Goal: Task Accomplishment & Management: Use online tool/utility

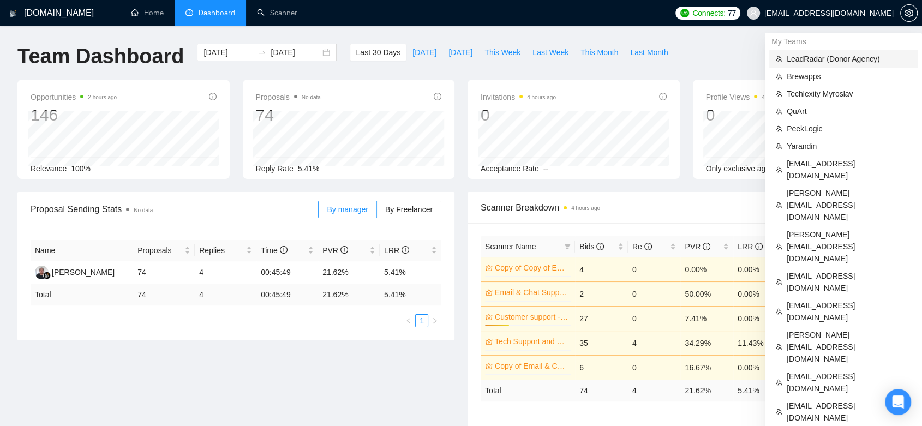
click at [833, 62] on span "LeadRadar (Donor Agency)" at bounding box center [849, 59] width 124 height 12
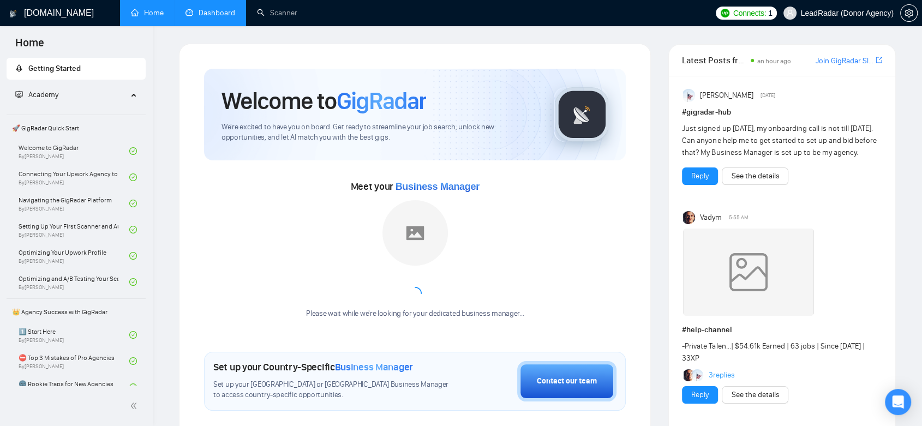
drag, startPoint x: 203, startPoint y: 6, endPoint x: 214, endPoint y: 0, distance: 12.5
click at [202, 8] on link "Dashboard" at bounding box center [211, 12] width 50 height 9
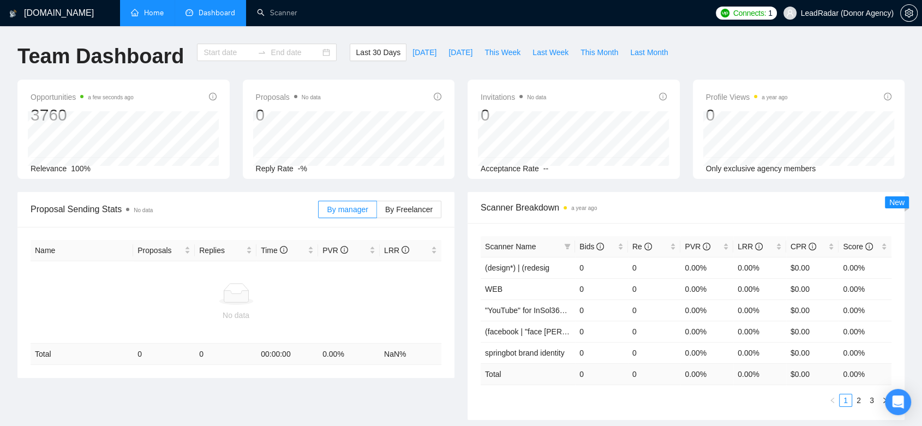
type input "[DATE]"
click at [135, 8] on link "Home" at bounding box center [147, 12] width 33 height 9
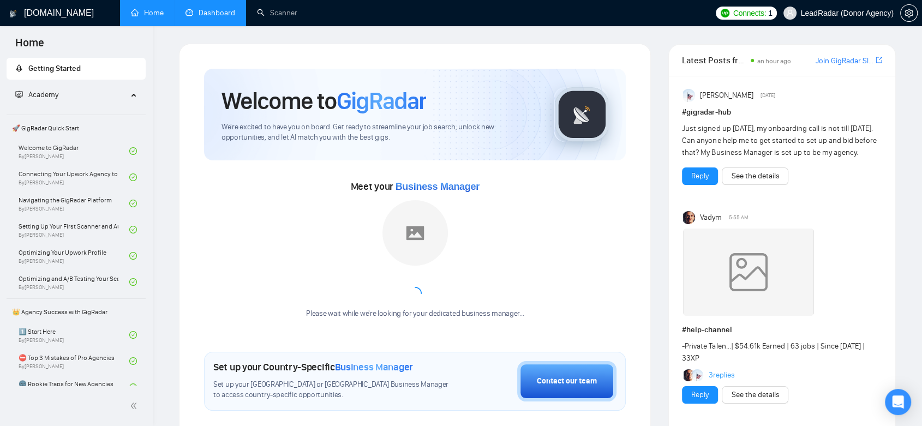
click at [217, 17] on link "Dashboard" at bounding box center [211, 12] width 50 height 9
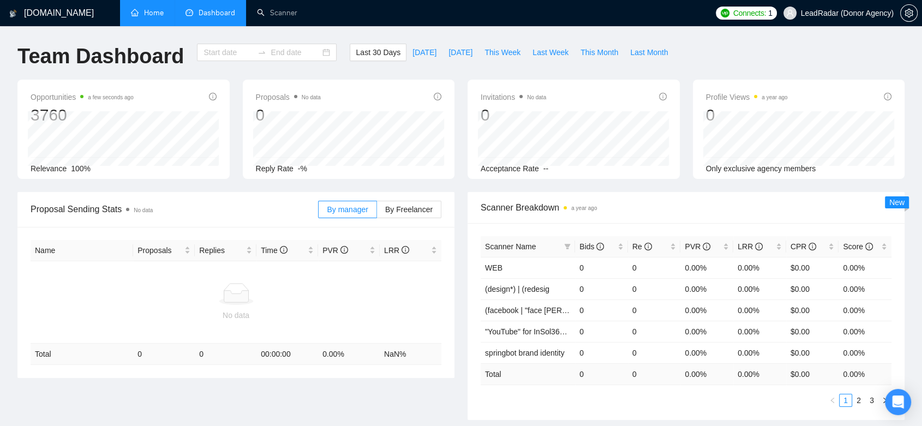
type input "[DATE]"
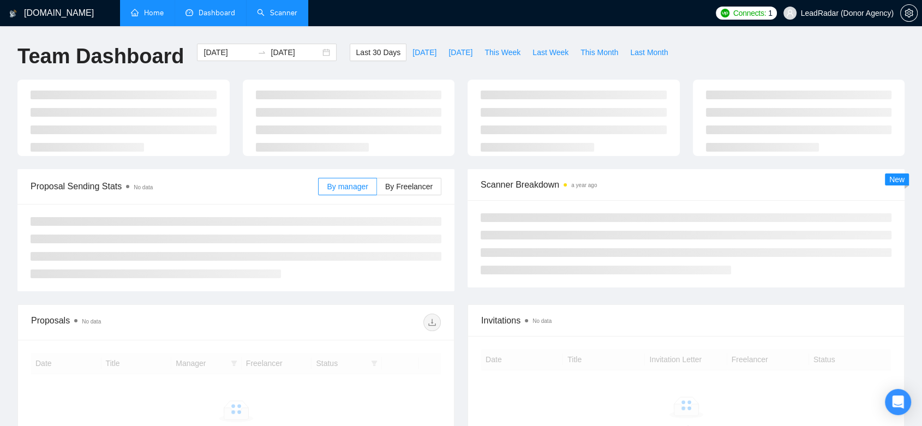
click at [271, 8] on link "Scanner" at bounding box center [277, 12] width 40 height 9
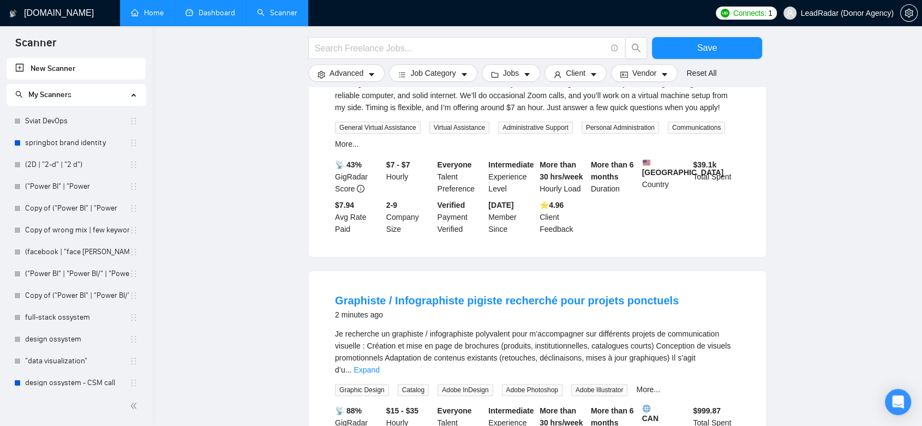
click at [66, 77] on link "New Scanner" at bounding box center [76, 69] width 122 height 22
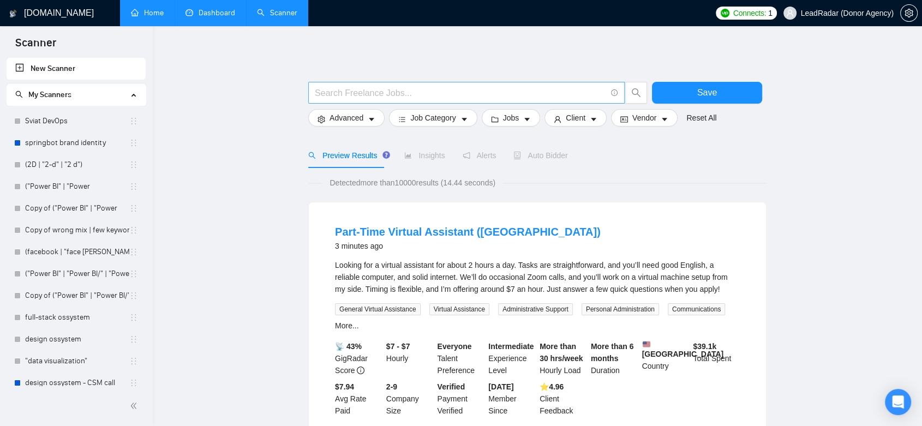
click at [371, 93] on input "text" at bounding box center [460, 93] width 291 height 14
paste input "(web*) (design*) | (redesign*) | "re design" | "re-design")"
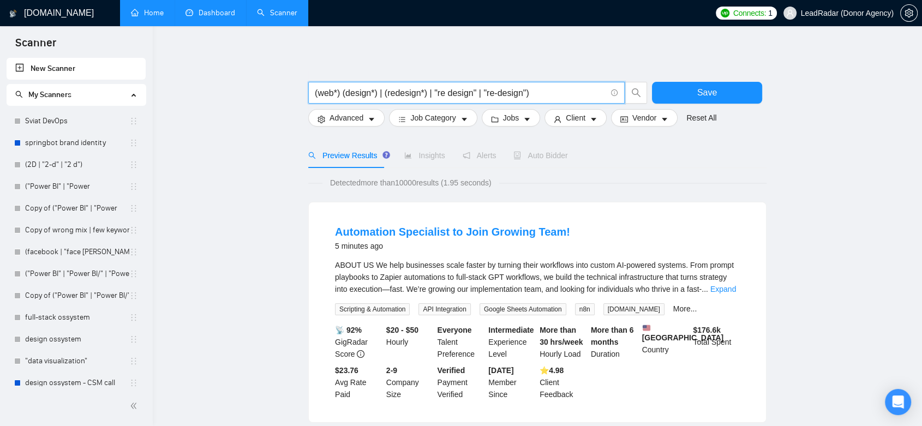
type input "(web*) (design*) | (redesign*) | "re design" | "re-design")"
click at [684, 95] on button "Save" at bounding box center [707, 93] width 110 height 22
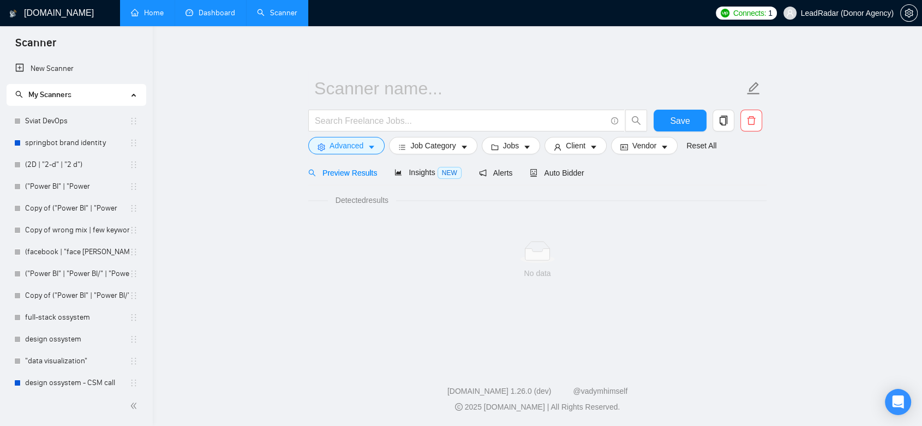
click at [158, 10] on link "Home" at bounding box center [147, 12] width 33 height 9
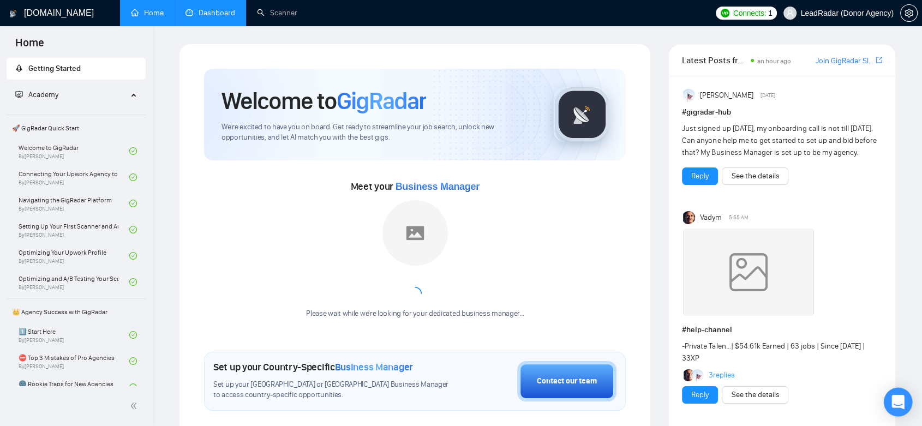
click at [902, 397] on icon "Open Intercom Messenger" at bounding box center [898, 402] width 13 height 14
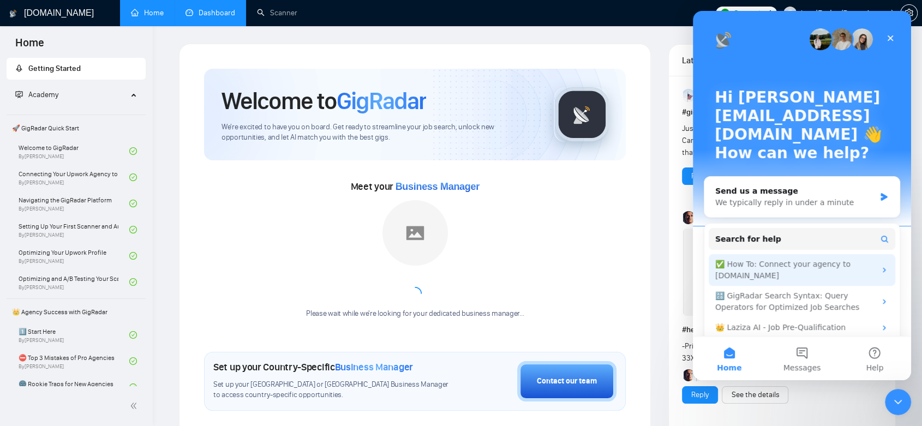
scroll to position [13, 0]
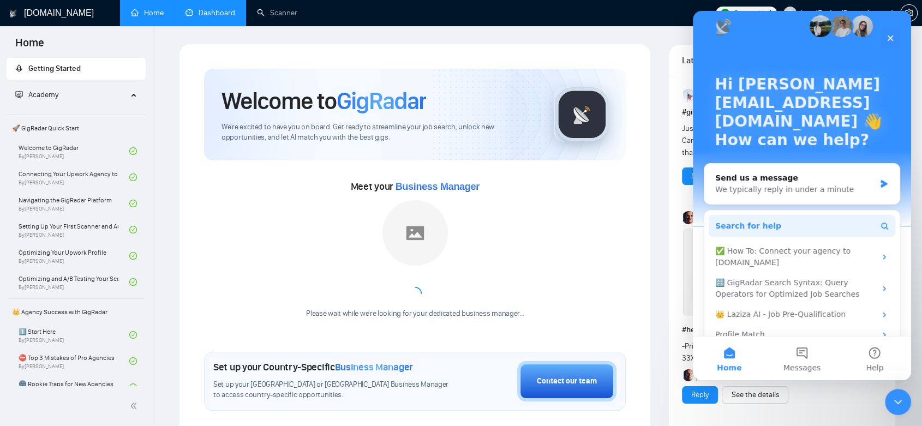
click at [800, 215] on button "Search for help" at bounding box center [802, 226] width 187 height 22
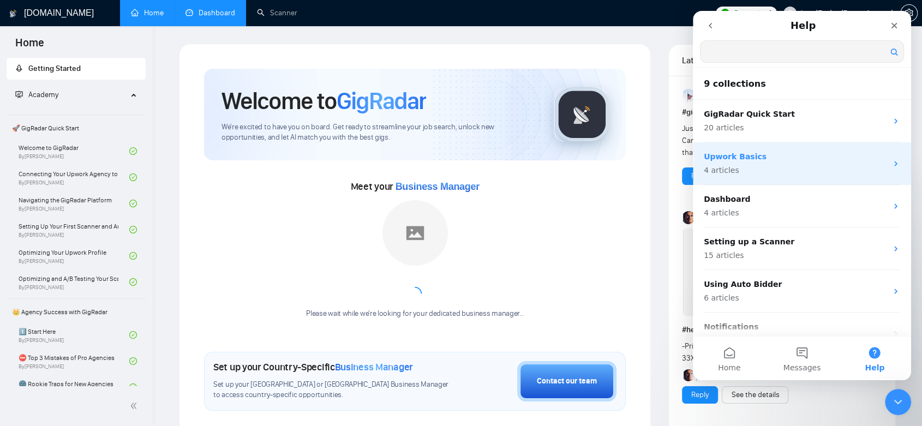
scroll to position [0, 0]
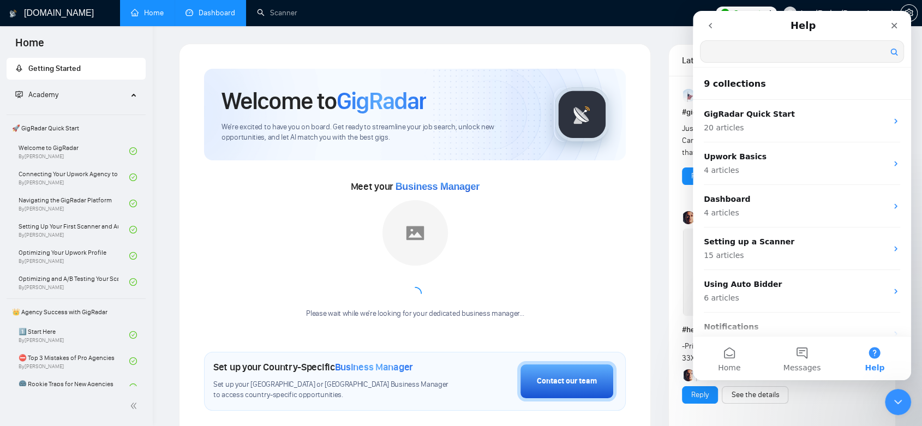
click at [710, 29] on icon "go back" at bounding box center [710, 25] width 9 height 9
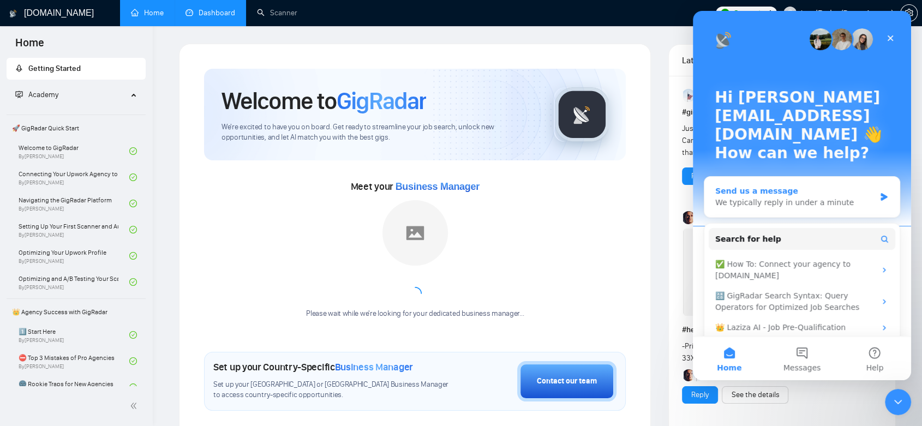
click at [822, 186] on div "Send us a message" at bounding box center [795, 191] width 160 height 11
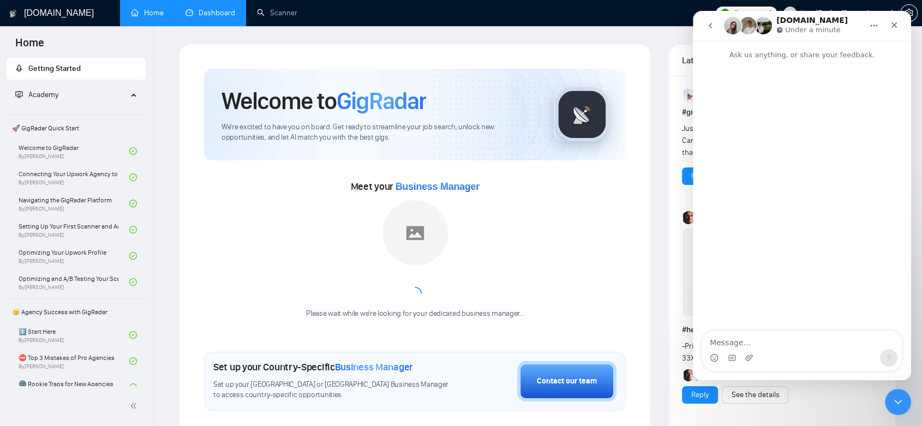
click at [712, 25] on icon "go back" at bounding box center [710, 25] width 9 height 9
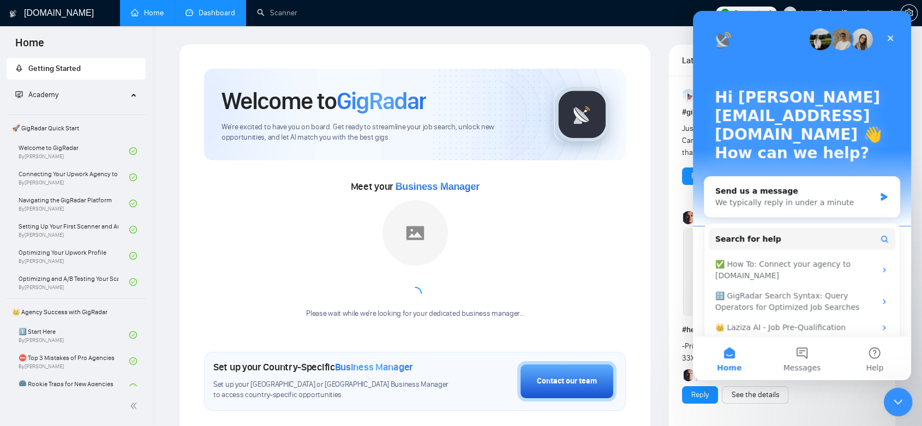
click at [895, 394] on icon "Close Intercom Messenger" at bounding box center [896, 400] width 13 height 13
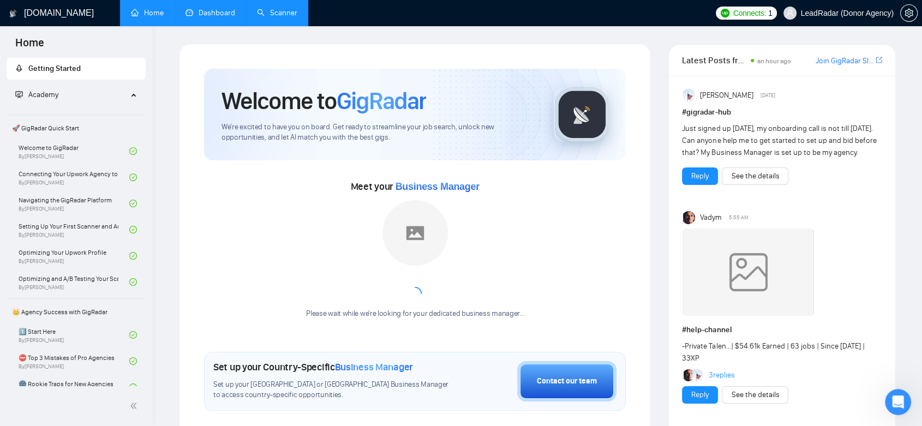
click at [288, 12] on link "Scanner" at bounding box center [277, 12] width 40 height 9
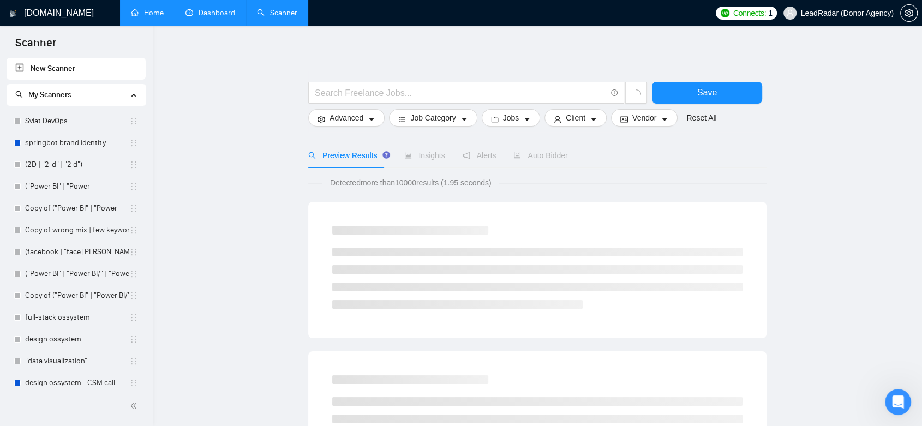
click at [87, 69] on link "New Scanner" at bounding box center [76, 69] width 122 height 22
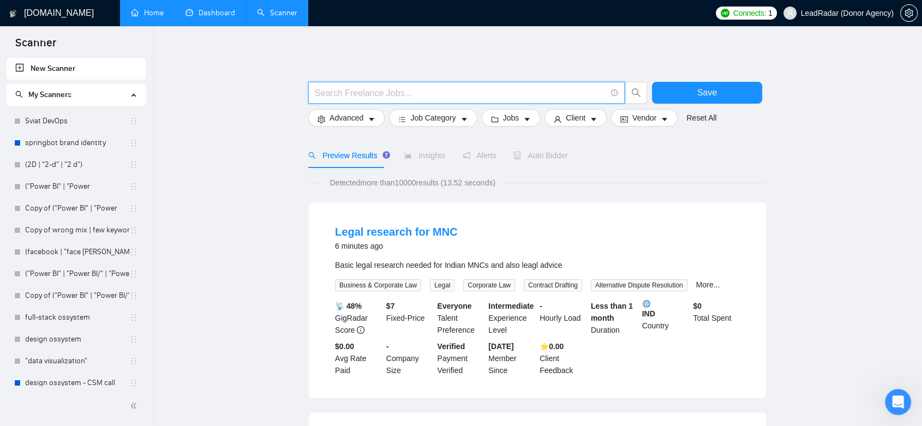
click at [405, 94] on input "text" at bounding box center [460, 93] width 291 height 14
click at [679, 206] on div "Legal research for MNC 6 minutes ago Basic legal research needed for Indian MNC…" at bounding box center [537, 300] width 457 height 196
click at [406, 91] on input "text" at bounding box center [460, 93] width 291 height 14
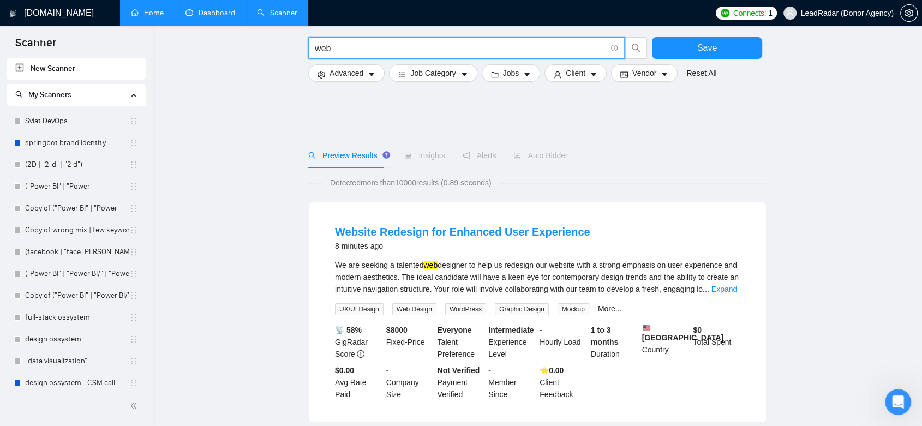
scroll to position [303, 0]
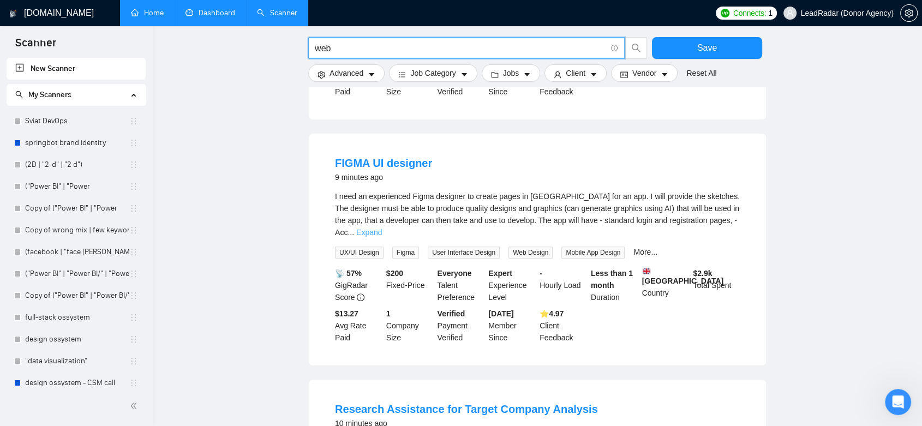
click at [382, 228] on link "Expand" at bounding box center [369, 232] width 26 height 9
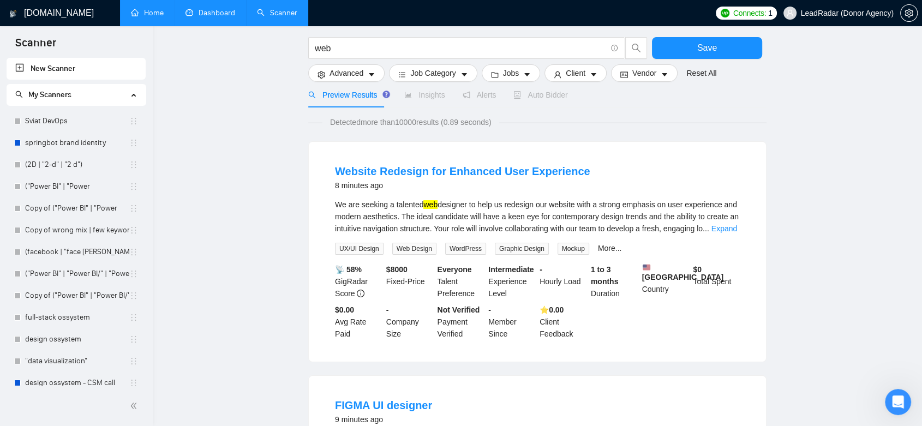
scroll to position [0, 0]
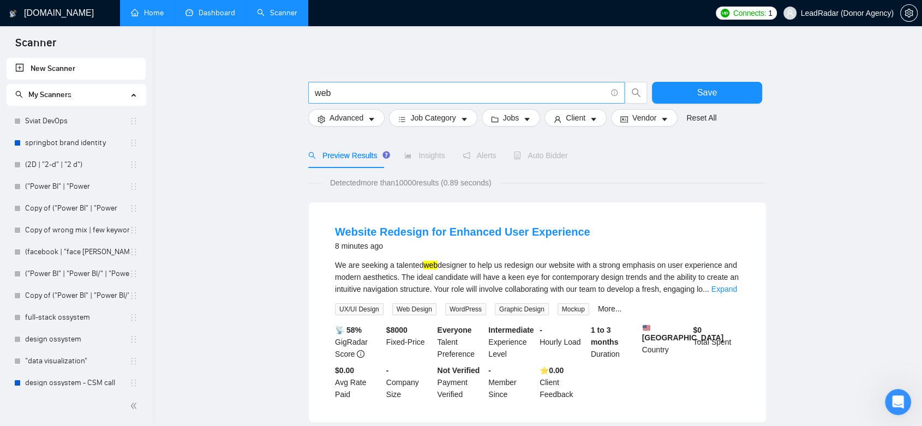
click at [336, 95] on input "web" at bounding box center [460, 93] width 291 height 14
type input "(web*)"
click at [689, 93] on button "Save" at bounding box center [707, 93] width 110 height 22
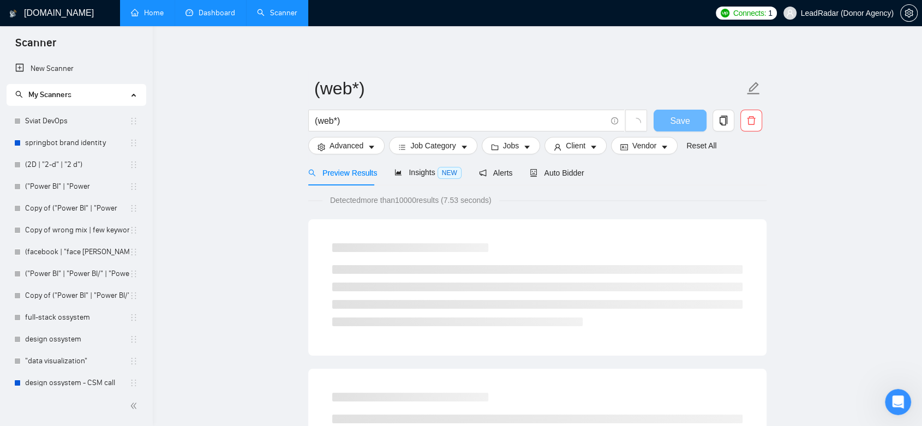
scroll to position [1030, 0]
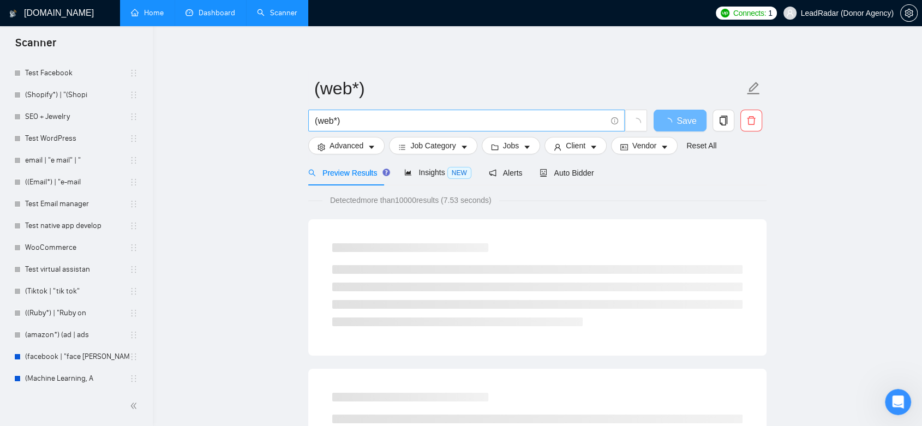
click at [341, 124] on input "(web*)" at bounding box center [460, 121] width 291 height 14
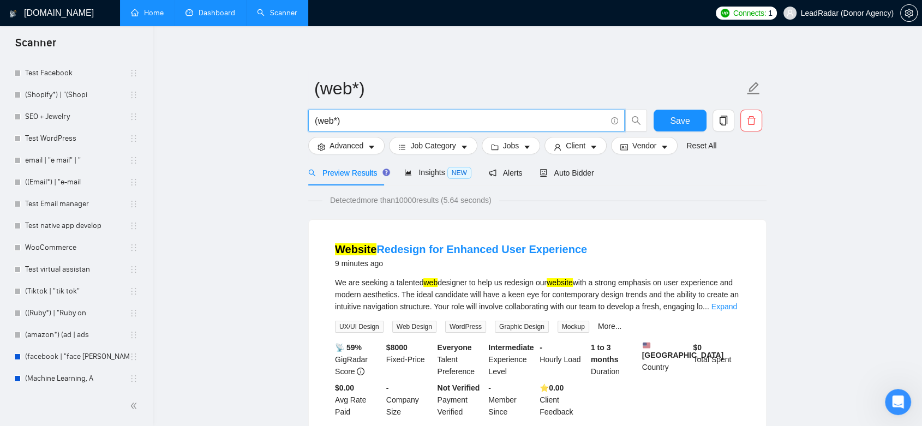
click at [337, 121] on input "(web*)" at bounding box center [460, 121] width 291 height 14
click at [323, 124] on input "(web*)" at bounding box center [460, 121] width 291 height 14
click at [343, 123] on input "(web*)" at bounding box center [460, 121] width 291 height 14
click at [720, 309] on link "Expand" at bounding box center [725, 306] width 26 height 9
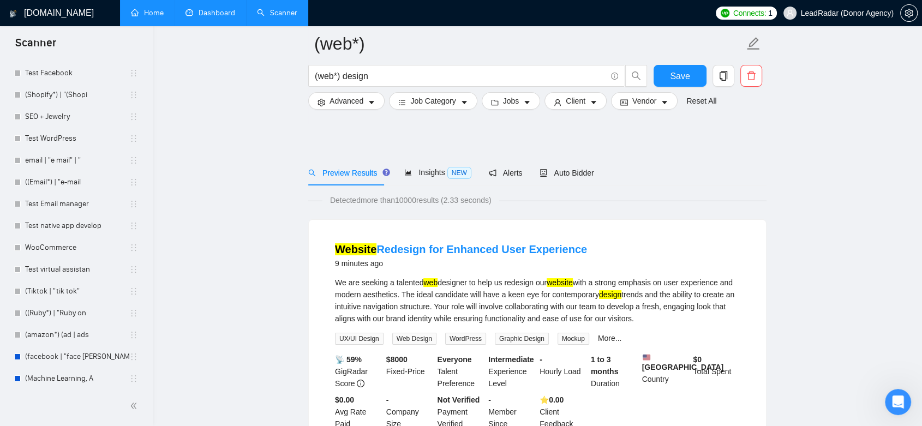
scroll to position [242, 0]
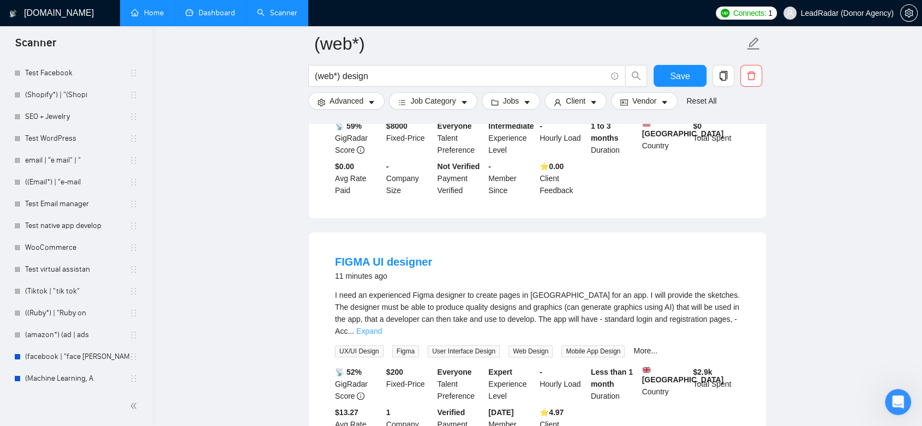
click at [382, 327] on link "Expand" at bounding box center [369, 331] width 26 height 9
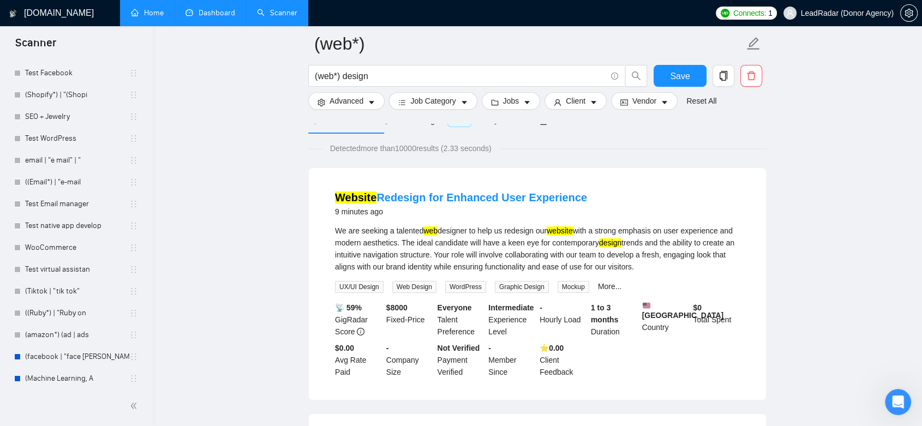
scroll to position [0, 0]
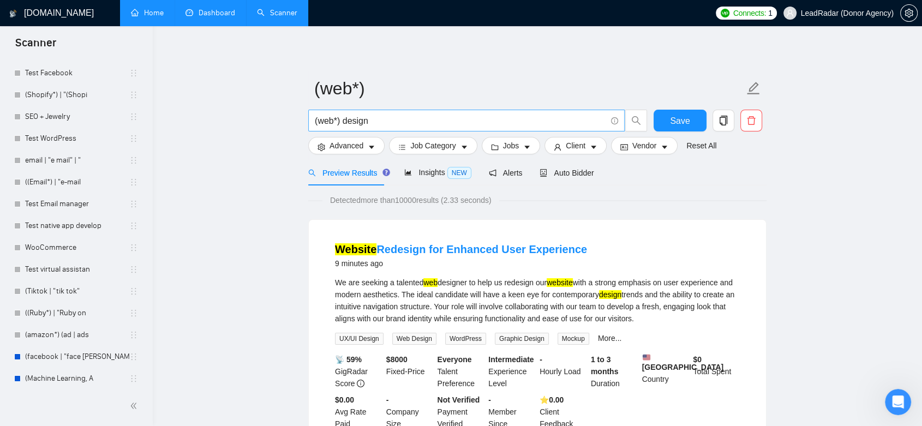
click at [386, 122] on input "(web*) design" at bounding box center [460, 121] width 291 height 14
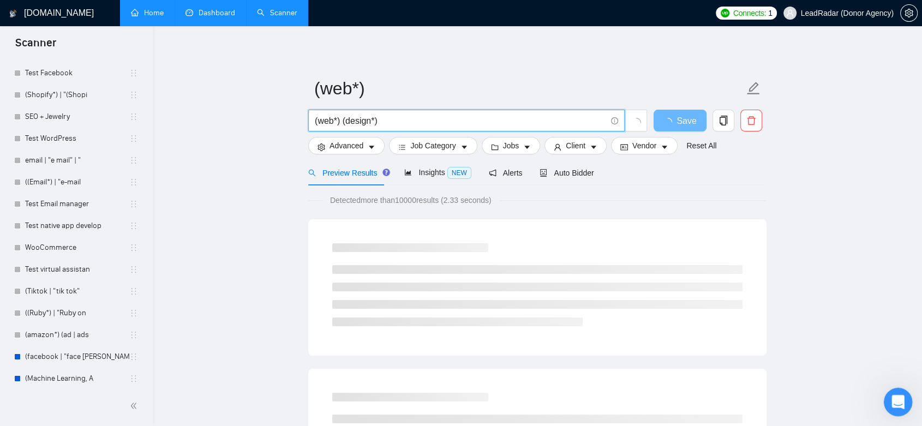
type input "(web*) (design*)"
click at [898, 401] on icon "Open Intercom Messenger" at bounding box center [897, 400] width 8 height 9
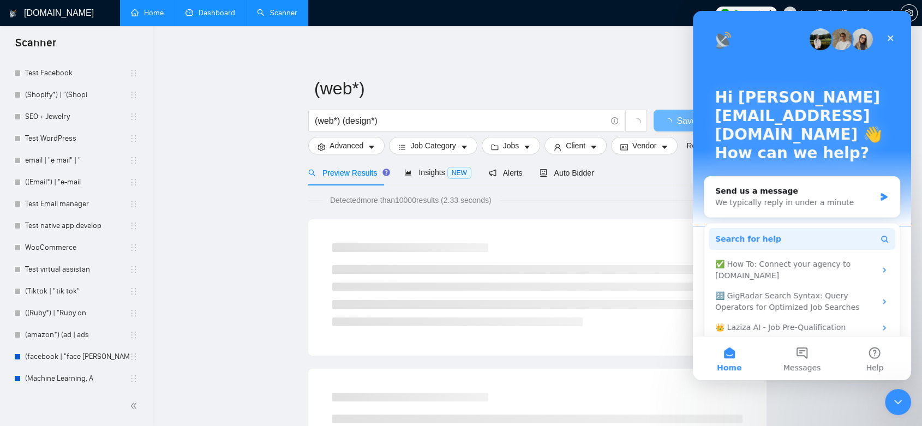
click at [783, 228] on button "Search for help" at bounding box center [802, 239] width 187 height 22
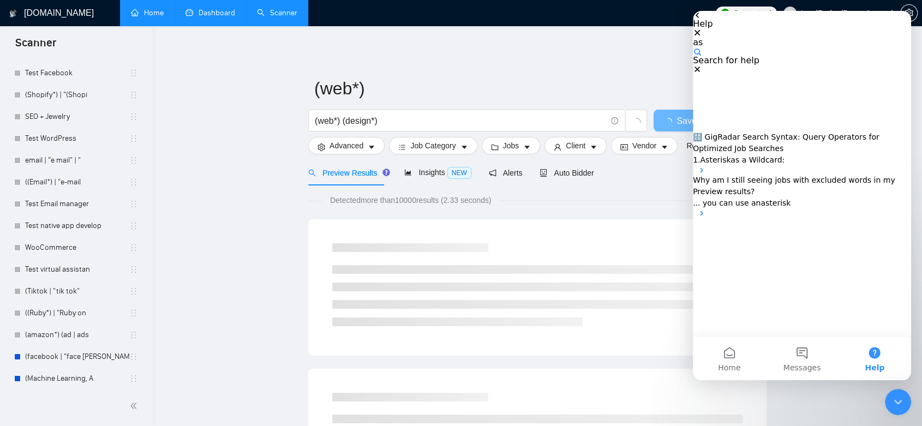
type input "a"
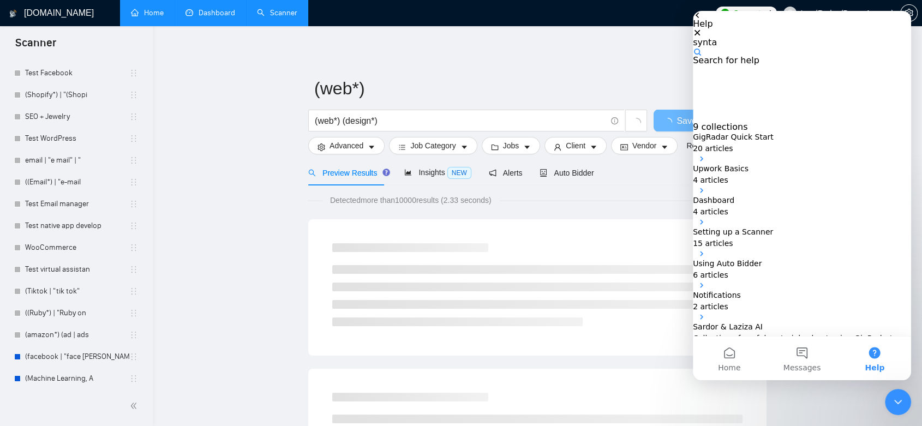
type input "syntax"
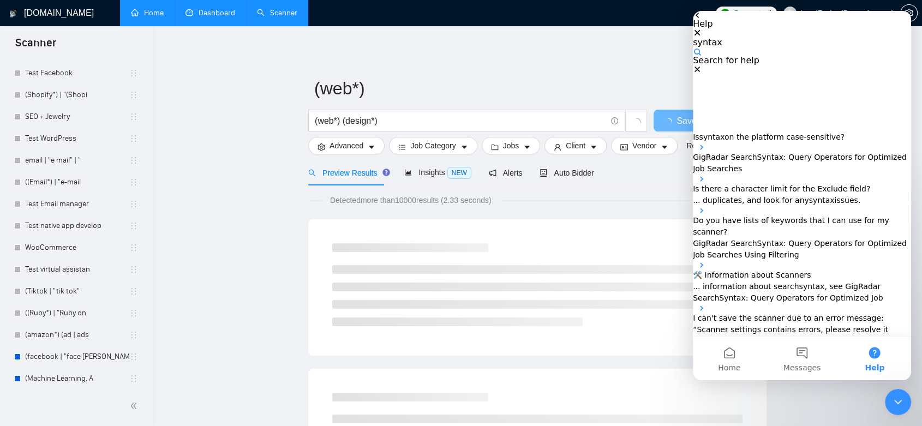
click at [822, 153] on span ": Query Operators for Optimized Job Searches" at bounding box center [800, 163] width 214 height 20
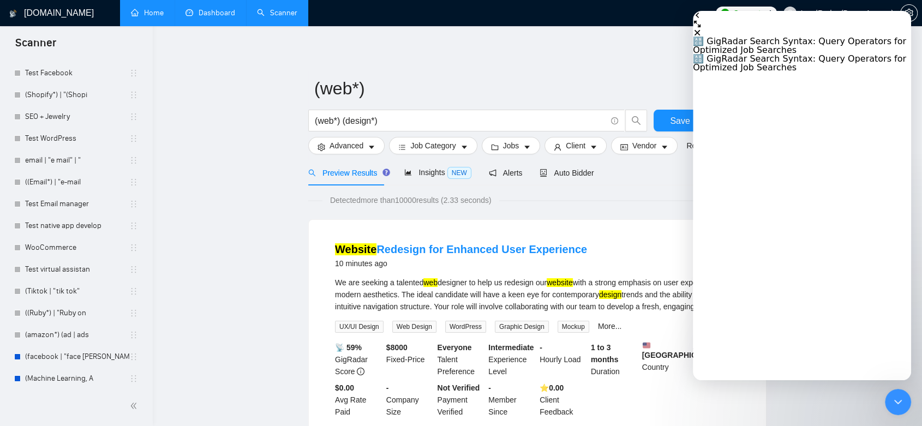
scroll to position [1455, 0]
click at [896, 396] on icon "Close Intercom Messenger" at bounding box center [896, 400] width 13 height 13
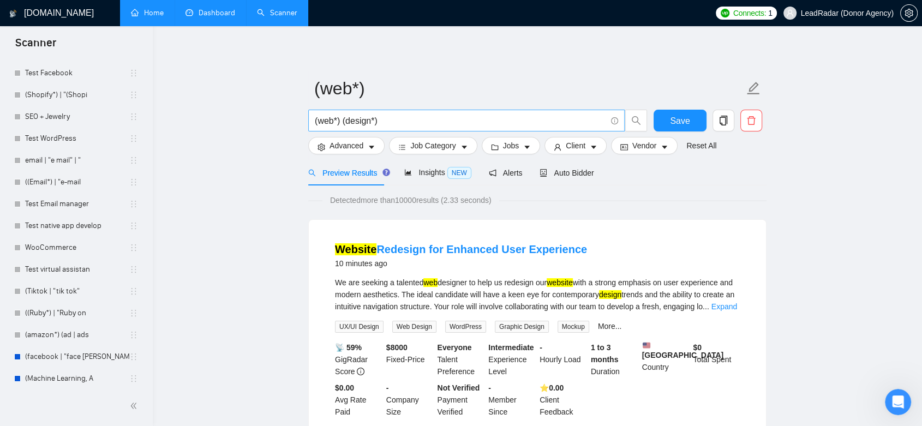
click at [403, 126] on input "(web*) (design*)" at bounding box center [460, 121] width 291 height 14
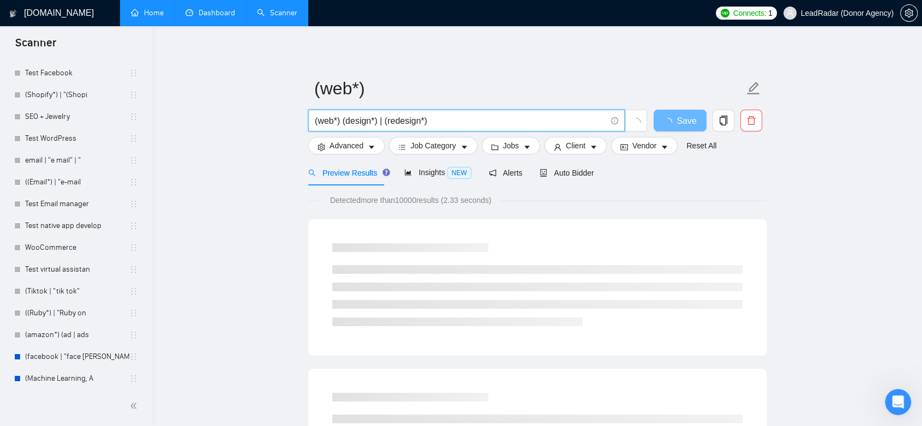
click at [342, 121] on input "(web*) (design*) | (redesign*)" at bounding box center [460, 121] width 291 height 14
click at [441, 117] on input "(web*) ((design*) | (redesign*)" at bounding box center [460, 121] width 291 height 14
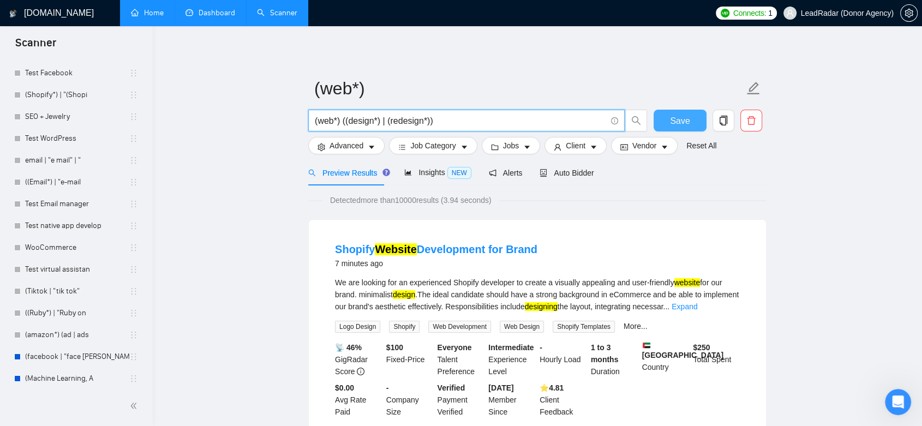
click at [675, 112] on button "Save" at bounding box center [680, 121] width 53 height 22
click at [385, 122] on input "(web*) ((design*) | (redesign*))" at bounding box center [460, 121] width 291 height 14
click at [343, 120] on input "(web*) ((design*) | (redesign*))" at bounding box center [460, 121] width 291 height 14
click at [462, 122] on input "(web*) ((design*) | (redesign*))" at bounding box center [460, 121] width 291 height 14
click at [434, 123] on input "(web*) ((design*) | (redesign*)" at bounding box center [460, 121] width 291 height 14
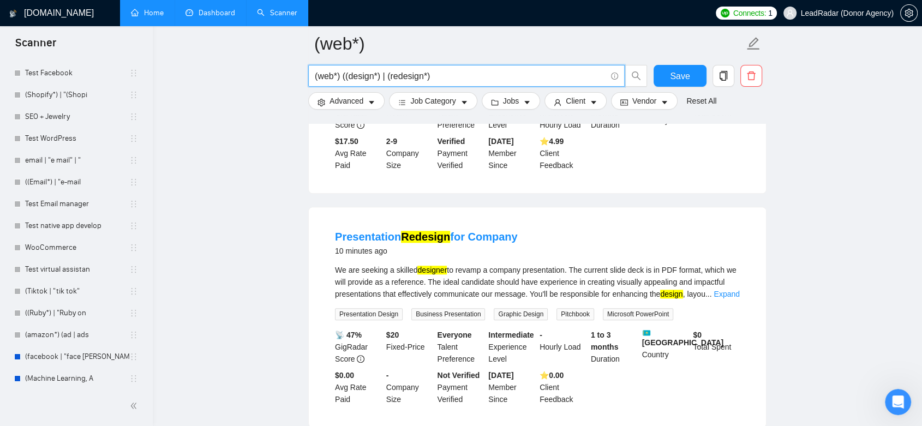
scroll to position [1030, 0]
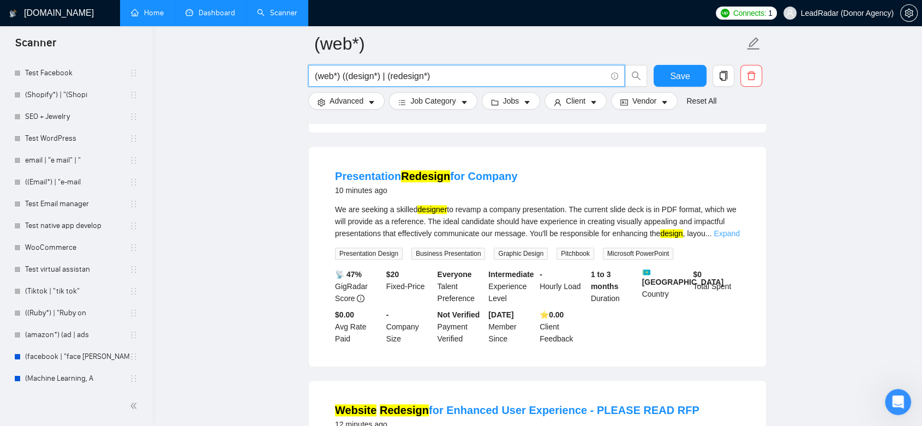
click at [729, 233] on link "Expand" at bounding box center [727, 233] width 26 height 9
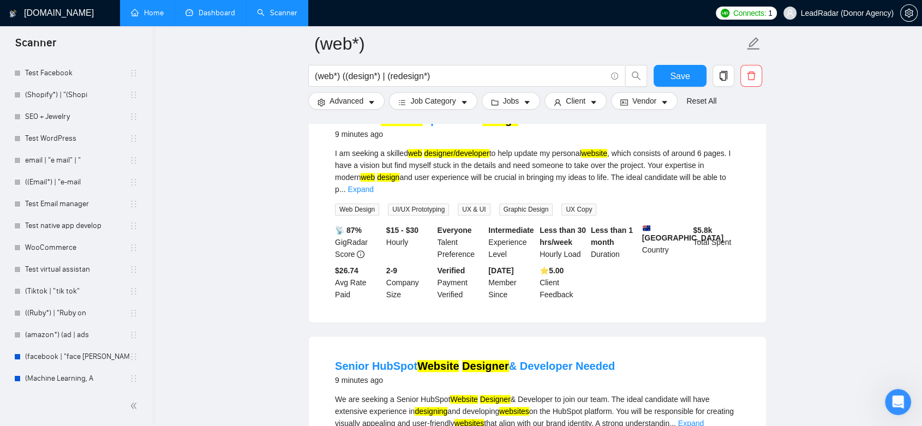
scroll to position [182, 0]
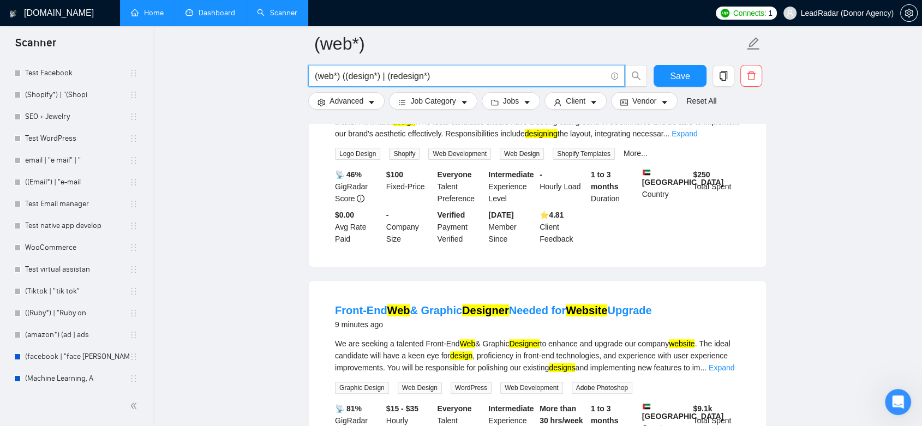
click at [432, 71] on input "(web*) ((design*) | (redesign*)" at bounding box center [460, 76] width 291 height 14
click at [344, 74] on input "(web*) ((design*) | (redesign*)" at bounding box center [460, 76] width 291 height 14
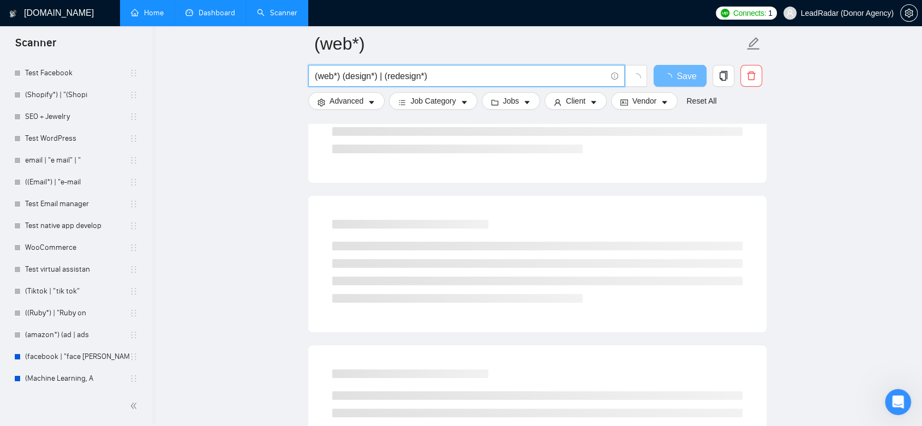
click at [446, 75] on input "(web*) (design*) | (redesign*)" at bounding box center [460, 76] width 291 height 14
click at [341, 78] on input "(web*) (design*) | (redesign*) | "re design" | "re-design")" at bounding box center [460, 76] width 291 height 14
click at [540, 74] on input "(web*) ((design*) | (redesign*) | "re design" | "re-design")" at bounding box center [460, 76] width 291 height 14
drag, startPoint x: 488, startPoint y: 76, endPoint x: 525, endPoint y: 80, distance: 37.3
click at [525, 80] on input "(web*) ((design*) | (redesign*) | "re design" | "re-design"))" at bounding box center [460, 76] width 291 height 14
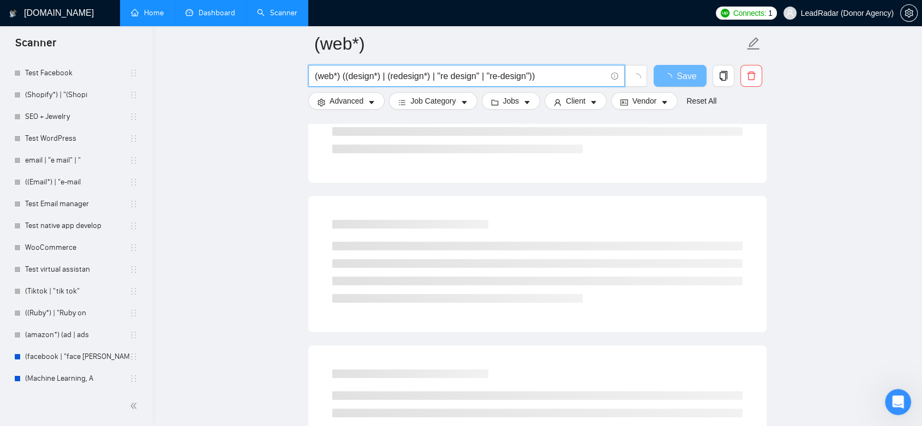
click at [511, 76] on input "(web*) ((design*) | (redesign*) | "re design" | "re-design"))" at bounding box center [460, 76] width 291 height 14
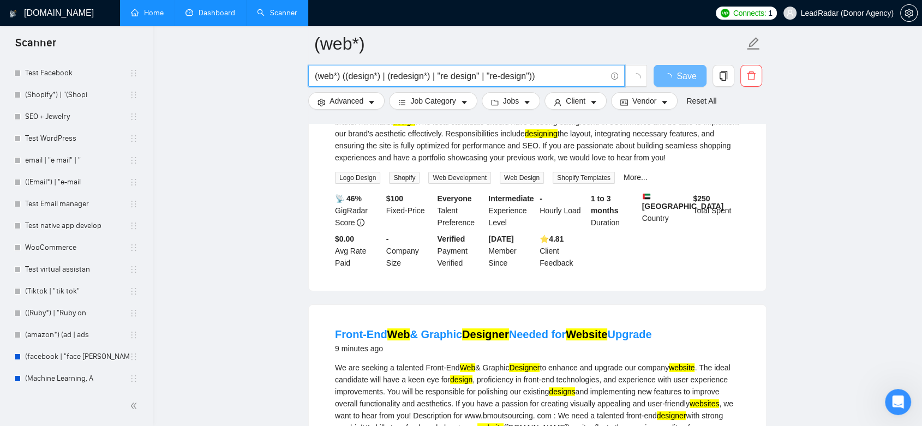
click at [497, 77] on input "(web*) ((design*) | (redesign*) | "re design" | "re-design"))" at bounding box center [460, 76] width 291 height 14
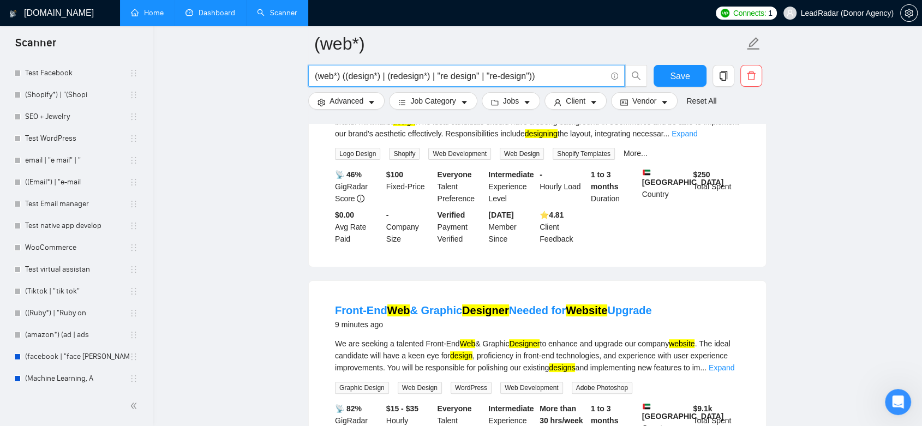
click at [488, 77] on input "(web*) ((design*) | (redesign*) | "re design" | "re-design"))" at bounding box center [460, 76] width 291 height 14
drag, startPoint x: 352, startPoint y: 75, endPoint x: 374, endPoint y: 75, distance: 22.4
click at [374, 75] on input "(web*) ((design*) | (redesign*) | "re design" | "re-design"))" at bounding box center [460, 76] width 291 height 14
drag, startPoint x: 391, startPoint y: 77, endPoint x: 427, endPoint y: 80, distance: 36.1
click at [427, 80] on input "(web*) ((design*) | (redesign*) | "re design" | "re-design"))" at bounding box center [460, 76] width 291 height 14
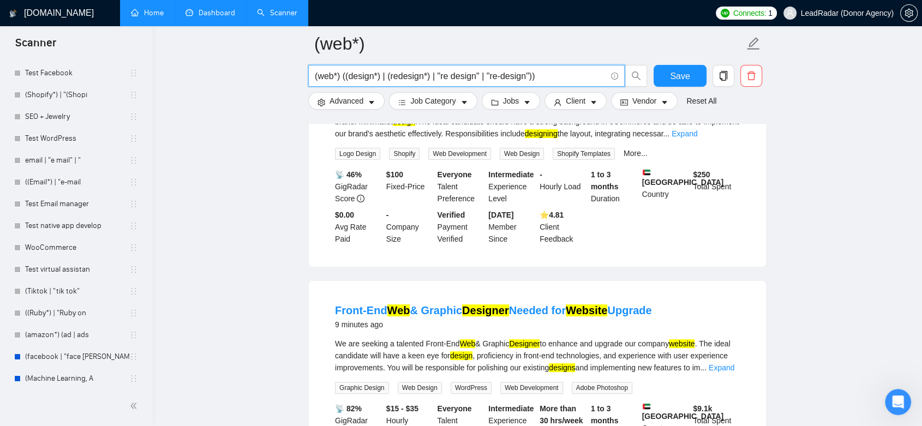
drag, startPoint x: 440, startPoint y: 77, endPoint x: 472, endPoint y: 77, distance: 31.7
click at [472, 77] on input "(web*) ((design*) | (redesign*) | "re design" | "re-design"))" at bounding box center [460, 76] width 291 height 14
click at [497, 79] on input "(web*) ((design*) | (redesign*) | "re design" | "re-design"))" at bounding box center [460, 76] width 291 height 14
click at [548, 77] on input "(web*) ((design*) | (redesign*) | "re design" | "re-design"))" at bounding box center [460, 76] width 291 height 14
type input "(web*) ((design*) | (redesign*) | "re design" | "re-design"))"
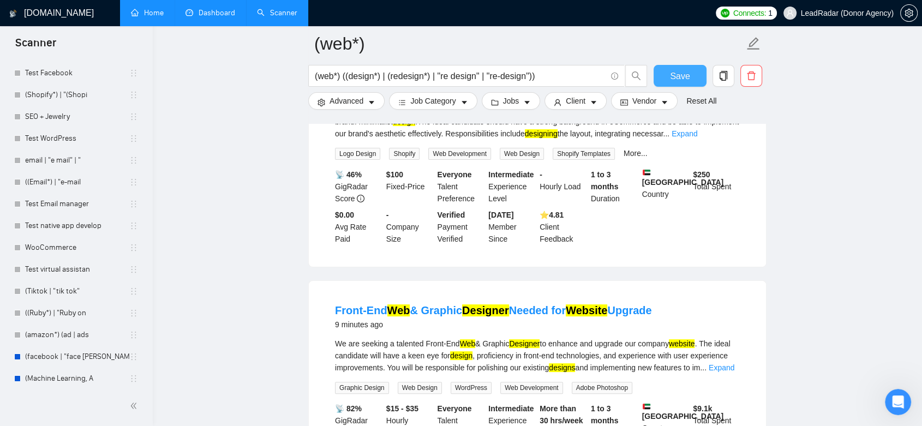
click at [688, 79] on span "Save" at bounding box center [680, 76] width 20 height 14
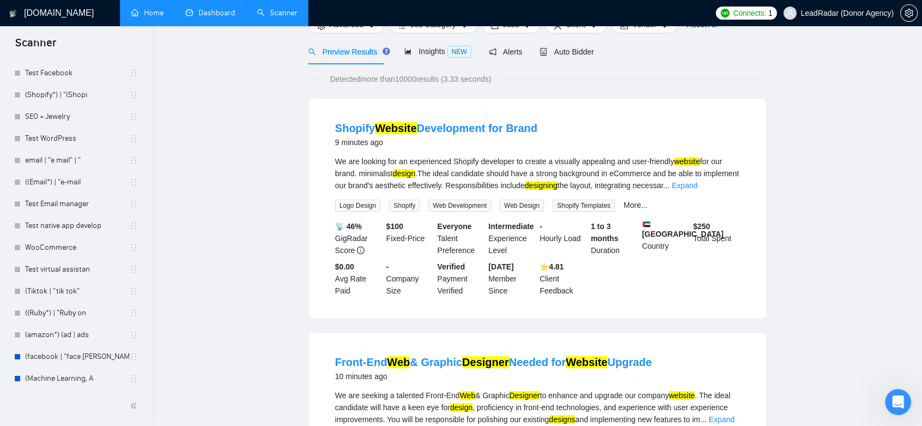
scroll to position [0, 0]
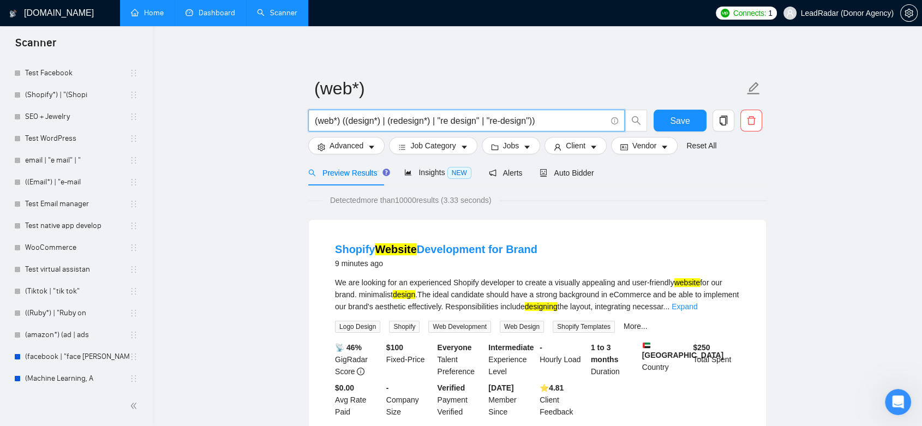
click at [432, 123] on input "(web*) ((design*) | (redesign*) | "re design" | "re-design"))" at bounding box center [460, 121] width 291 height 14
drag, startPoint x: 341, startPoint y: 123, endPoint x: 310, endPoint y: 120, distance: 31.3
click at [310, 120] on span "(web*) ((design*) | (redesign*) | "re design" | "re-design"))" at bounding box center [466, 121] width 317 height 22
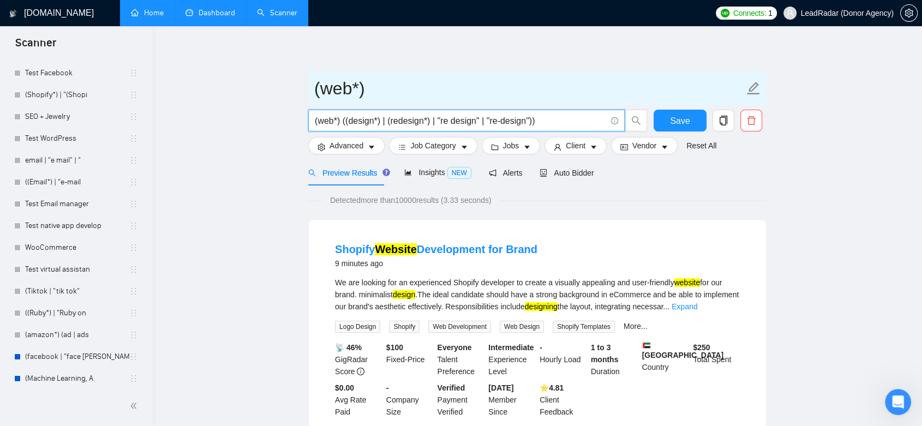
click at [548, 73] on span "(web*)" at bounding box center [537, 88] width 458 height 34
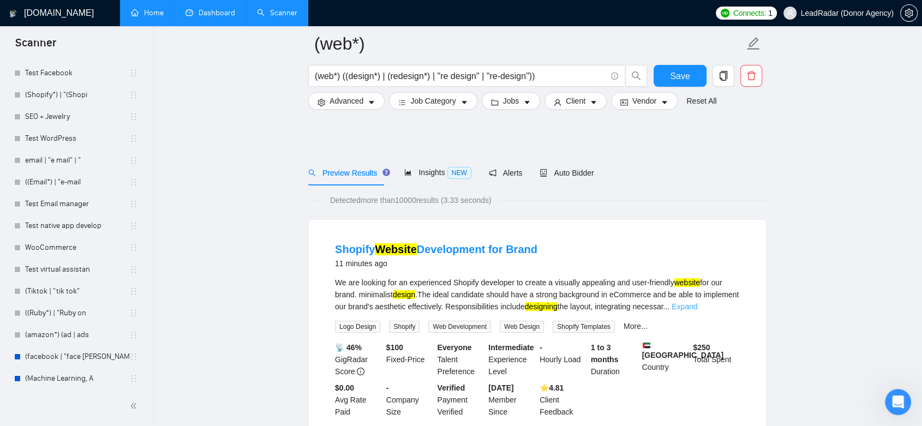
scroll to position [61, 0]
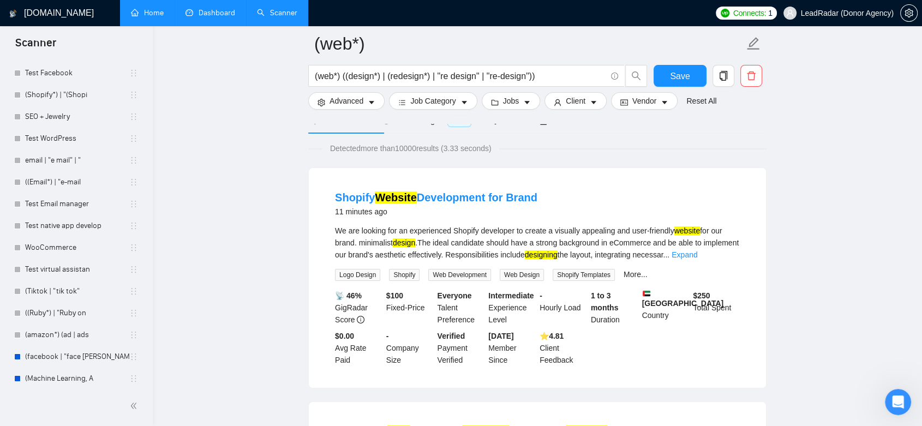
click at [697, 256] on link "Expand" at bounding box center [685, 255] width 26 height 9
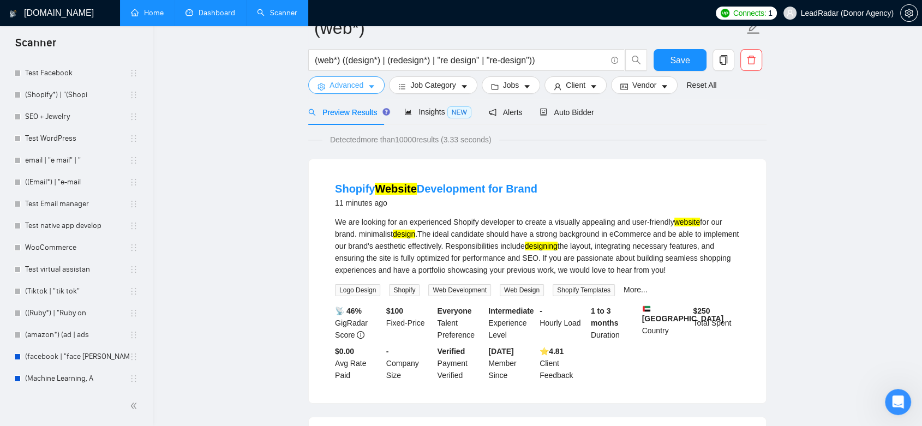
scroll to position [0, 0]
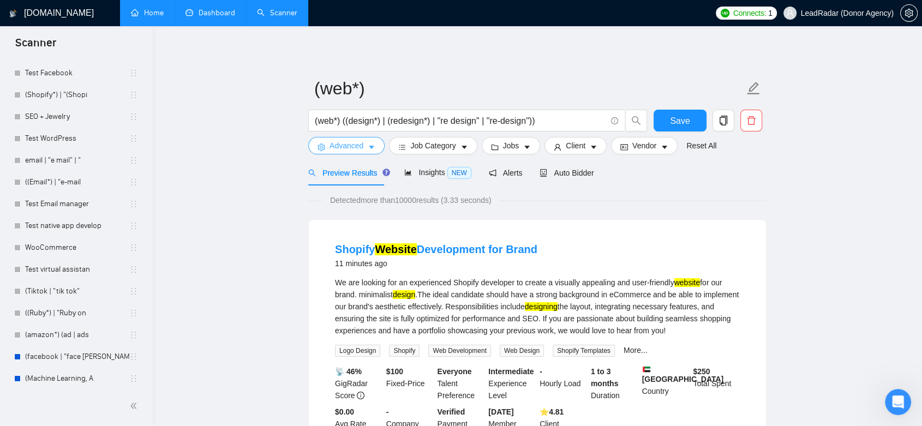
click at [363, 150] on button "Advanced" at bounding box center [346, 145] width 76 height 17
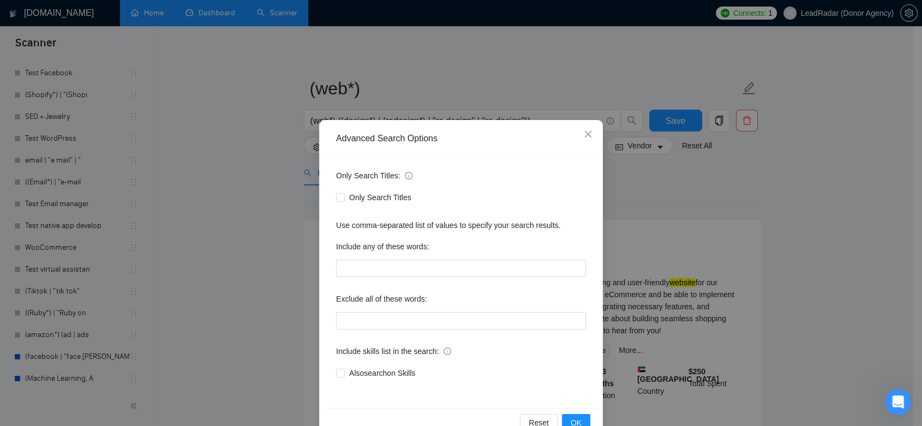
scroll to position [27, 0]
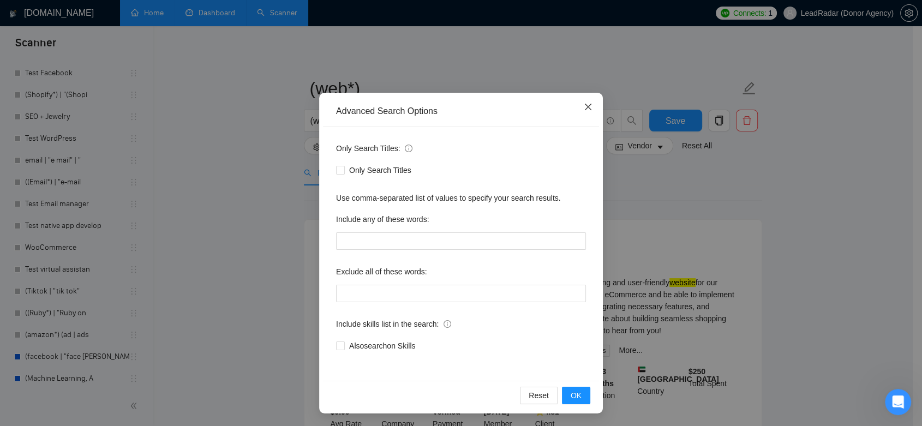
click at [584, 110] on icon "close" at bounding box center [588, 107] width 9 height 9
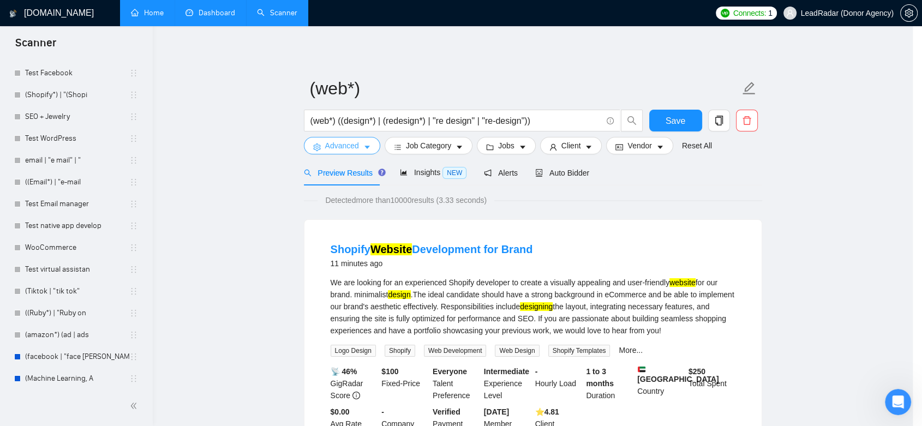
scroll to position [0, 0]
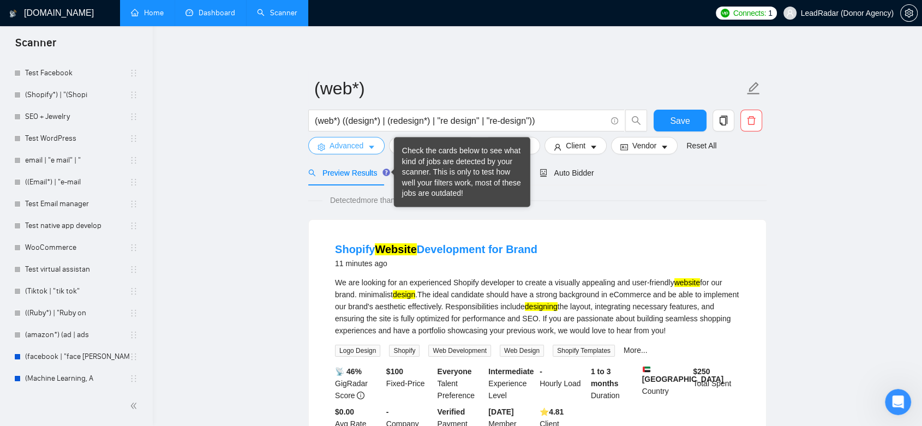
click at [362, 145] on span "Advanced" at bounding box center [347, 146] width 34 height 12
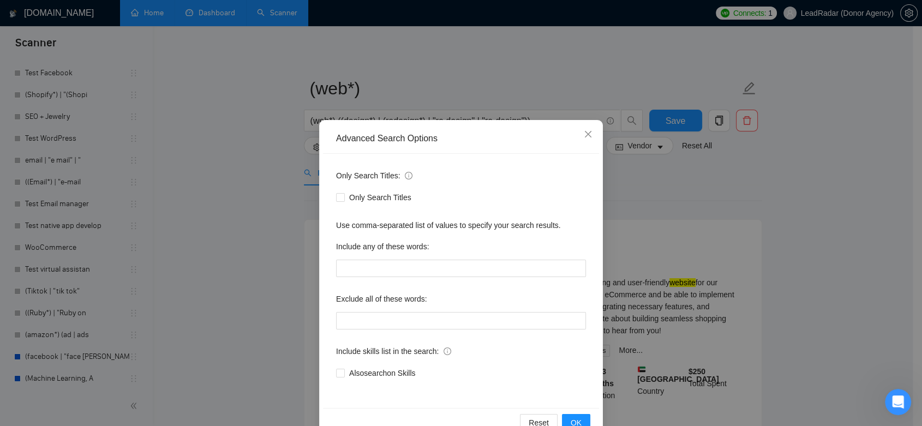
scroll to position [27, 0]
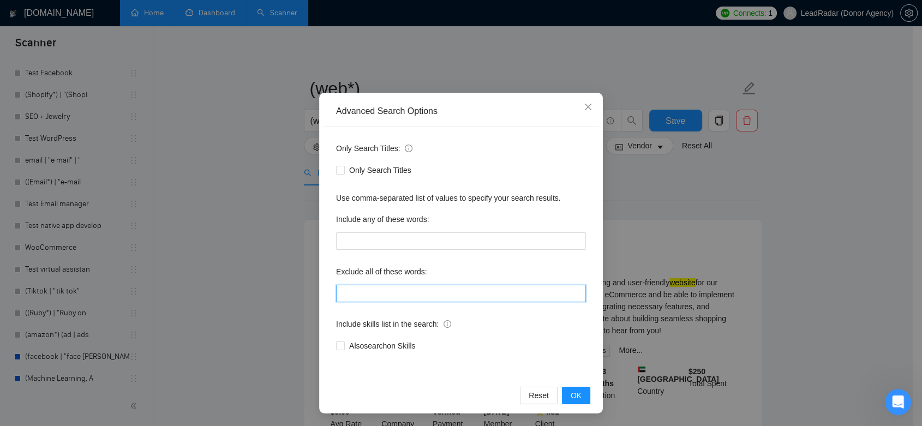
click at [404, 292] on input "text" at bounding box center [461, 293] width 250 height 17
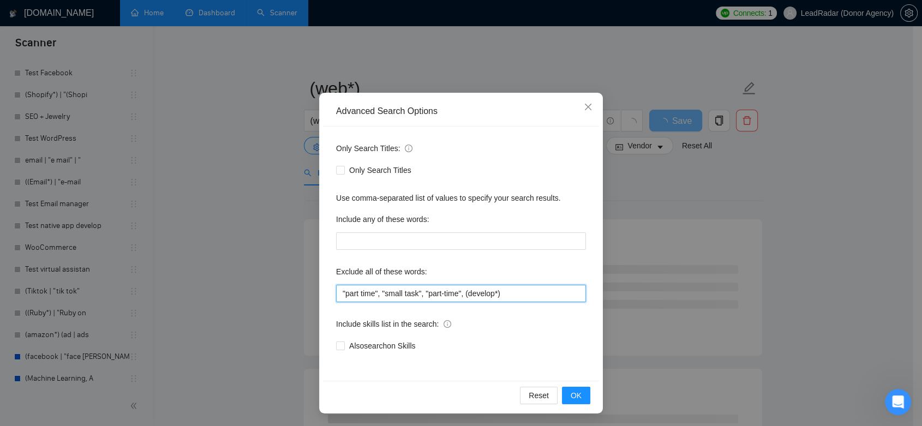
click at [460, 295] on input ""part time", "small task", "part-time", (develop*)" at bounding box center [461, 293] width 250 height 17
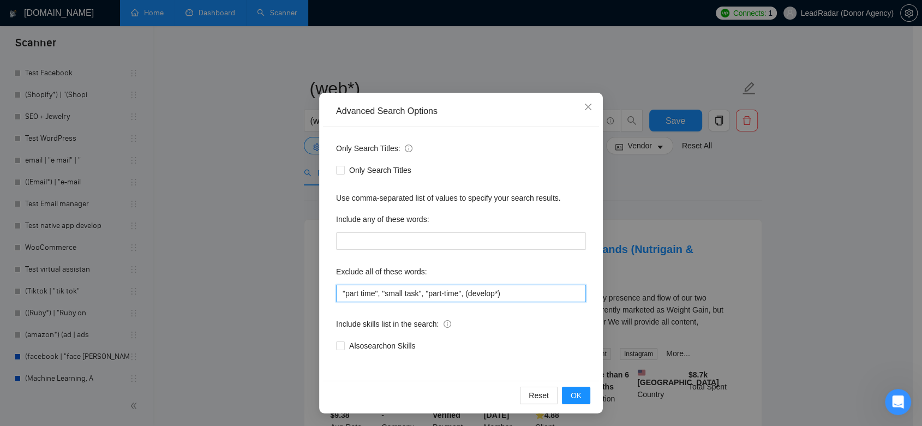
drag, startPoint x: 498, startPoint y: 294, endPoint x: 463, endPoint y: 293, distance: 35.0
click at [463, 293] on input ""part time", "small task", "part-time", (develop*)" at bounding box center [461, 293] width 250 height 17
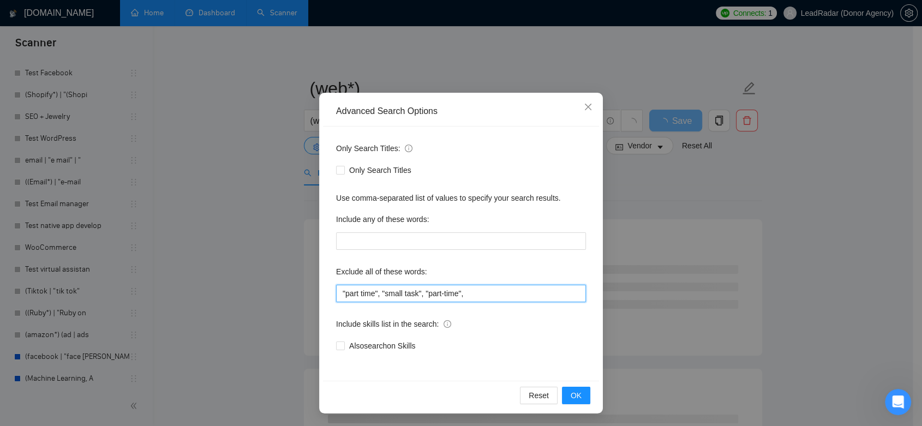
click at [482, 295] on input ""part time", "small task", "part-time"," at bounding box center [461, 293] width 250 height 17
type input ""part time", "small task", "part-time", Spanish"
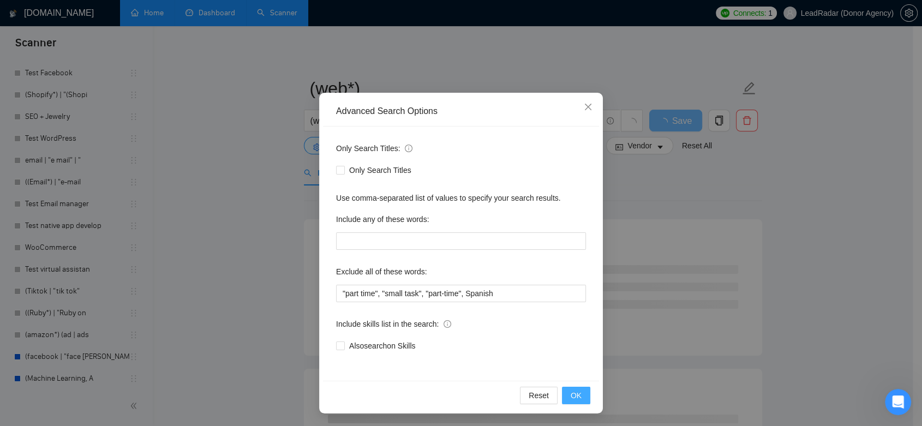
click at [578, 393] on button "OK" at bounding box center [576, 395] width 28 height 17
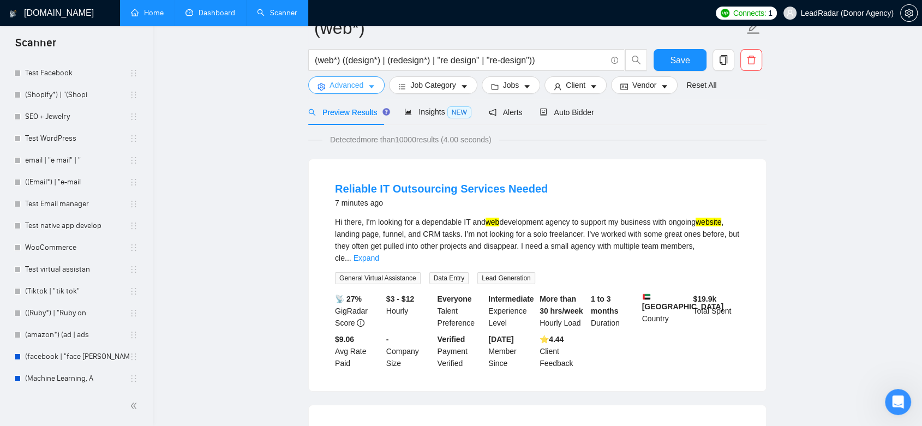
scroll to position [0, 0]
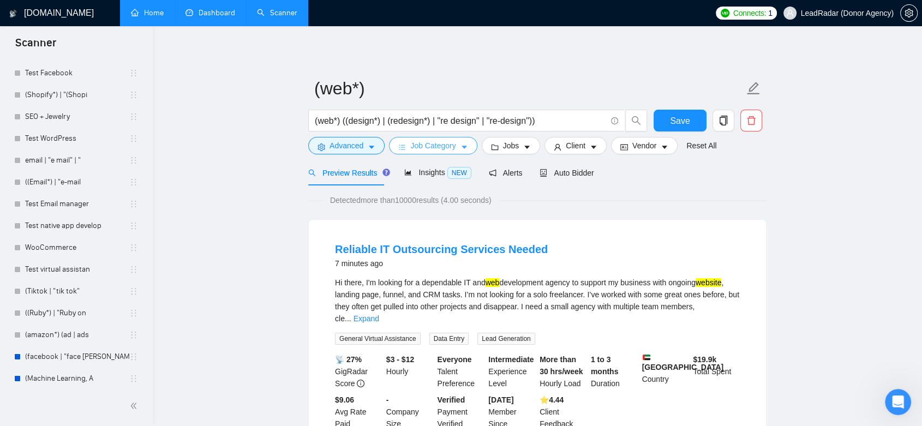
click at [447, 148] on span "Job Category" at bounding box center [432, 146] width 45 height 12
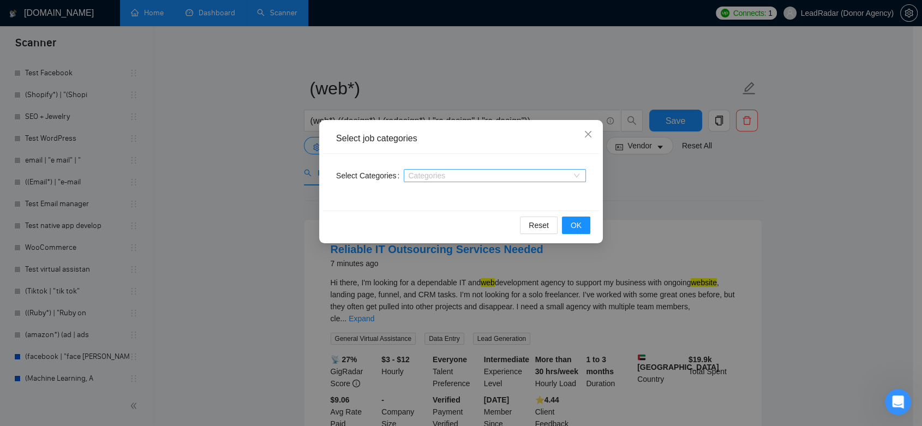
click at [490, 175] on div at bounding box center [490, 175] width 166 height 9
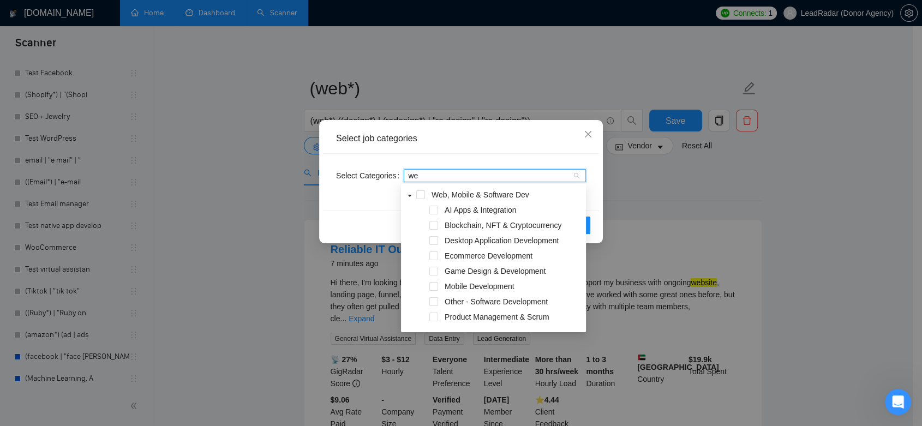
type input "w"
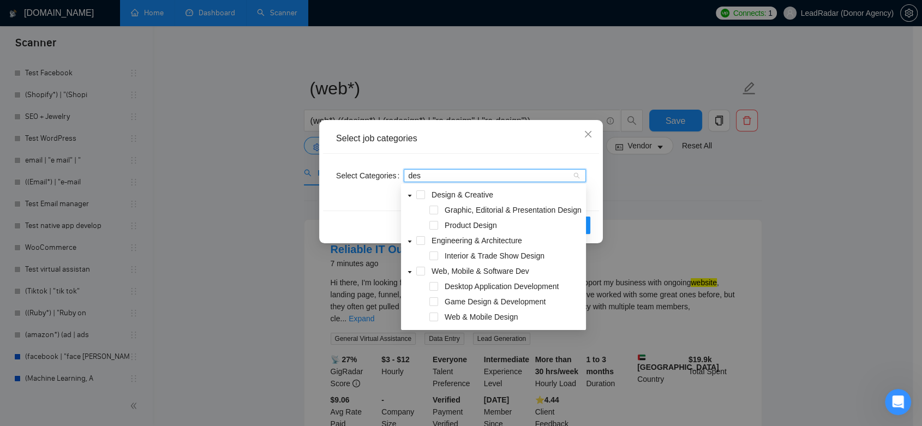
type input "desi"
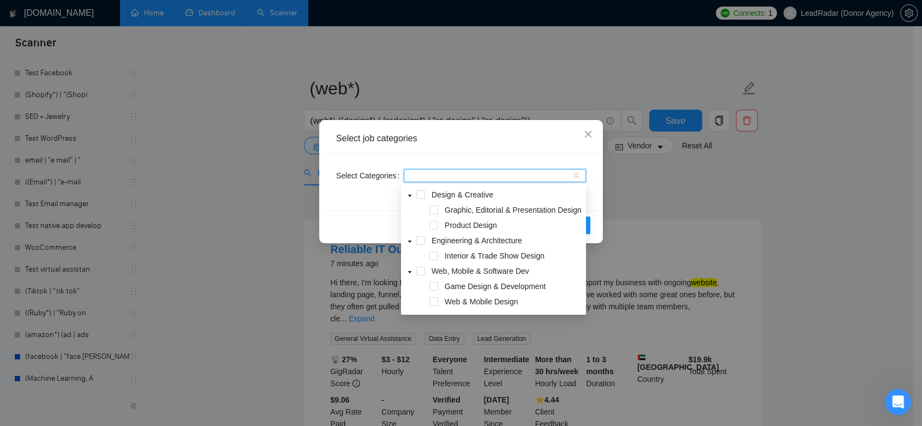
click at [651, 191] on div "Select job categories Select Categories desi Reset OK" at bounding box center [461, 213] width 922 height 426
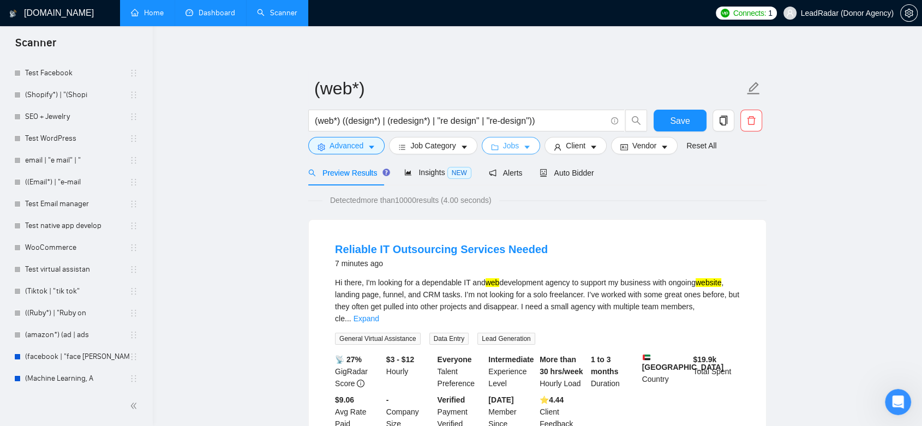
click at [511, 147] on span "Jobs" at bounding box center [511, 146] width 16 height 12
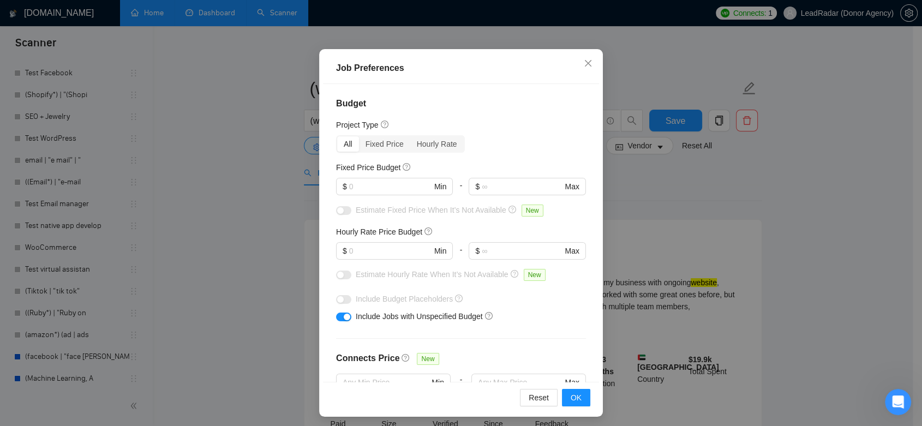
scroll to position [70, 0]
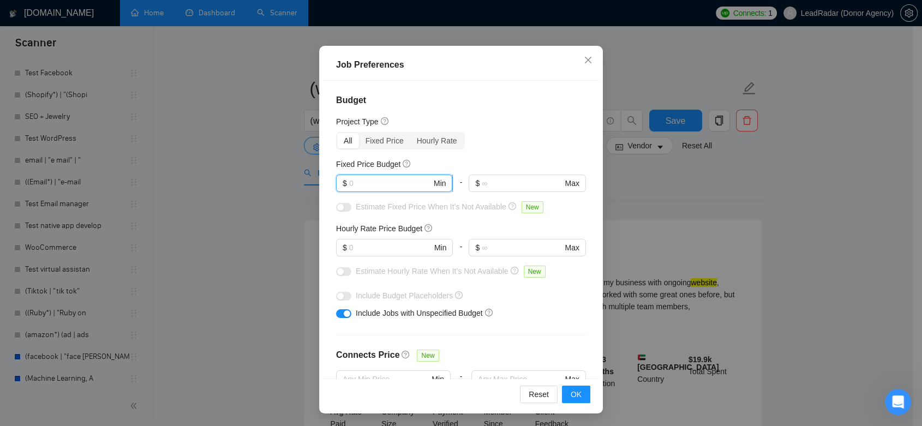
click at [387, 188] on input "text" at bounding box center [390, 183] width 82 height 12
click at [373, 183] on input "1000" at bounding box center [390, 183] width 82 height 12
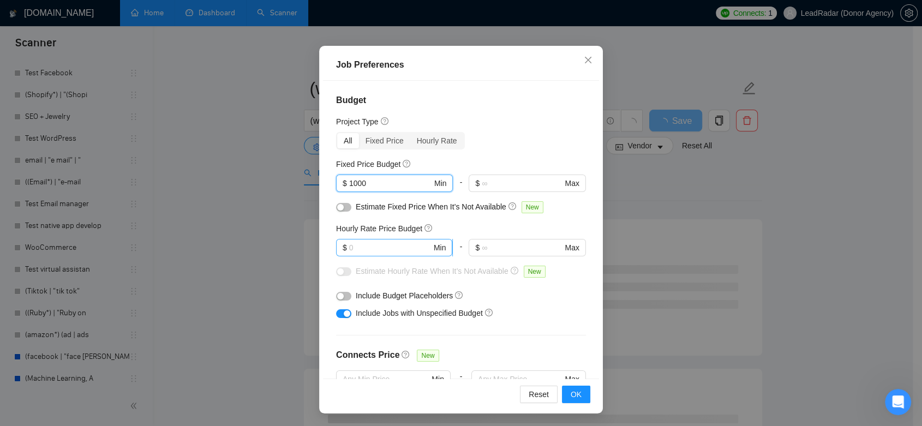
type input "1000"
click at [374, 247] on input "text" at bounding box center [390, 248] width 82 height 12
click at [392, 246] on input "20" at bounding box center [390, 248] width 82 height 12
type input "20"
click at [345, 206] on button "button" at bounding box center [343, 207] width 15 height 9
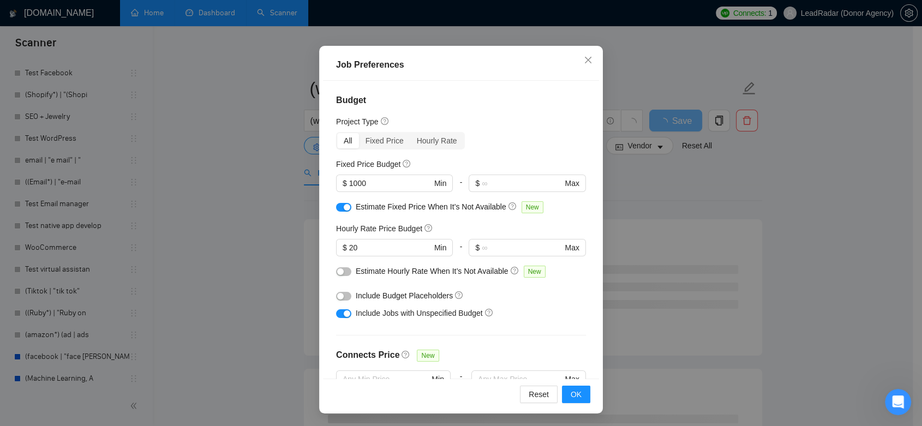
click at [345, 270] on button "button" at bounding box center [343, 271] width 15 height 9
click at [576, 393] on span "OK" at bounding box center [576, 395] width 11 height 12
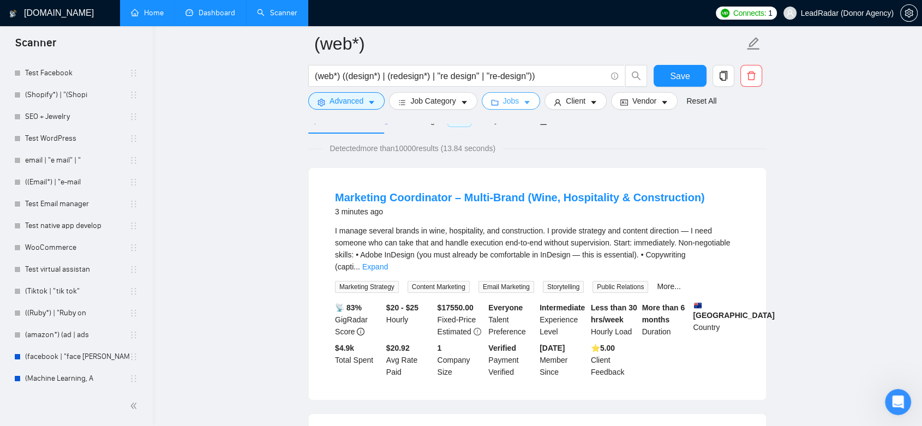
scroll to position [121, 0]
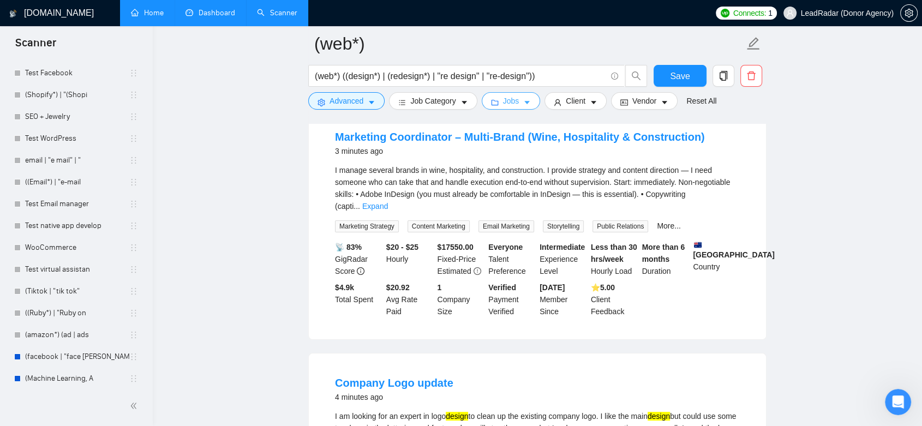
click at [523, 100] on icon "caret-down" at bounding box center [527, 103] width 8 height 8
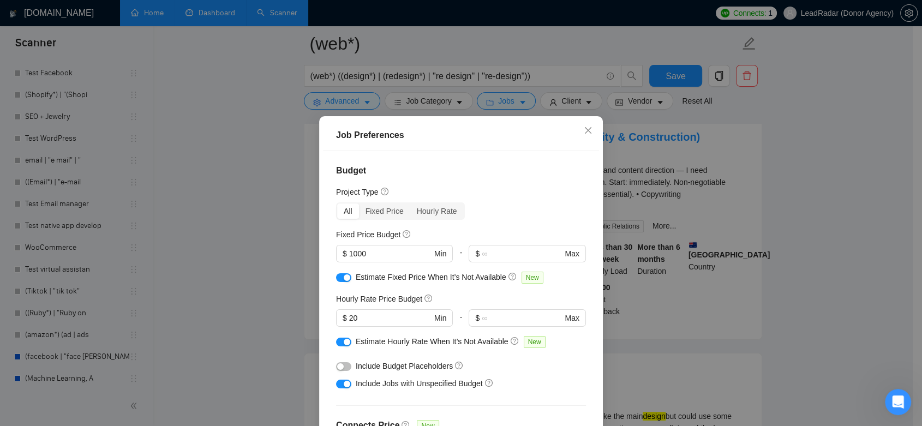
scroll to position [61, 0]
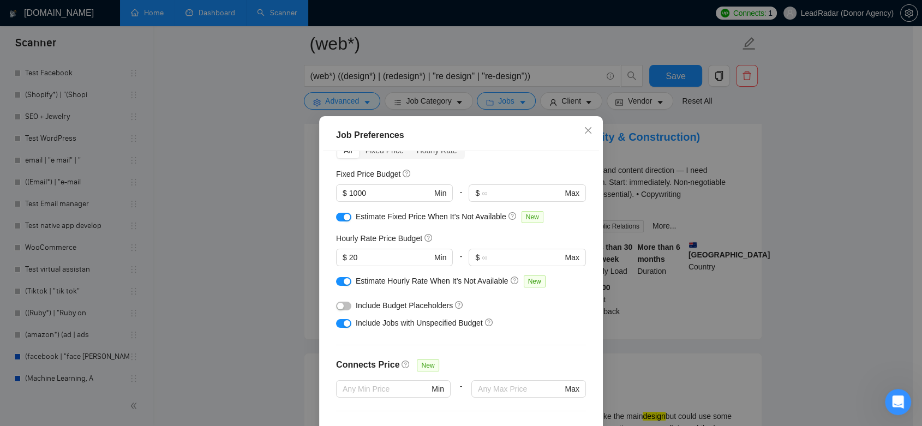
click at [336, 218] on button "button" at bounding box center [343, 217] width 15 height 9
click at [344, 281] on div "button" at bounding box center [347, 281] width 7 height 7
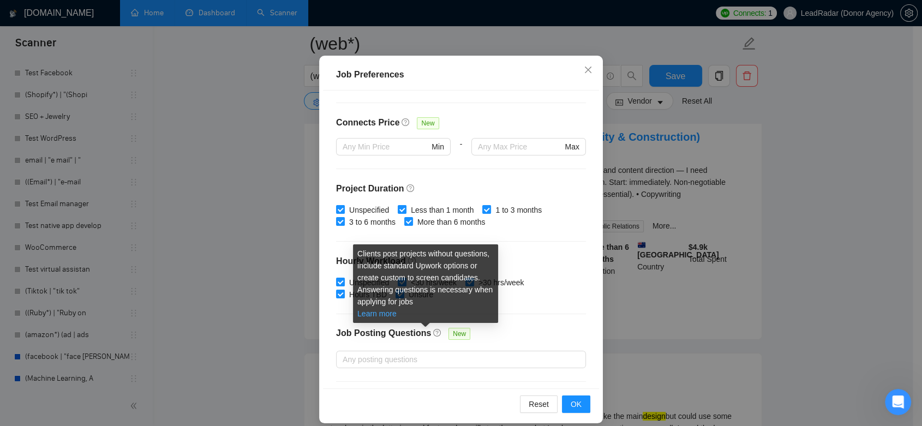
click at [389, 315] on link "Learn more" at bounding box center [376, 313] width 39 height 9
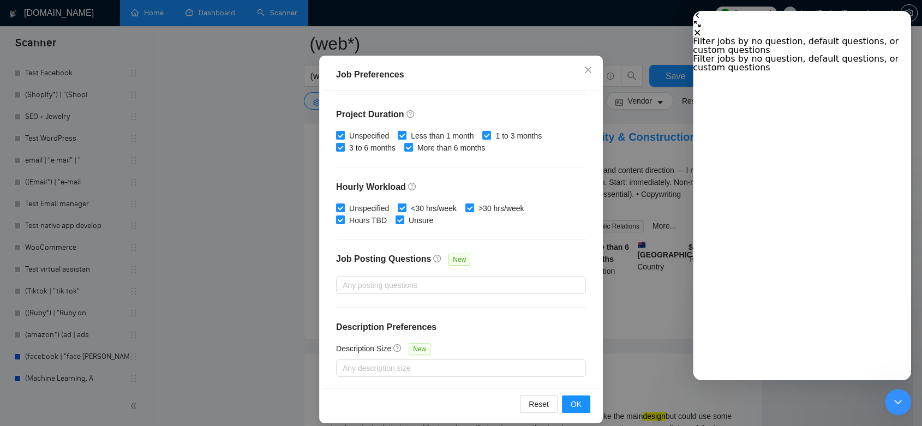
scroll to position [70, 0]
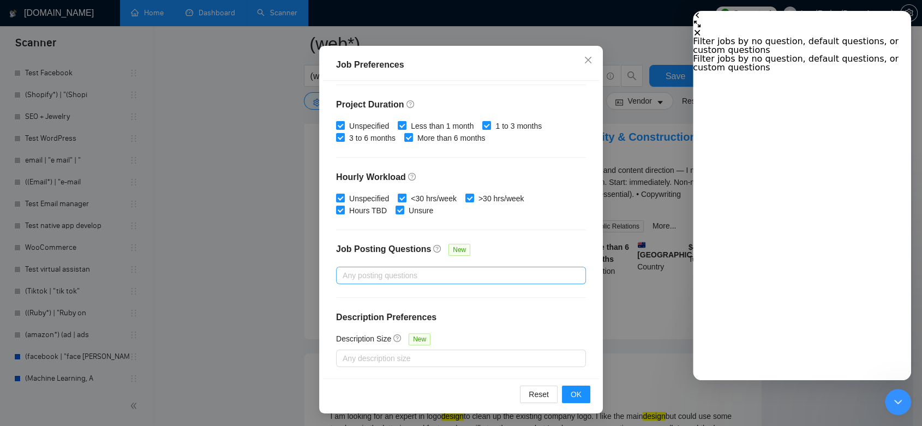
click at [412, 278] on div at bounding box center [456, 275] width 234 height 13
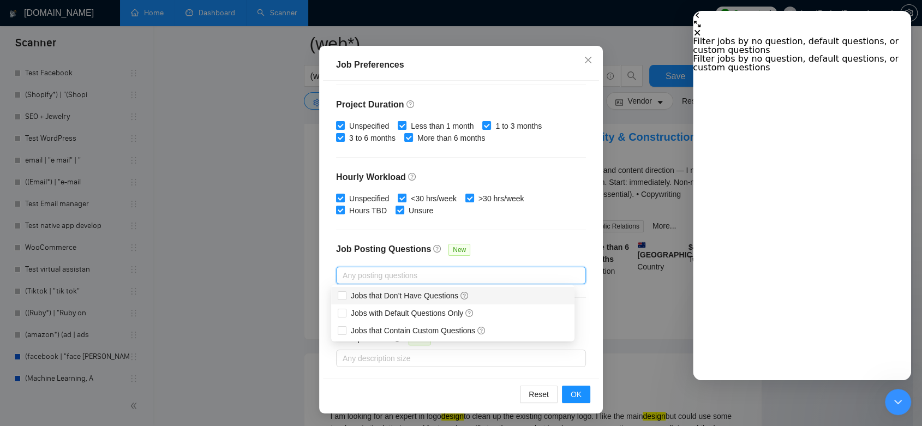
click at [550, 240] on div "Budget Project Type All Fixed Price Hourly Rate Fixed Price Budget $ 1000 Min -…" at bounding box center [461, 230] width 276 height 299
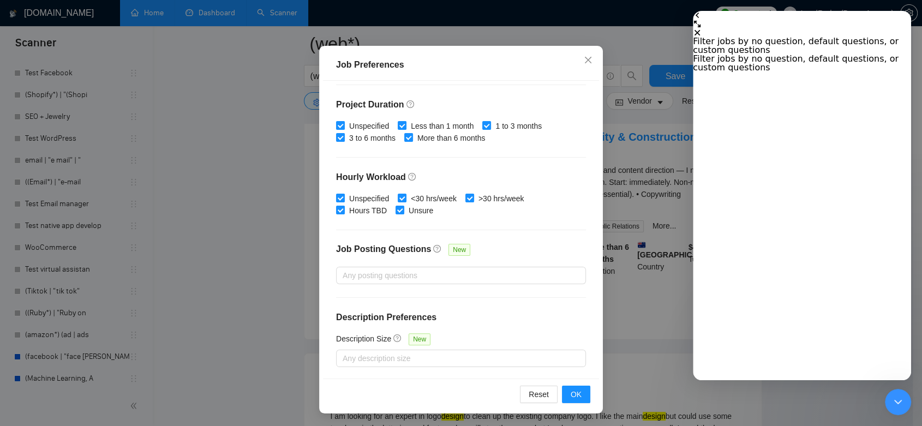
scroll to position [182, 0]
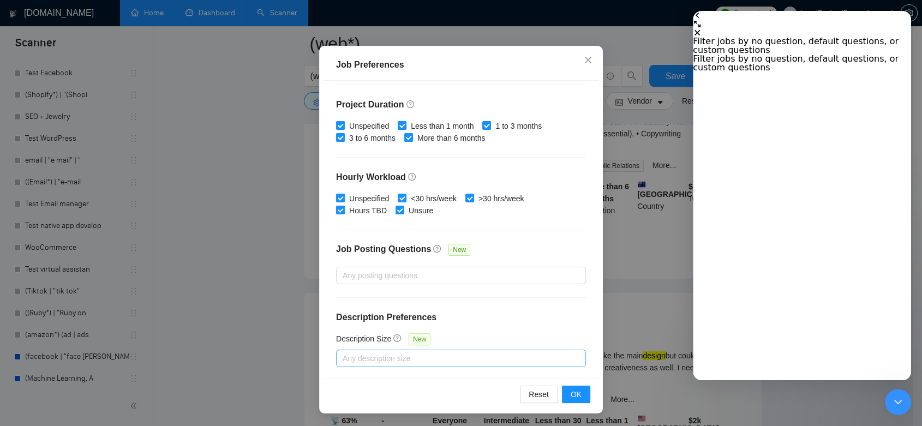
click at [462, 357] on div at bounding box center [456, 358] width 234 height 13
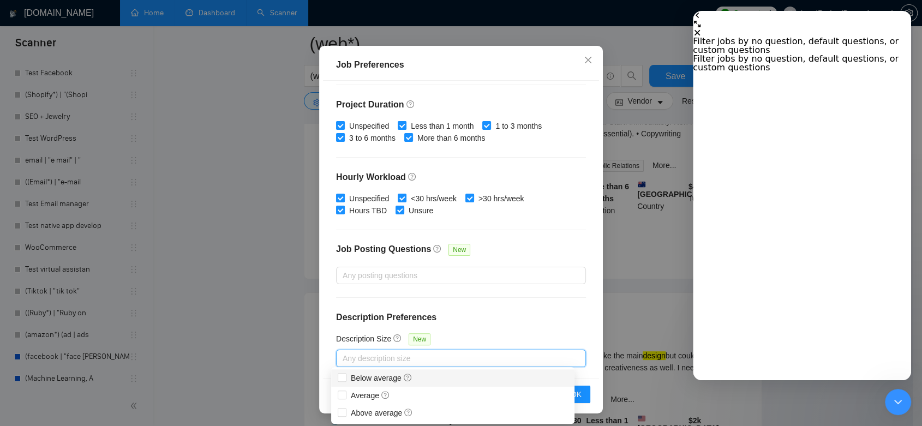
click at [566, 313] on h4 "Description Preferences" at bounding box center [461, 317] width 250 height 13
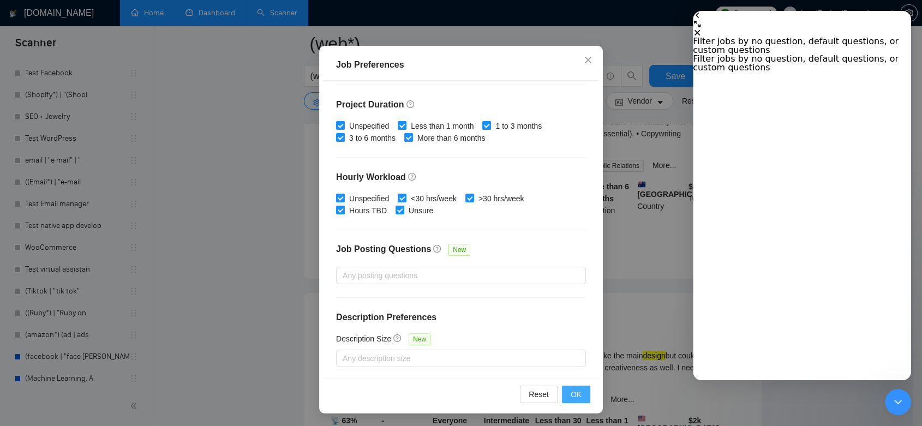
drag, startPoint x: 569, startPoint y: 396, endPoint x: 4, endPoint y: 166, distance: 610.5
click at [571, 396] on span "OK" at bounding box center [576, 395] width 11 height 12
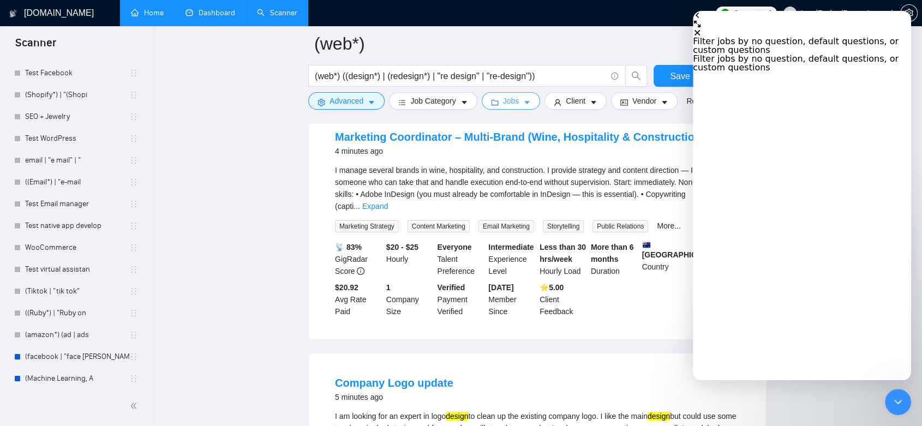
scroll to position [0, 0]
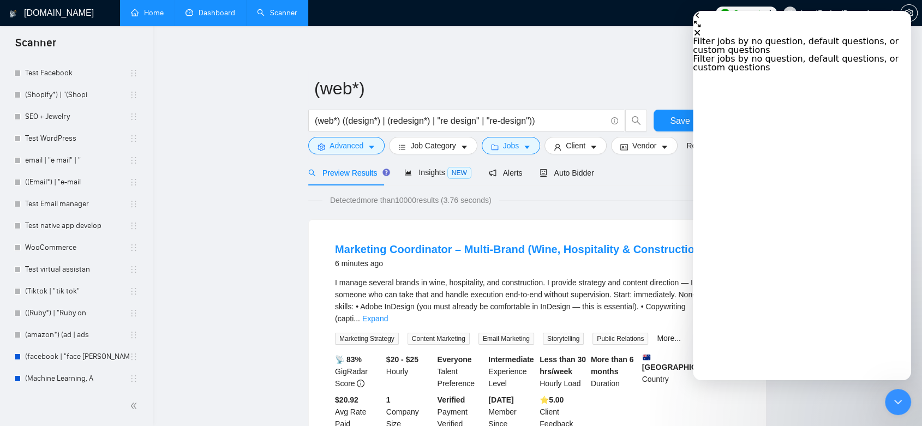
click at [702, 28] on icon "Close" at bounding box center [697, 32] width 9 height 9
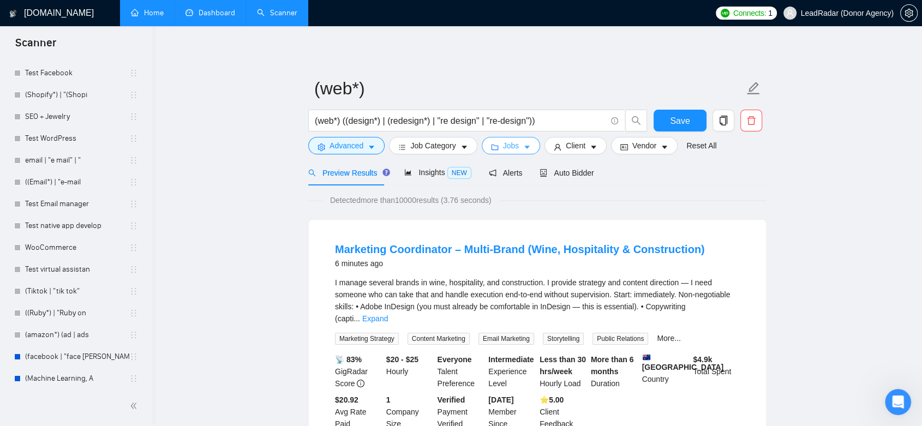
click at [523, 150] on icon "caret-down" at bounding box center [527, 148] width 8 height 8
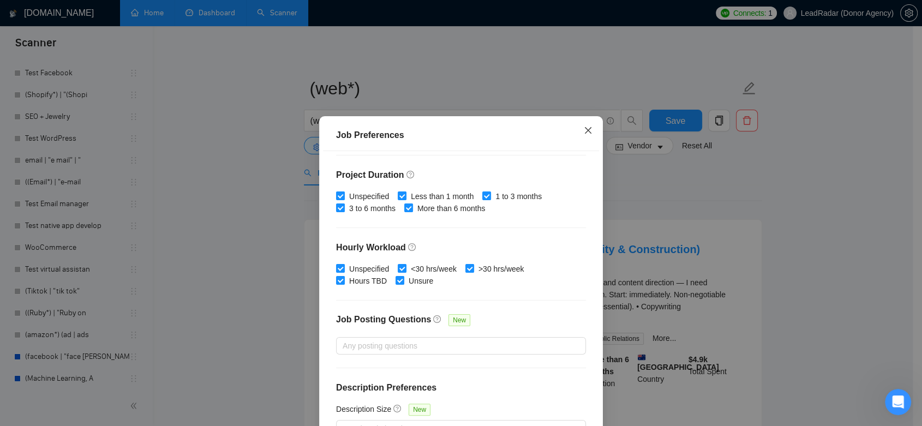
click at [585, 132] on icon "close" at bounding box center [588, 130] width 7 height 7
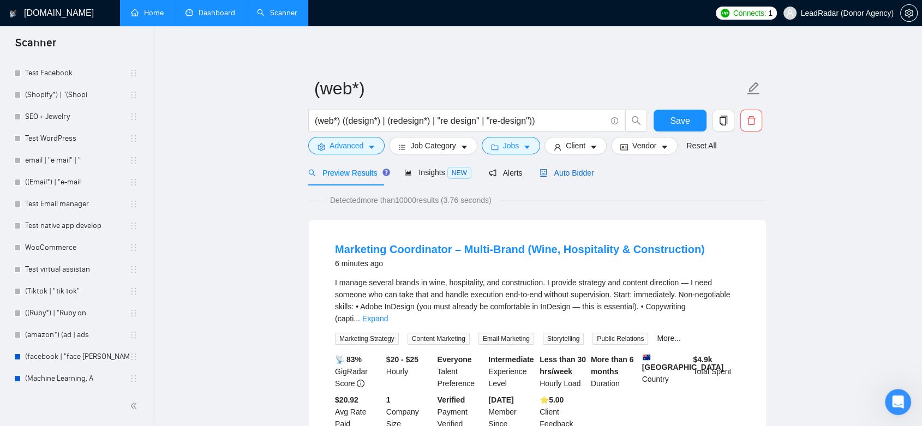
click at [575, 175] on span "Auto Bidder" at bounding box center [567, 173] width 54 height 9
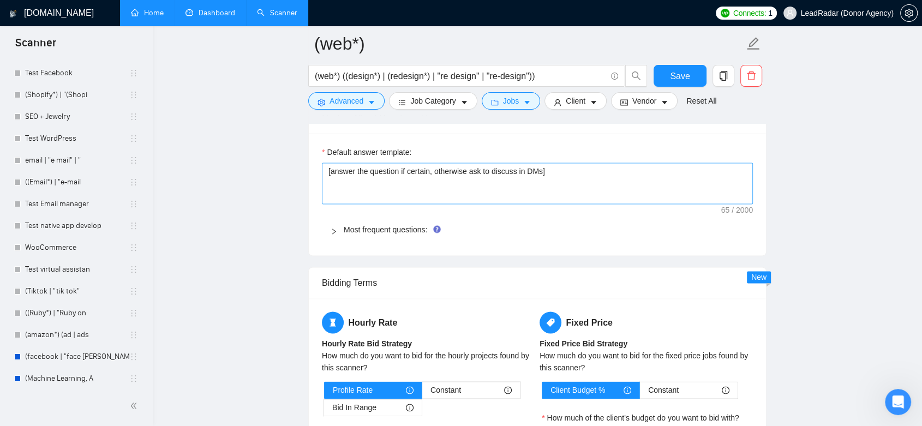
scroll to position [1516, 0]
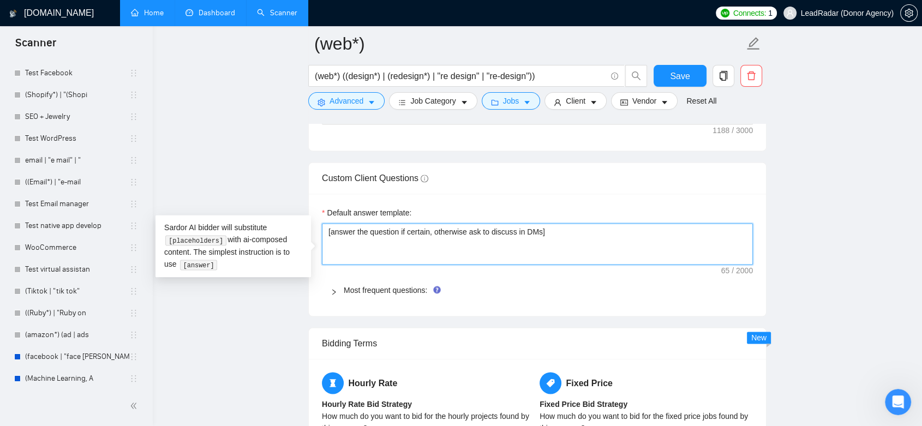
drag, startPoint x: 553, startPoint y: 247, endPoint x: 333, endPoint y: 235, distance: 220.3
click at [323, 235] on textarea "[answer the question if certain, otherwise ask to discuss in DMs]" at bounding box center [537, 243] width 431 height 41
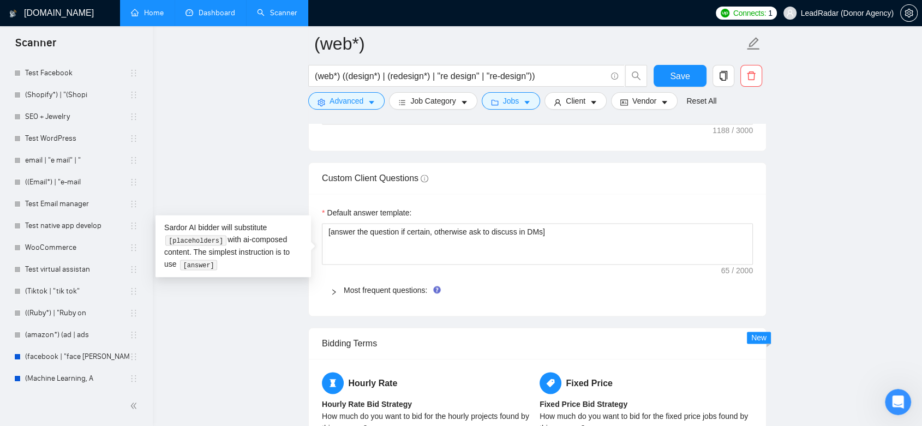
click at [750, 204] on div "Default answer template: [answer the question if certain, otherwise ask to disc…" at bounding box center [537, 255] width 457 height 122
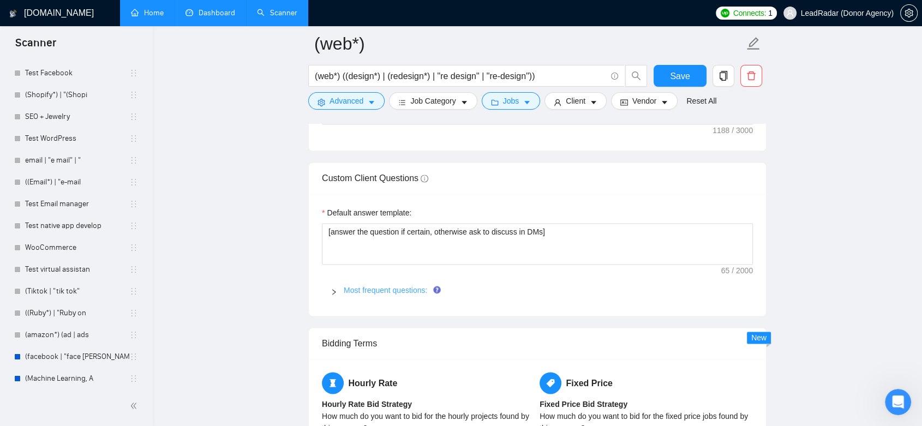
click at [409, 295] on link "Most frequent questions:" at bounding box center [386, 290] width 84 height 9
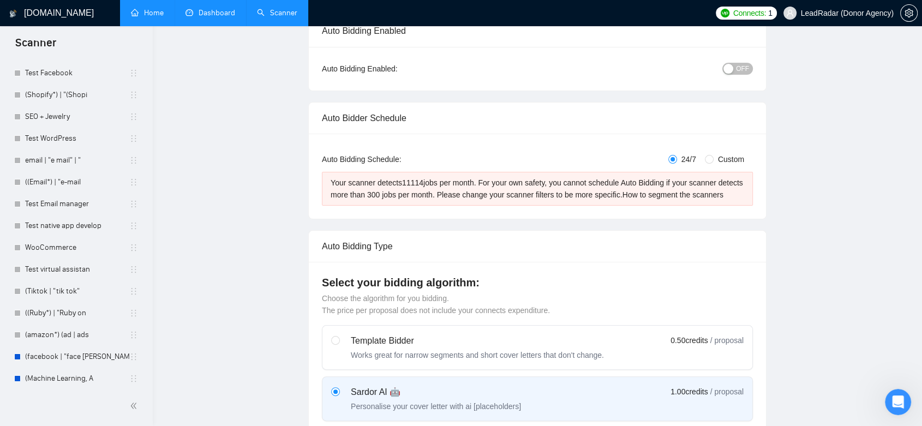
scroll to position [0, 0]
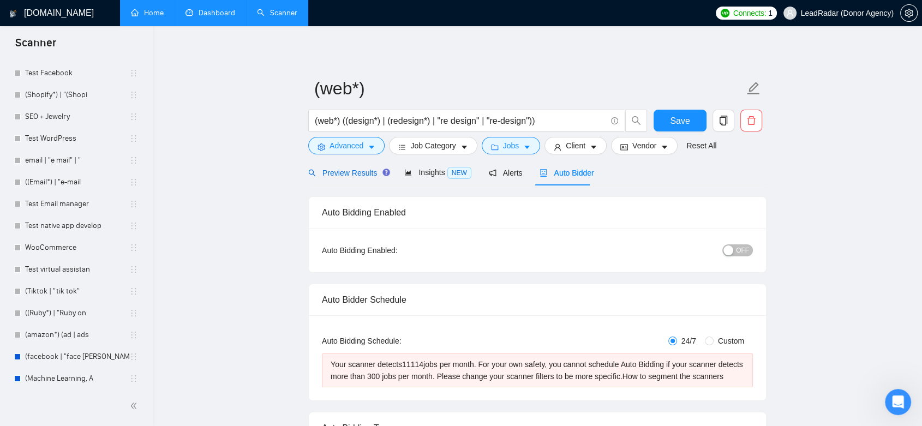
click at [351, 172] on span "Preview Results" at bounding box center [347, 173] width 79 height 9
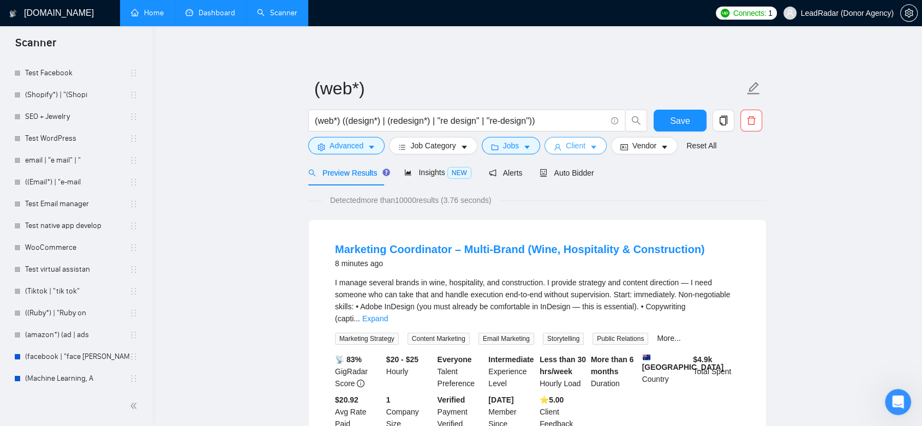
click at [573, 147] on span "Client" at bounding box center [576, 146] width 20 height 12
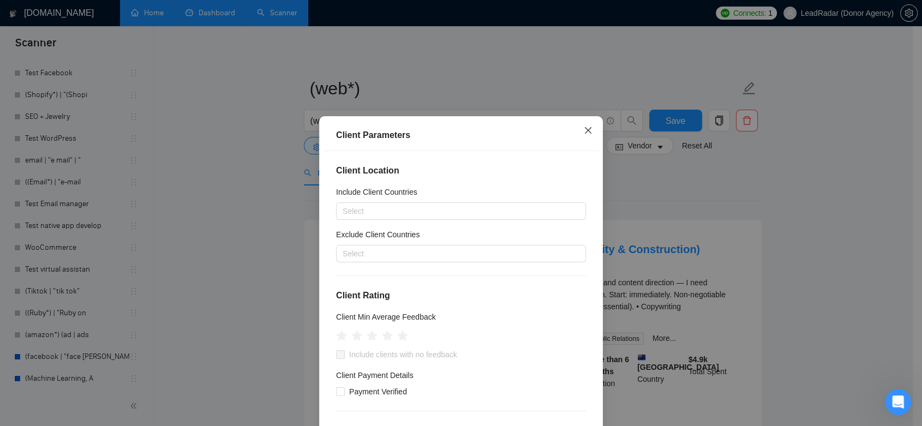
click at [578, 121] on span "Close" at bounding box center [588, 130] width 29 height 29
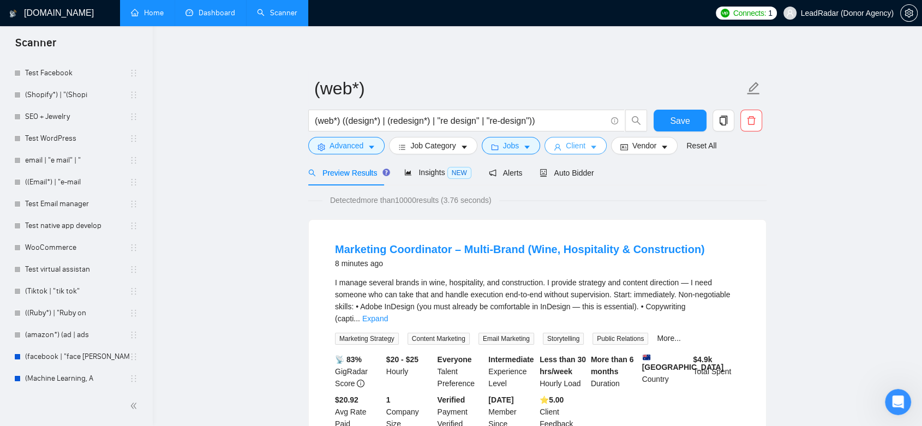
click at [581, 147] on span "Client" at bounding box center [576, 146] width 20 height 12
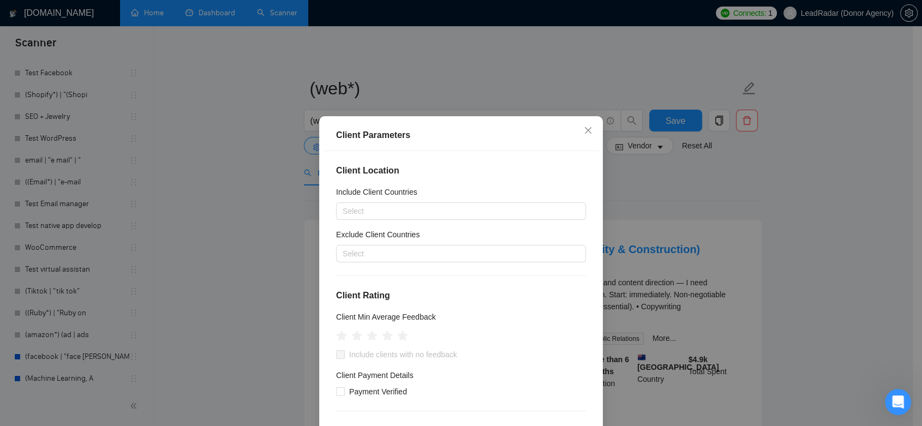
scroll to position [61, 0]
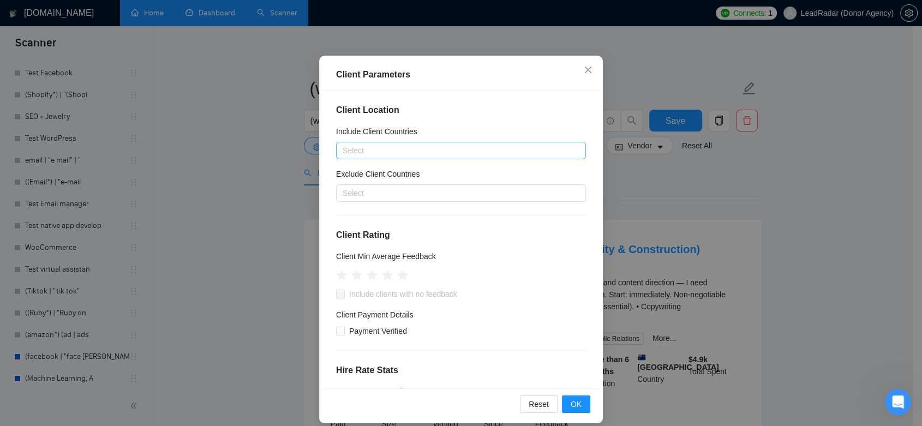
click at [434, 153] on div at bounding box center [456, 150] width 234 height 13
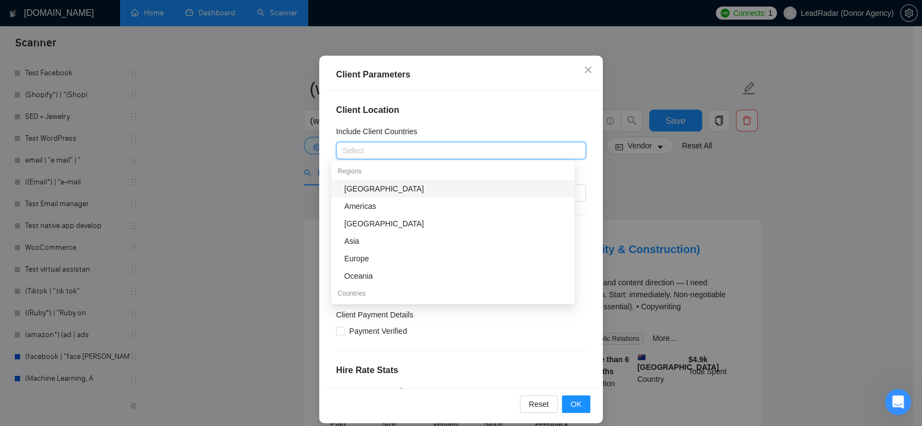
click at [477, 126] on div "Include Client Countries" at bounding box center [461, 134] width 250 height 16
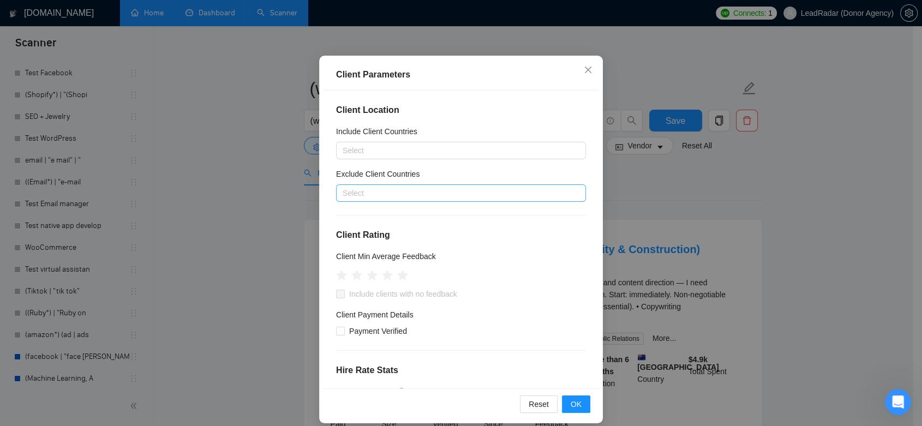
click at [412, 197] on div at bounding box center [456, 193] width 234 height 13
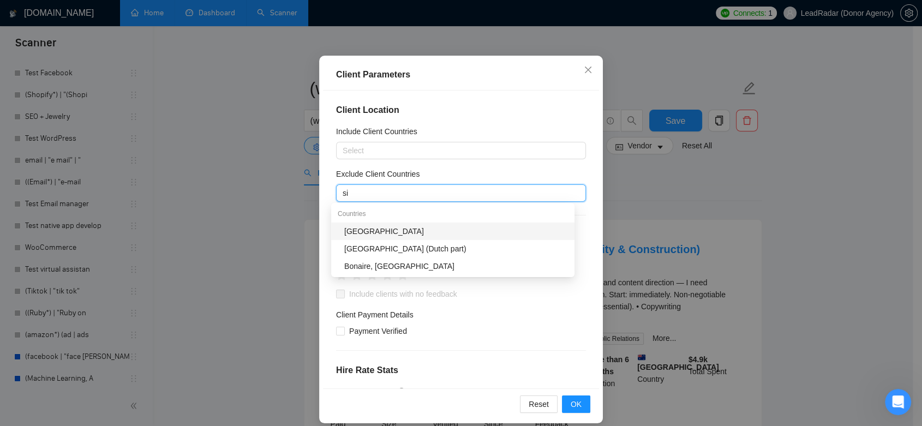
type input "s"
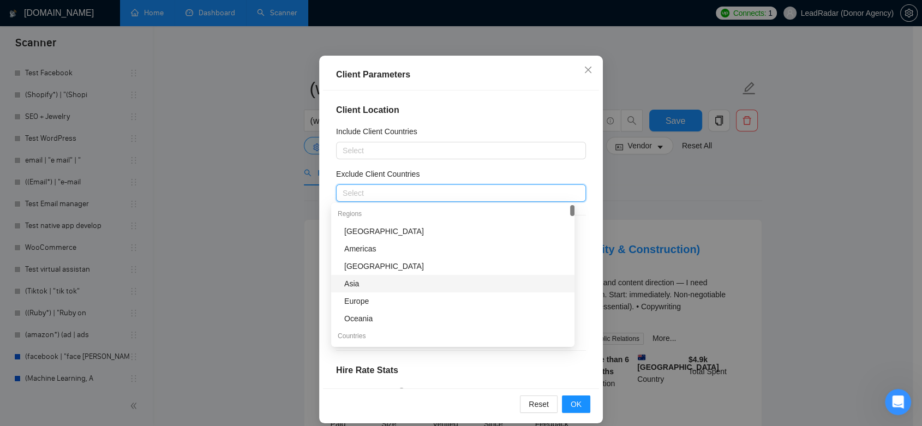
click at [583, 277] on div "Client Location Include Client Countries Select Exclude Client Countries Select…" at bounding box center [461, 240] width 276 height 299
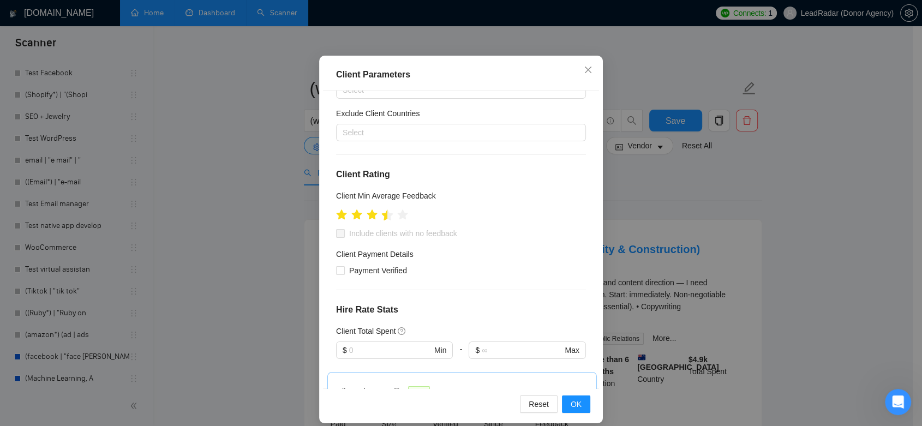
click at [383, 217] on icon "star" at bounding box center [387, 215] width 11 height 11
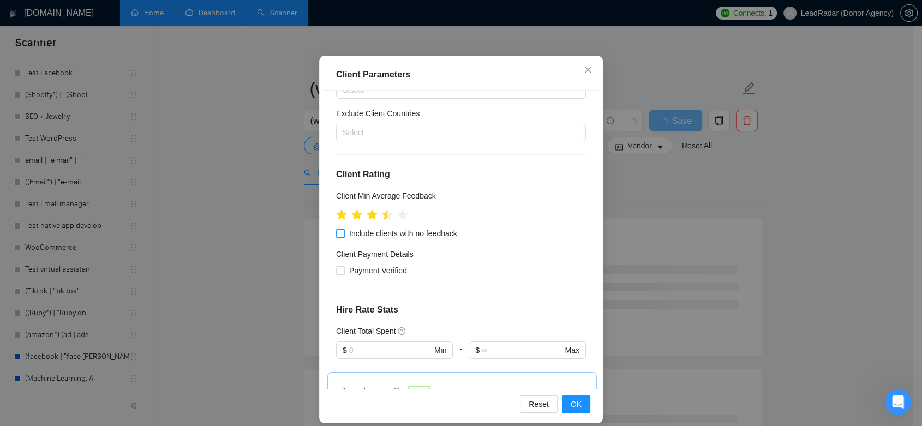
click at [337, 236] on input "Include clients with no feedback" at bounding box center [340, 233] width 8 height 8
checkbox input "true"
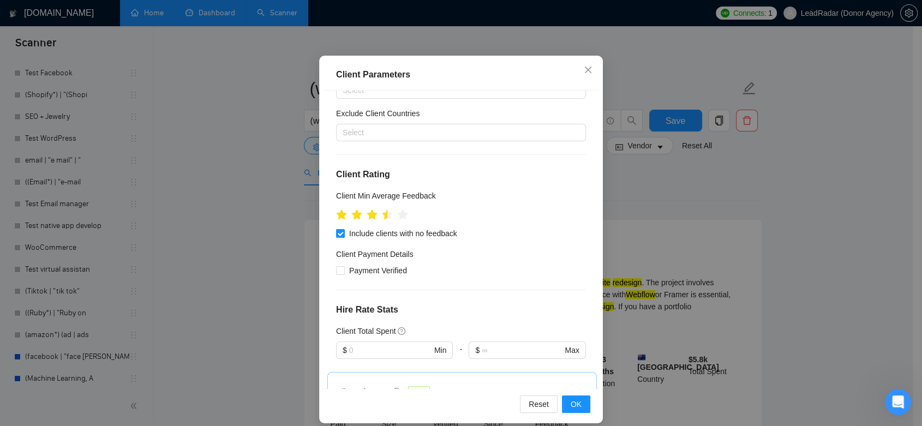
click at [383, 216] on icon "star" at bounding box center [388, 215] width 10 height 10
click at [383, 217] on icon "star" at bounding box center [388, 215] width 10 height 10
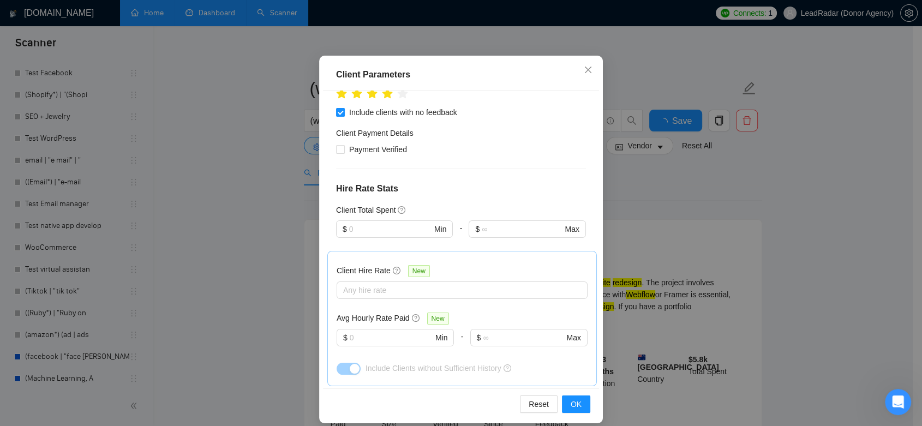
scroll to position [242, 0]
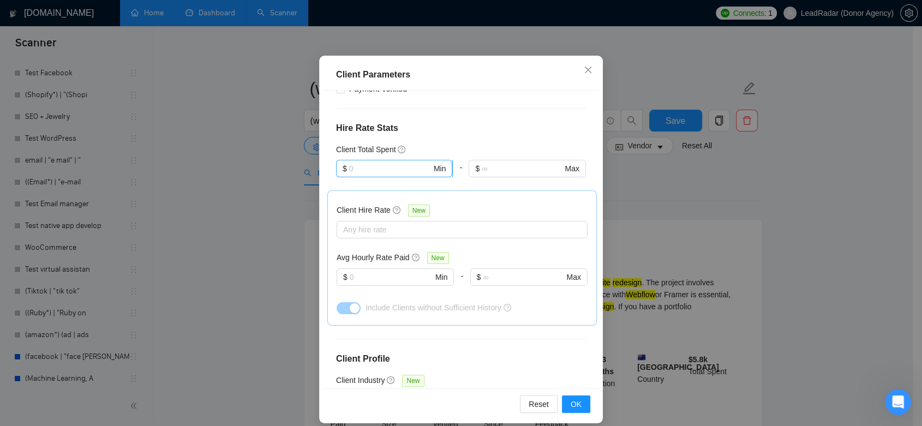
click at [383, 170] on input "text" at bounding box center [390, 169] width 82 height 12
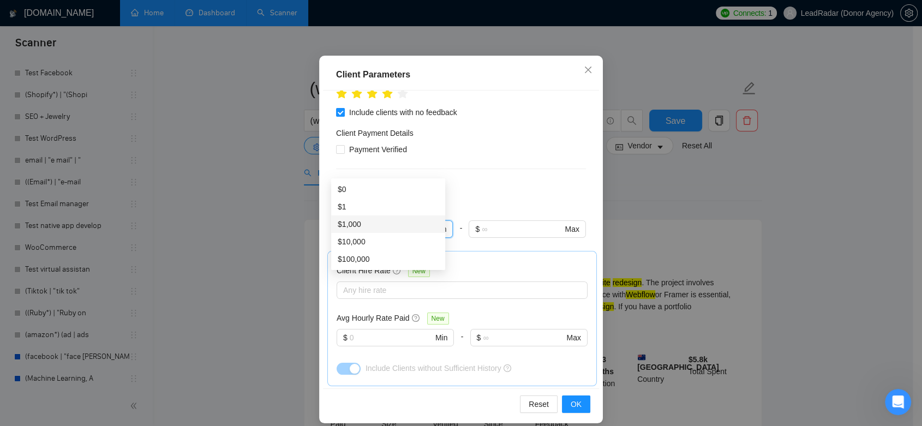
click at [504, 195] on h4 "Hire Rate Stats" at bounding box center [461, 188] width 250 height 13
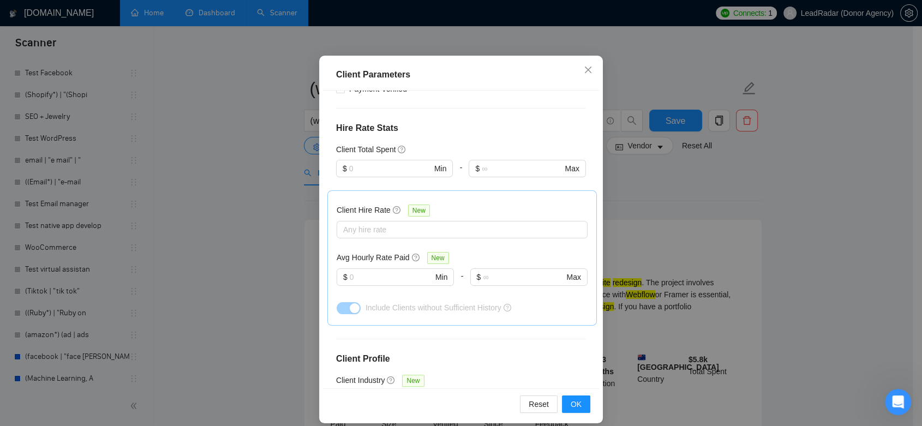
scroll to position [303, 0]
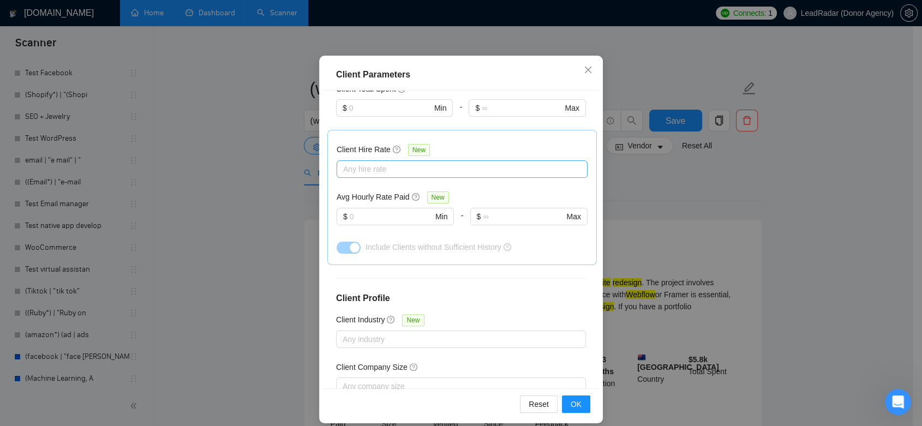
click at [384, 168] on div at bounding box center [456, 169] width 235 height 13
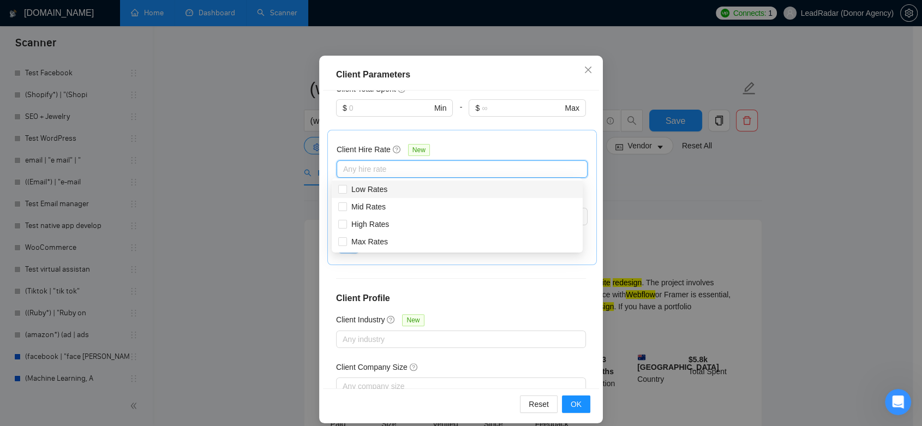
click at [477, 146] on div "Client Hire Rate New" at bounding box center [462, 152] width 251 height 17
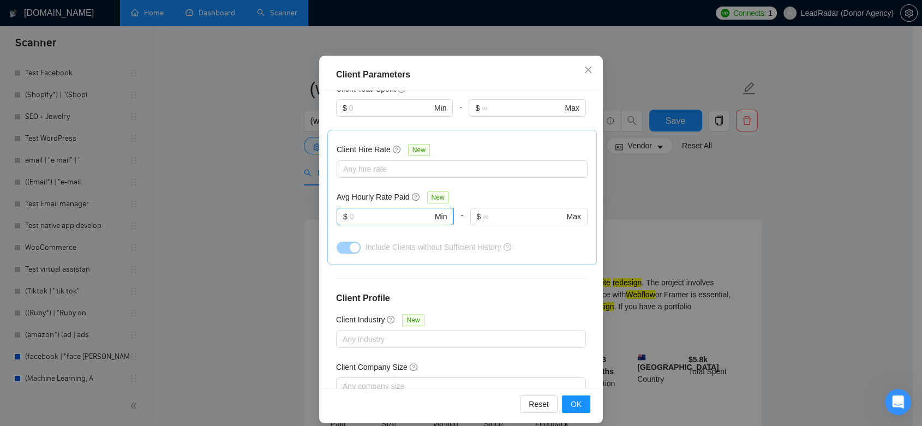
click at [403, 214] on input "text" at bounding box center [391, 217] width 83 height 12
click at [454, 171] on div at bounding box center [456, 169] width 235 height 13
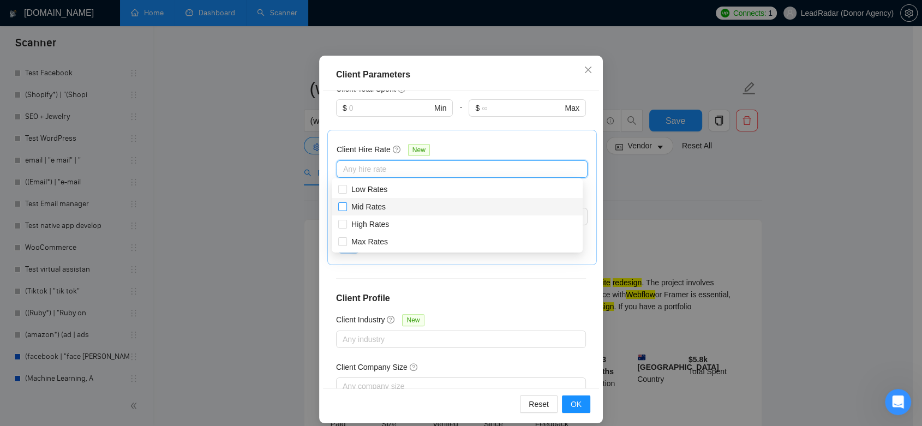
click at [346, 204] on span at bounding box center [342, 206] width 9 height 9
click at [346, 204] on input "Mid Rates" at bounding box center [342, 206] width 8 height 8
checkbox input "false"
click at [344, 225] on input "High Rates" at bounding box center [342, 224] width 8 height 8
checkbox input "true"
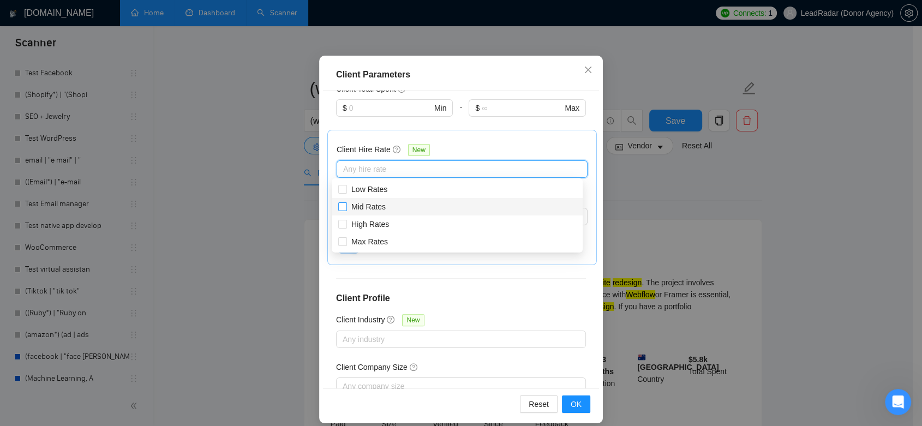
click at [345, 238] on input "Max Rates" at bounding box center [342, 241] width 8 height 8
checkbox input "true"
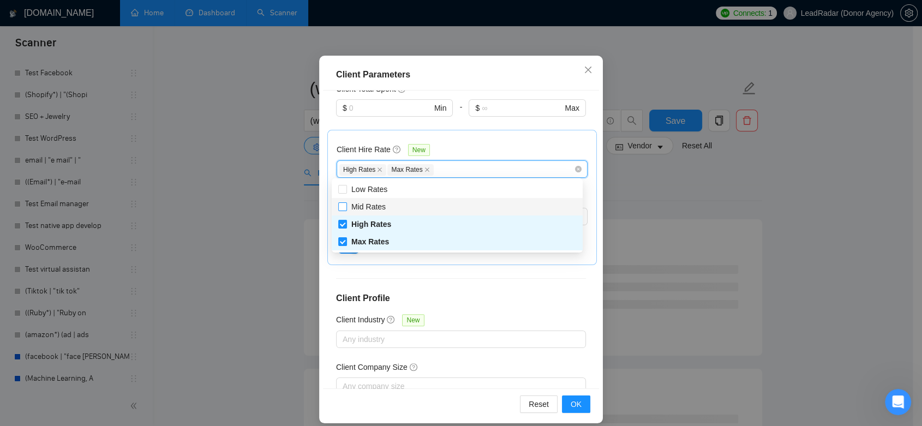
click at [345, 204] on input "Mid Rates" at bounding box center [342, 206] width 8 height 8
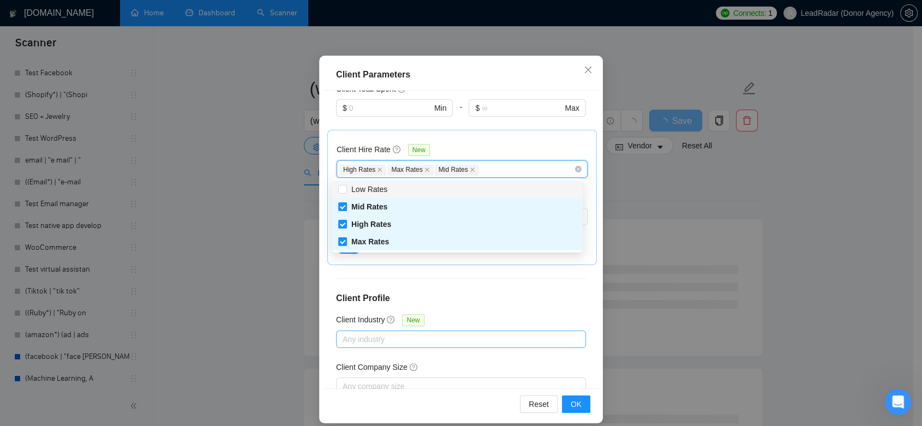
click at [366, 341] on div at bounding box center [456, 339] width 234 height 13
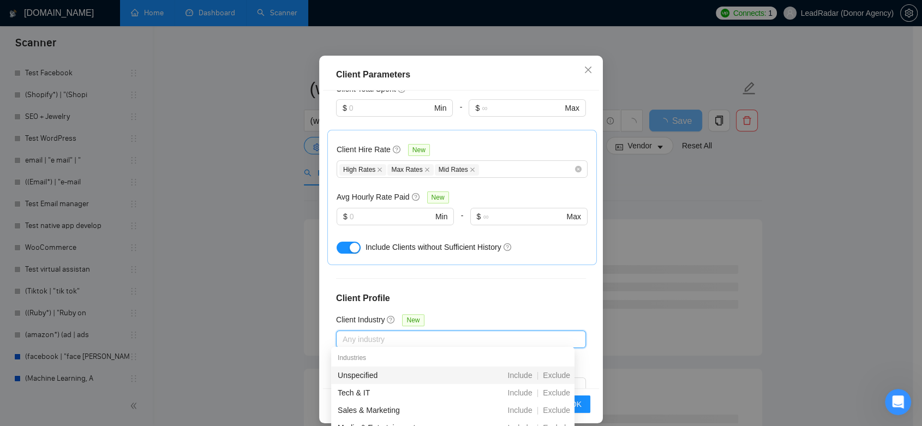
click at [470, 167] on icon "close" at bounding box center [472, 169] width 5 height 5
click at [425, 168] on icon "close" at bounding box center [427, 169] width 5 height 5
click at [378, 169] on icon "close" at bounding box center [380, 170] width 4 height 4
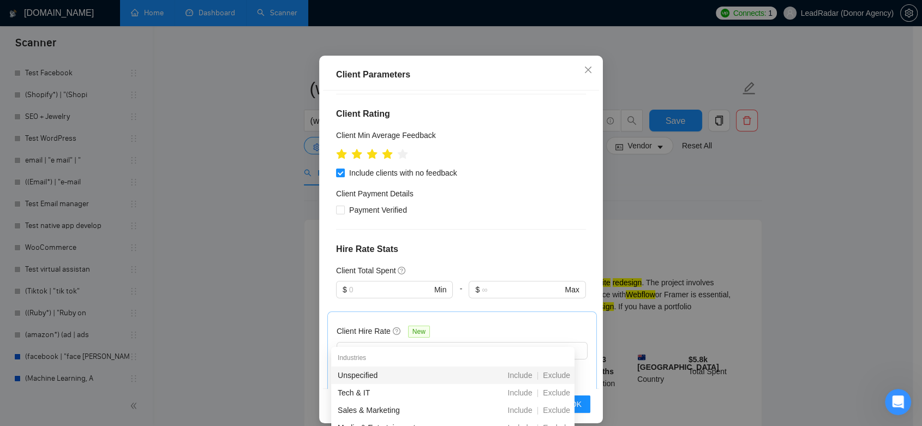
scroll to position [182, 0]
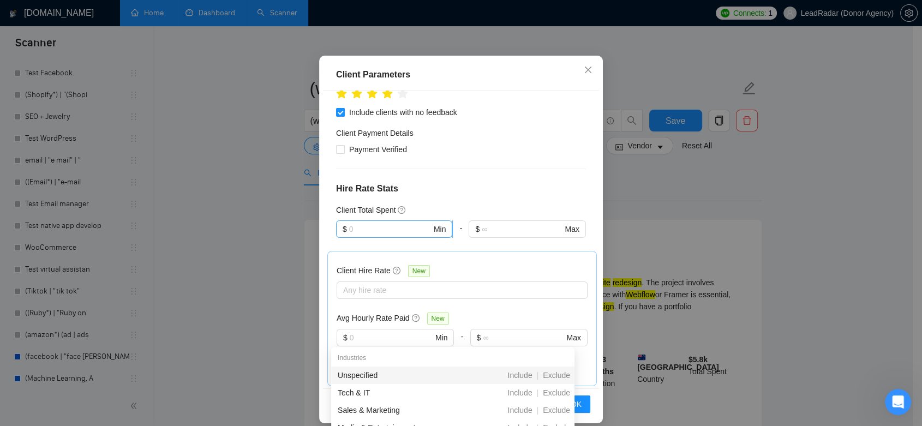
click at [405, 230] on input "text" at bounding box center [390, 229] width 82 height 12
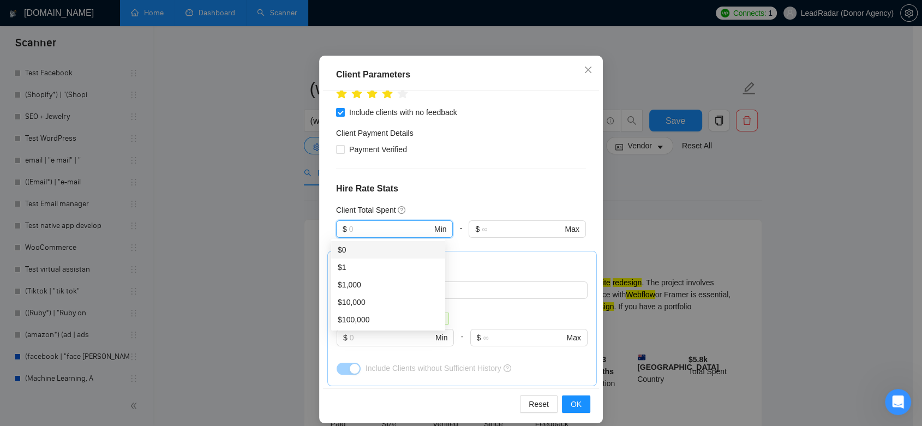
click at [476, 202] on div "Client Location Include Client Countries Select Exclude Client Countries Select…" at bounding box center [461, 240] width 276 height 299
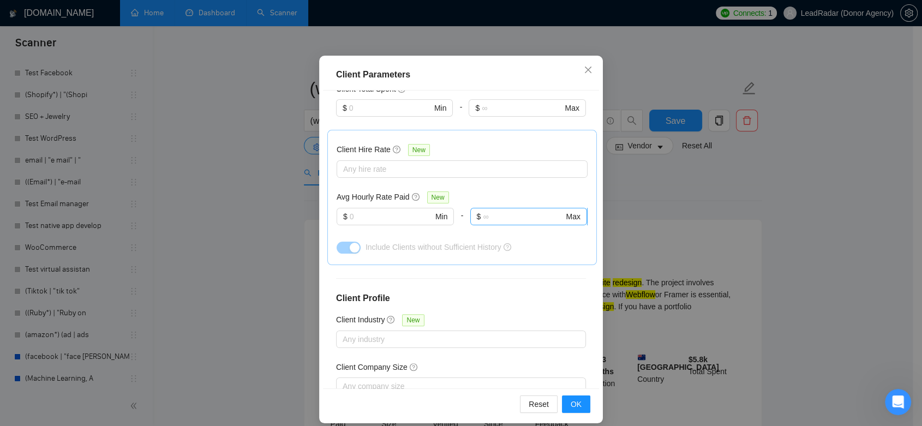
scroll to position [242, 0]
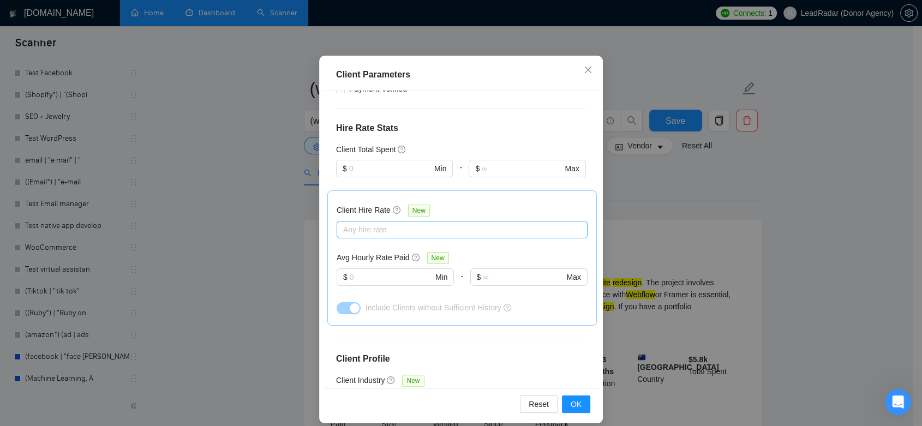
checkbox input "false"
click at [395, 230] on div at bounding box center [456, 229] width 235 height 13
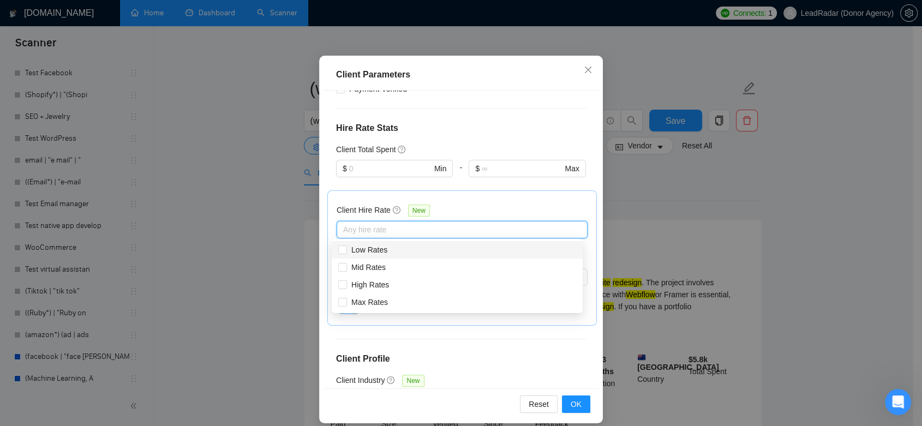
click at [469, 204] on div "Client Hire Rate New" at bounding box center [462, 212] width 251 height 17
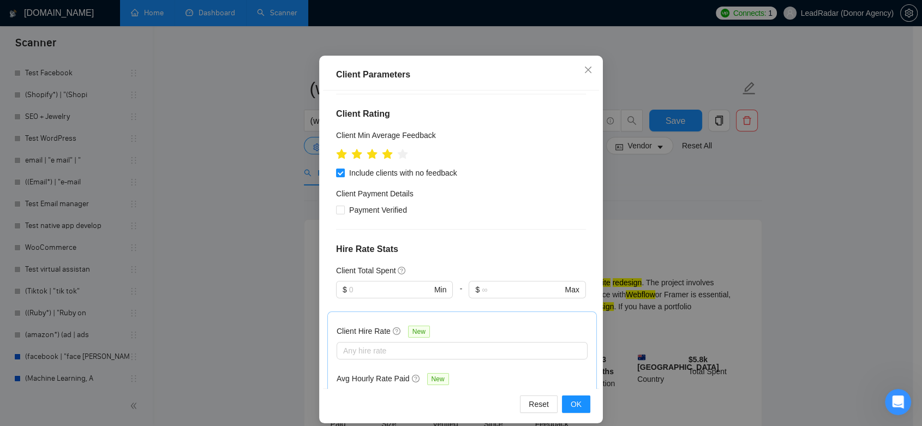
scroll to position [182, 0]
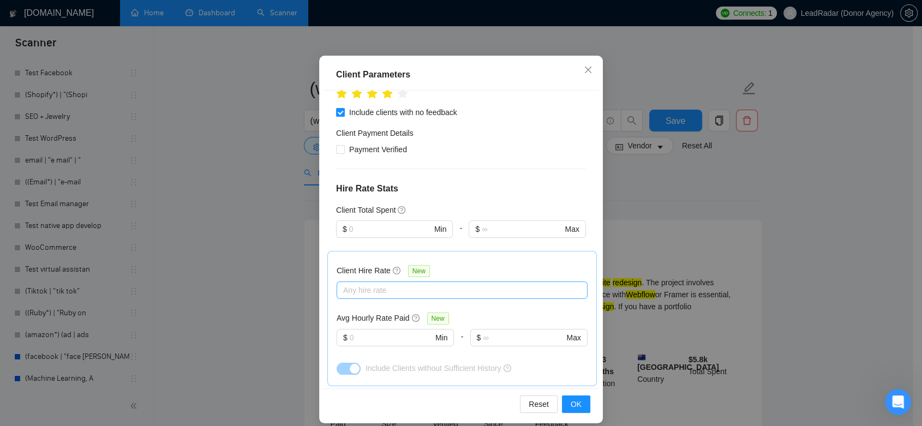
click at [441, 293] on div at bounding box center [456, 290] width 235 height 13
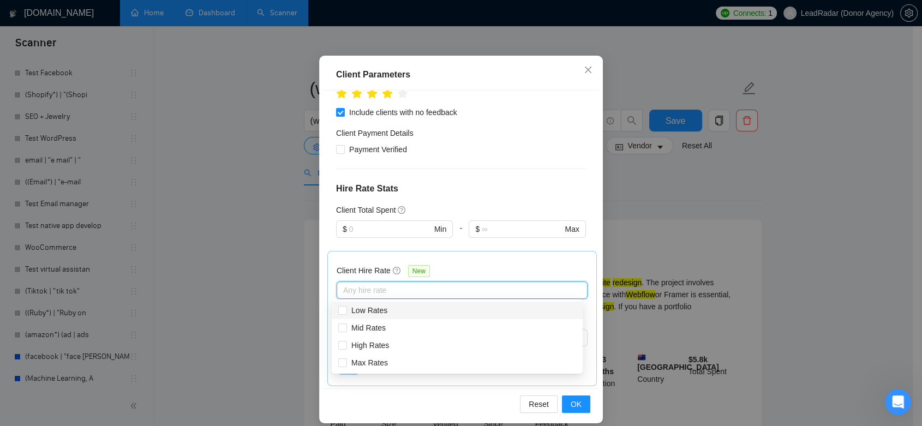
click at [487, 258] on div "Client Hire Rate New Any hire rate Avg Hourly Rate Paid New $ Min - $ Max Inclu…" at bounding box center [462, 318] width 270 height 135
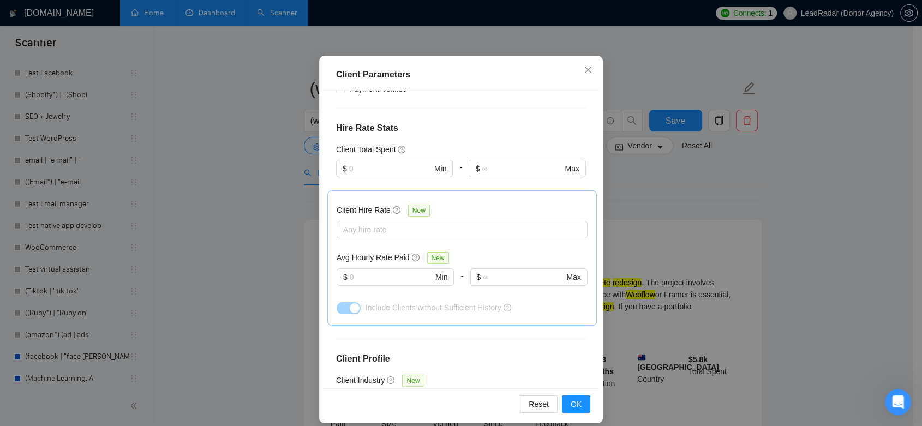
scroll to position [303, 0]
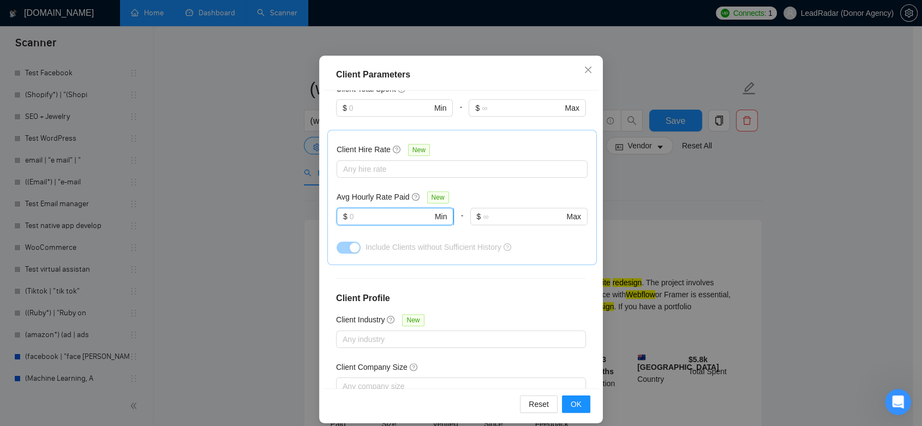
click at [375, 213] on input "text" at bounding box center [391, 217] width 83 height 12
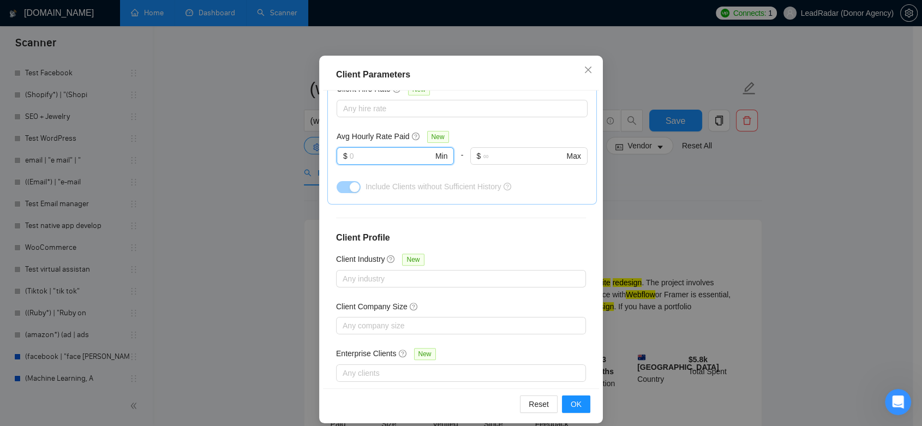
scroll to position [380, 0]
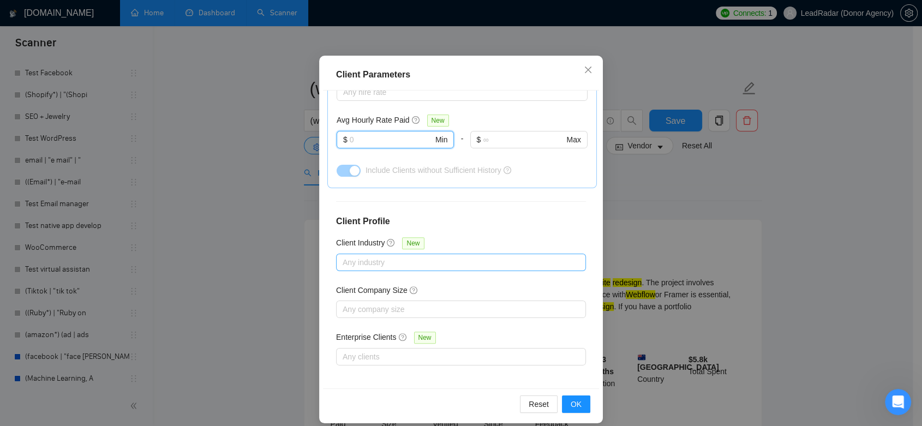
click at [402, 261] on div at bounding box center [456, 262] width 234 height 13
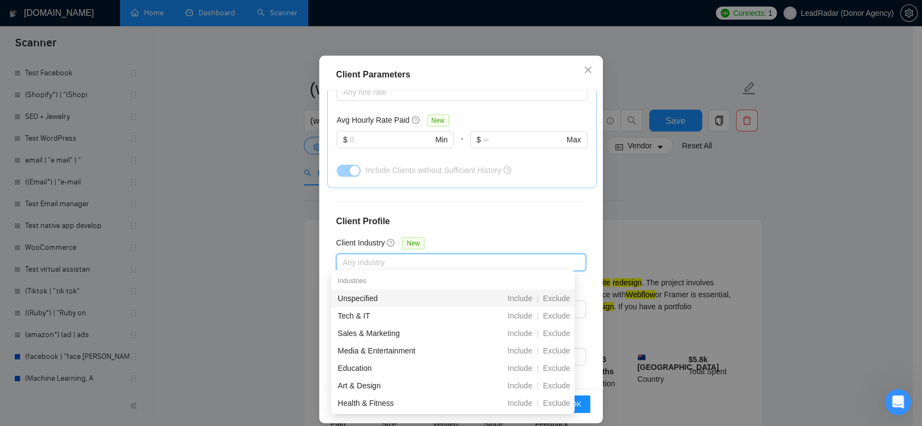
scroll to position [70, 0]
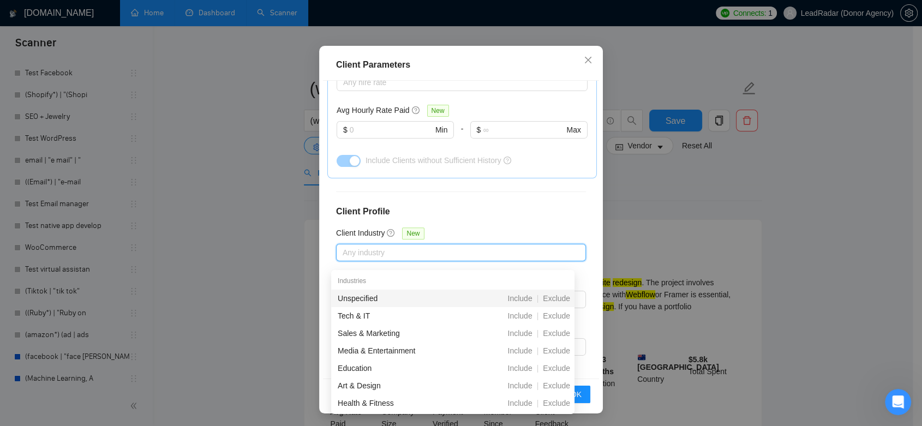
click at [563, 219] on div "Client Location Include Client Countries Select Exclude Client Countries Select…" at bounding box center [461, 230] width 276 height 299
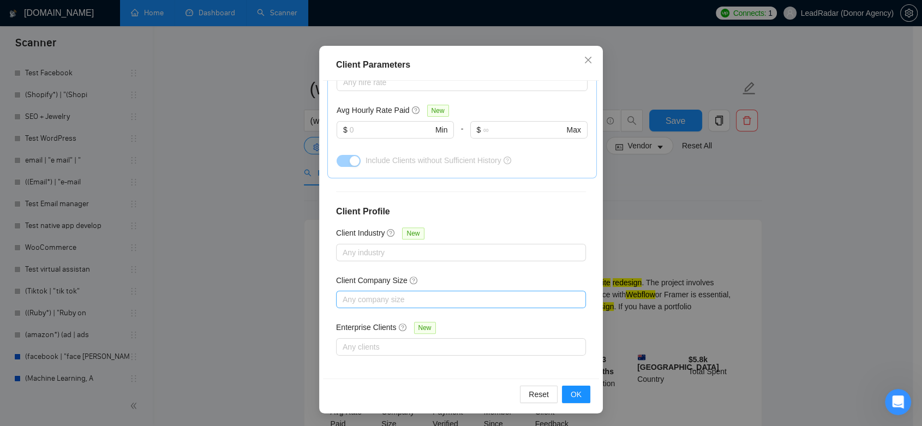
click at [493, 296] on div at bounding box center [456, 299] width 234 height 13
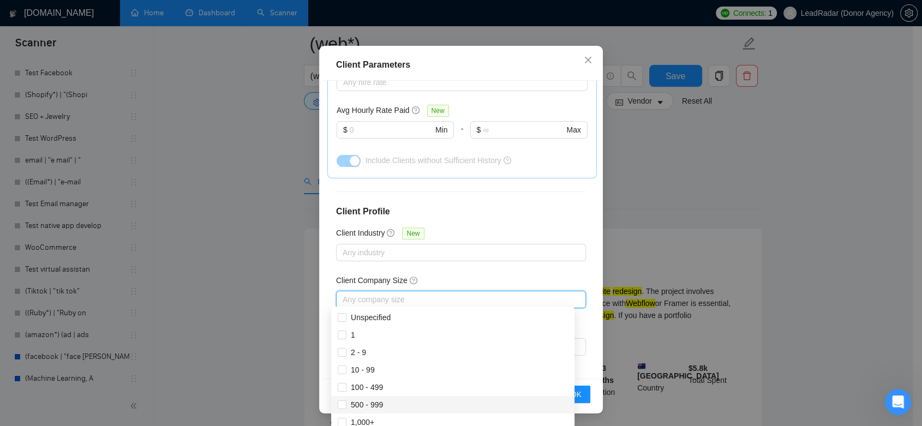
scroll to position [61, 0]
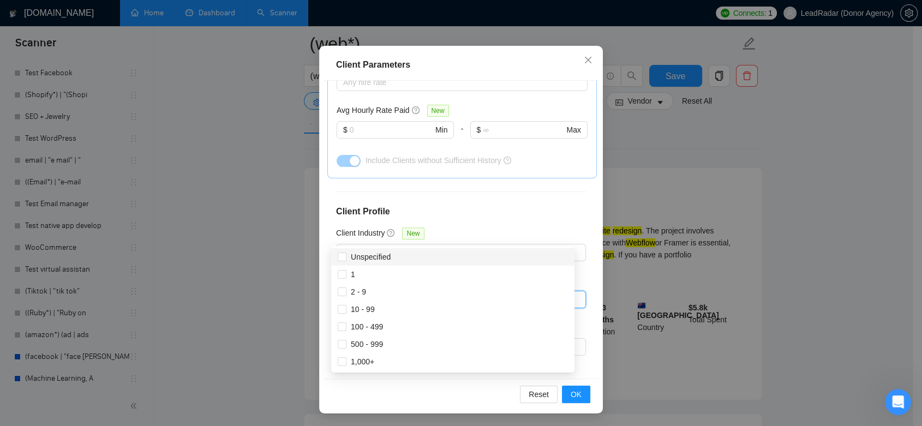
click at [488, 227] on div "Client Location Include Client Countries Select Exclude Client Countries Select…" at bounding box center [461, 230] width 276 height 299
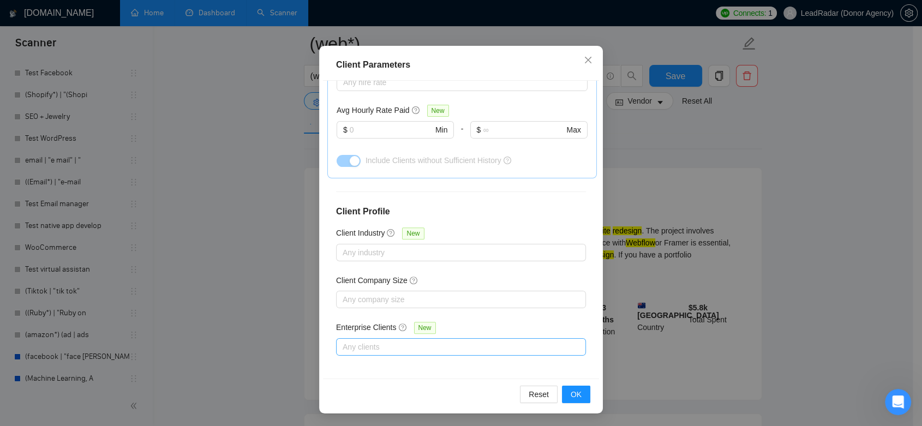
click at [438, 344] on div at bounding box center [456, 347] width 234 height 13
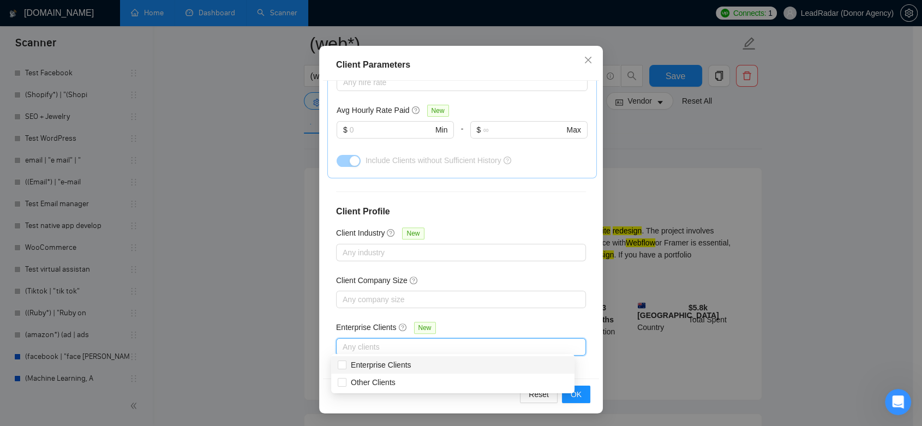
click at [492, 321] on div "Enterprise Clients New" at bounding box center [461, 329] width 250 height 17
click at [572, 397] on span "OK" at bounding box center [576, 395] width 11 height 12
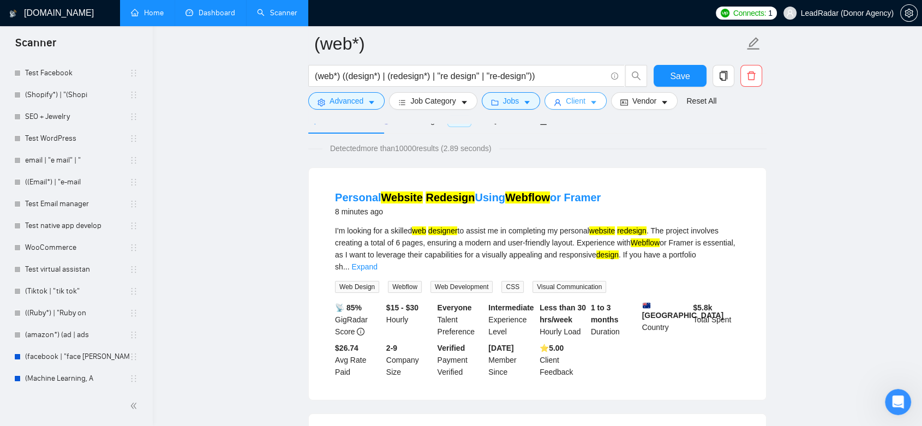
scroll to position [0, 0]
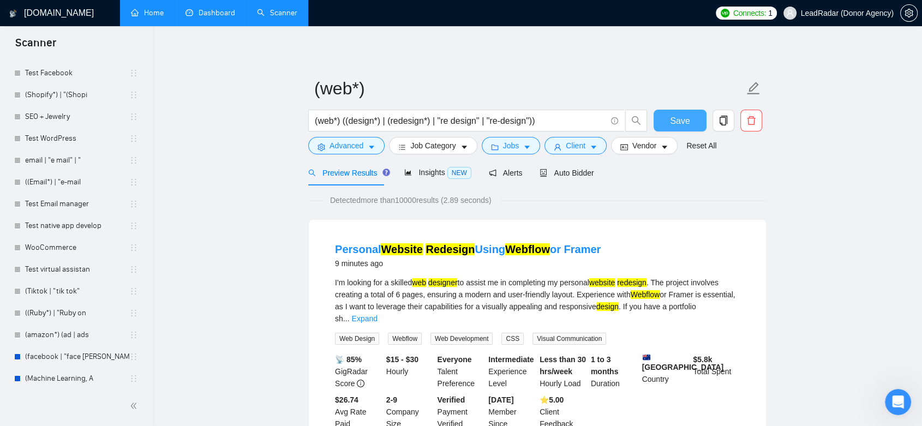
click at [675, 120] on span "Save" at bounding box center [680, 121] width 20 height 14
click at [647, 147] on span "Vendor" at bounding box center [645, 146] width 24 height 12
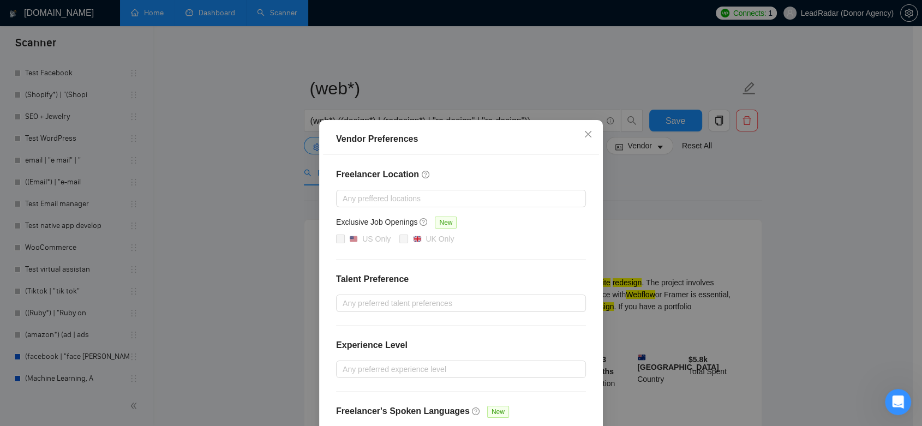
scroll to position [61, 0]
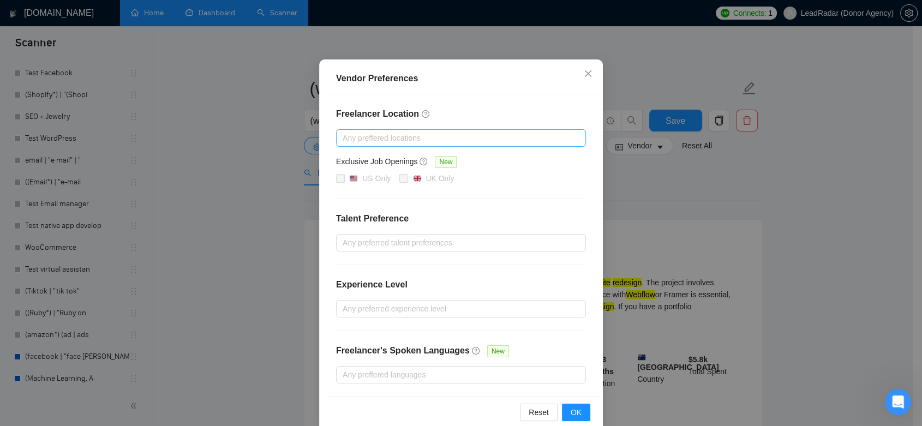
click at [509, 139] on div at bounding box center [456, 138] width 234 height 13
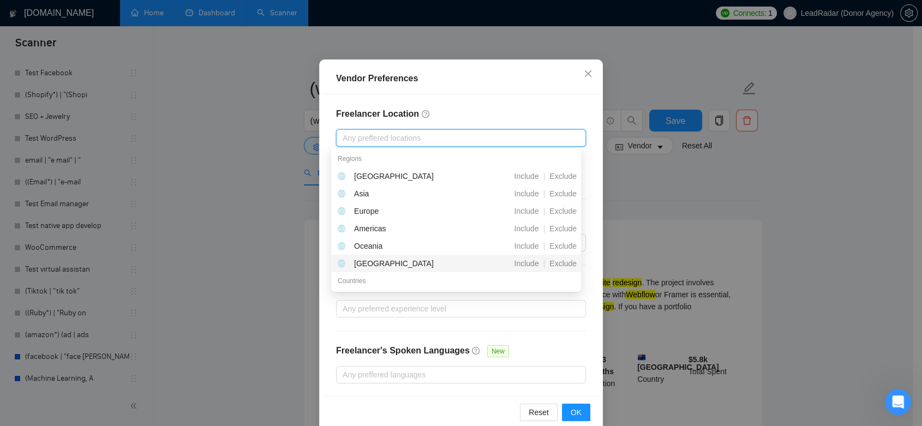
click at [571, 336] on div "Freelancer Location Any preffered locations Exclusive Job Openings New US Only …" at bounding box center [461, 245] width 276 height 302
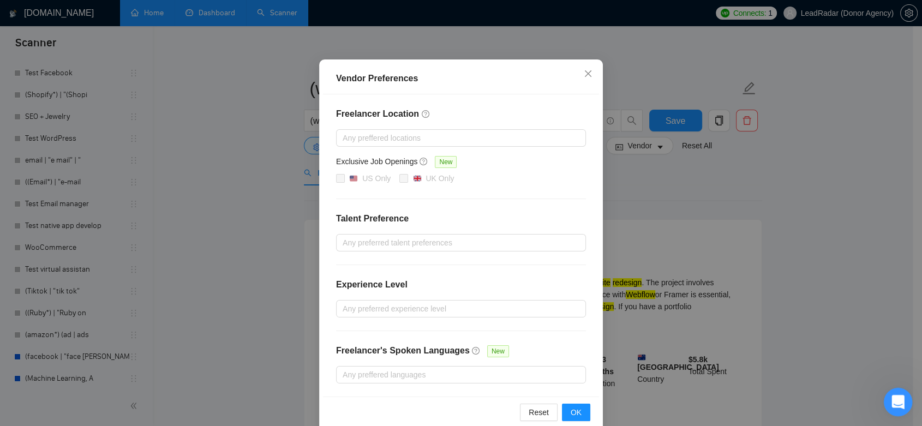
click at [896, 400] on icon "Open Intercom Messenger" at bounding box center [897, 401] width 18 height 18
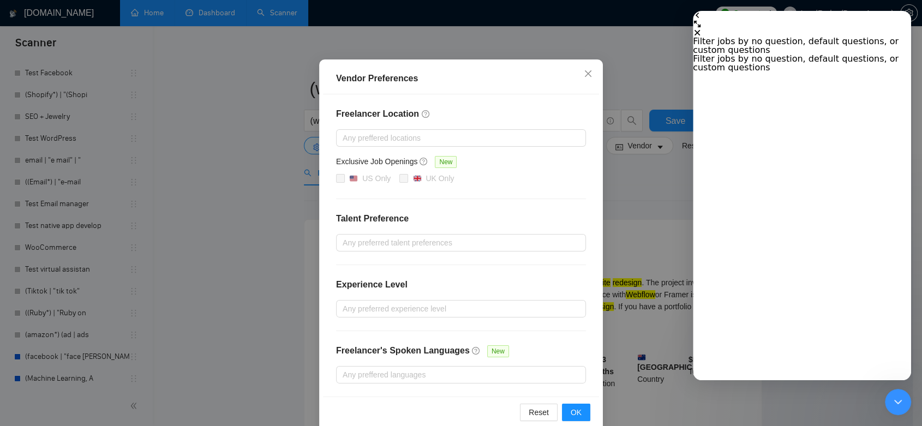
click at [702, 20] on icon "go back" at bounding box center [697, 15] width 9 height 9
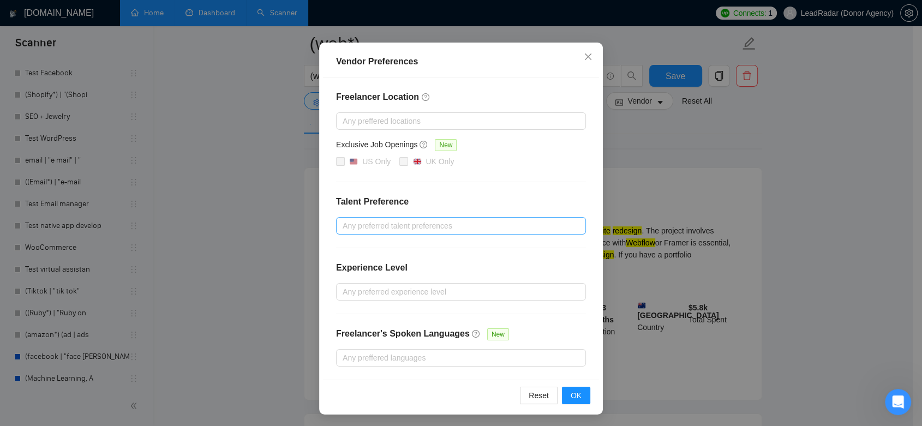
click at [457, 226] on div at bounding box center [456, 225] width 234 height 13
click at [541, 322] on div "Freelancer Location Any preffered locations Exclusive Job Openings New US Only …" at bounding box center [461, 228] width 276 height 302
click at [433, 289] on div at bounding box center [456, 291] width 234 height 13
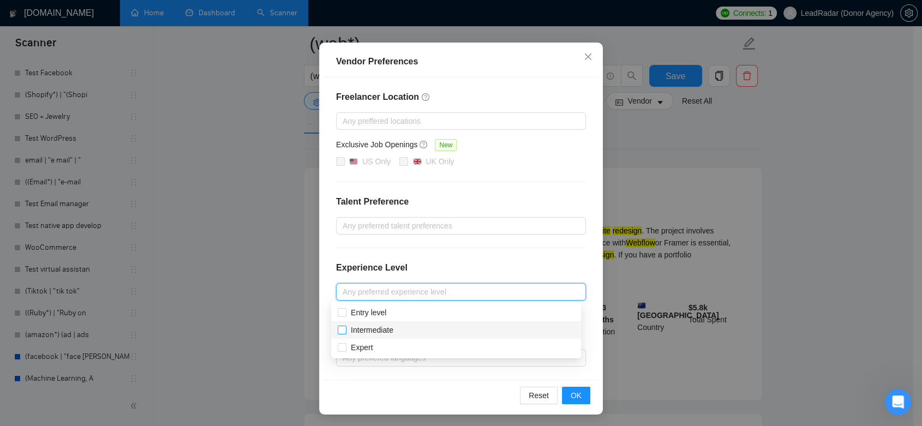
click at [341, 331] on input "Intermediate" at bounding box center [342, 330] width 8 height 8
checkbox input "true"
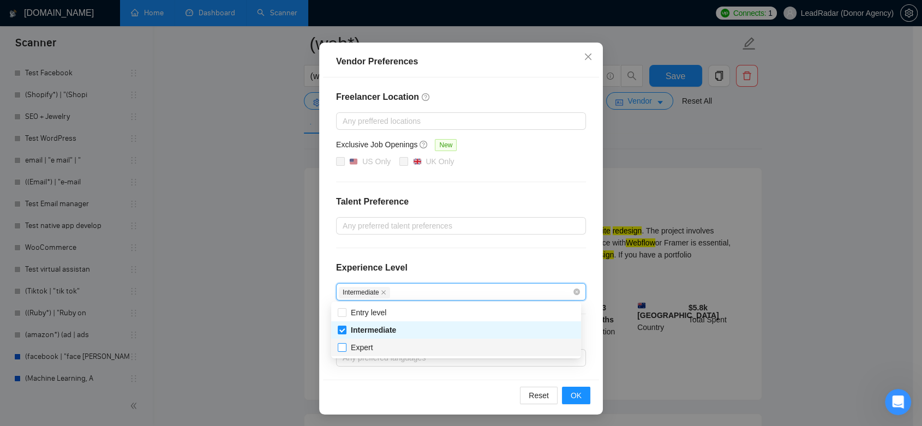
click at [342, 349] on input "Expert" at bounding box center [342, 347] width 8 height 8
checkbox input "true"
click at [557, 239] on div "Freelancer Location Any preffered locations Exclusive Job Openings New US Only …" at bounding box center [461, 228] width 276 height 302
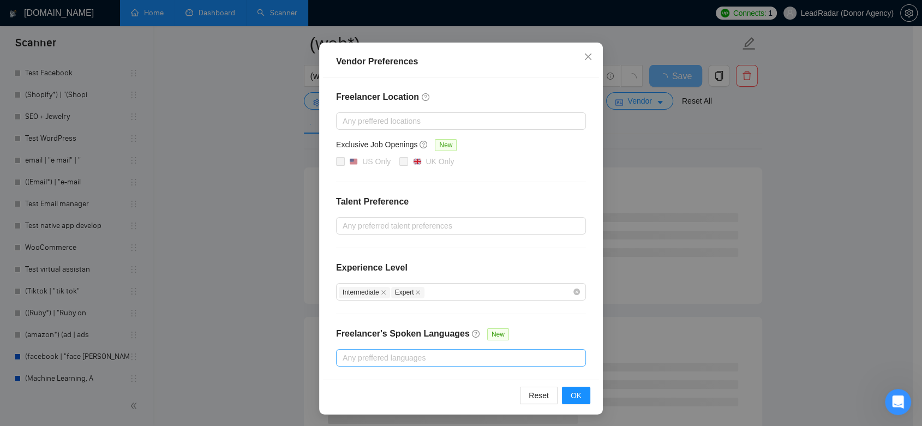
click at [485, 356] on div at bounding box center [456, 357] width 234 height 13
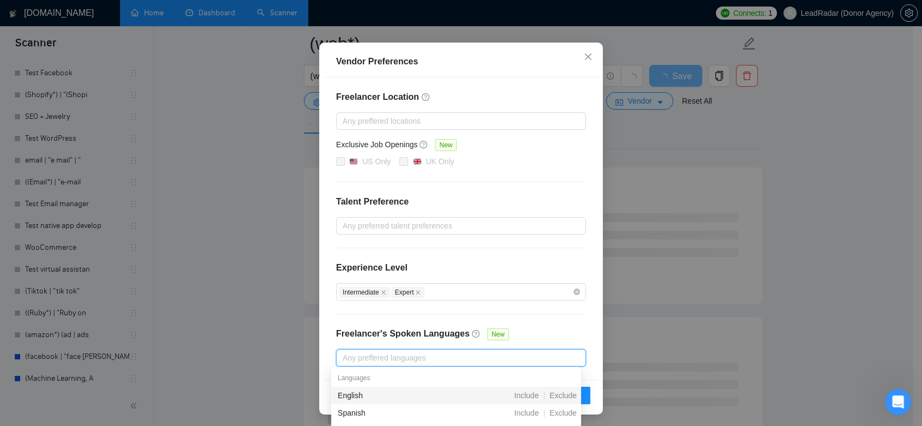
scroll to position [182, 0]
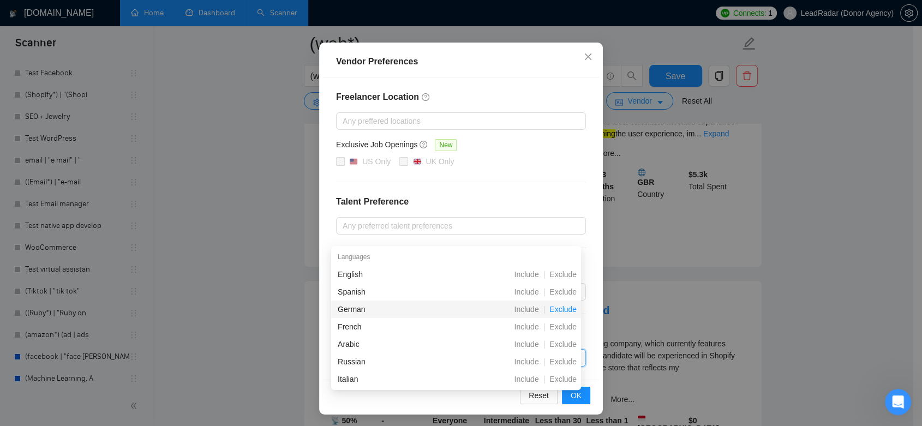
click at [568, 311] on span "Exclude" at bounding box center [563, 309] width 36 height 9
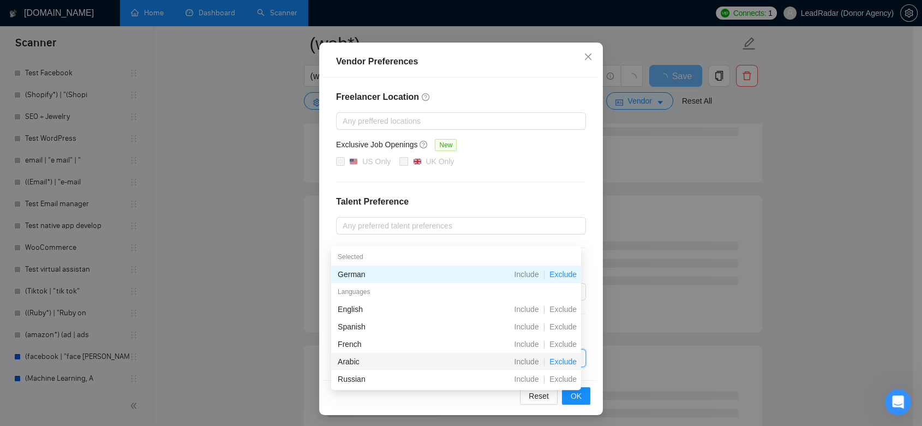
click at [565, 359] on span "Exclude" at bounding box center [563, 361] width 36 height 9
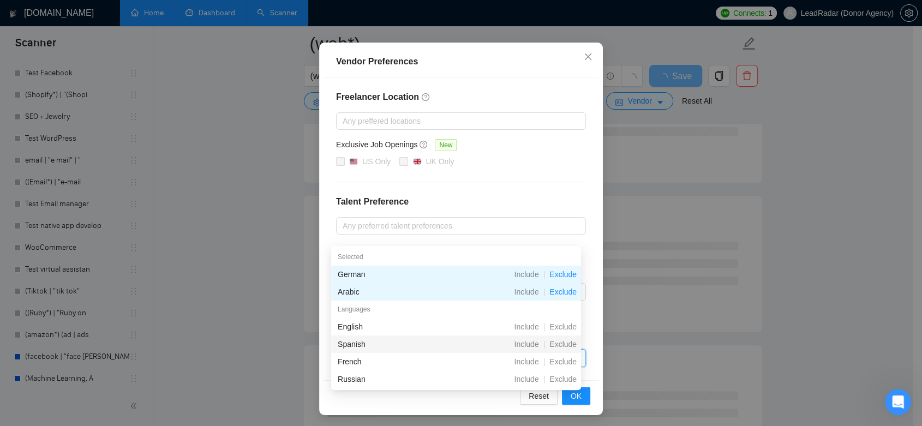
click at [592, 332] on div "Freelancer Location Any preffered locations Exclusive Job Openings New US Only …" at bounding box center [461, 228] width 276 height 303
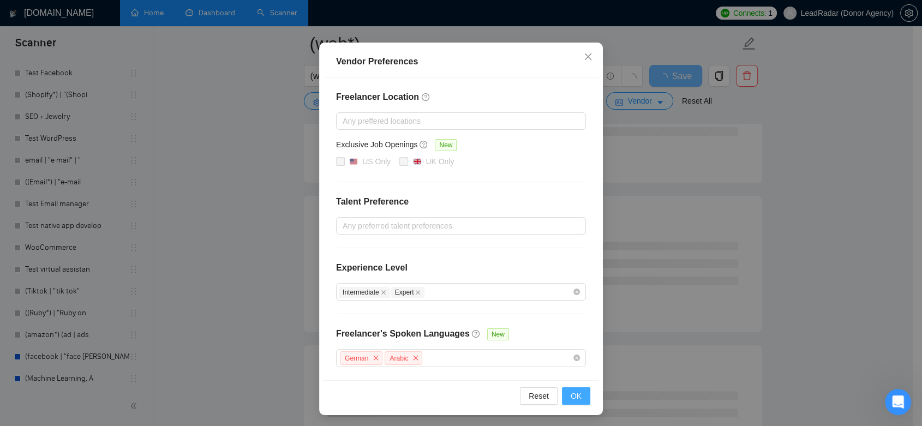
click at [578, 393] on button "OK" at bounding box center [576, 395] width 28 height 17
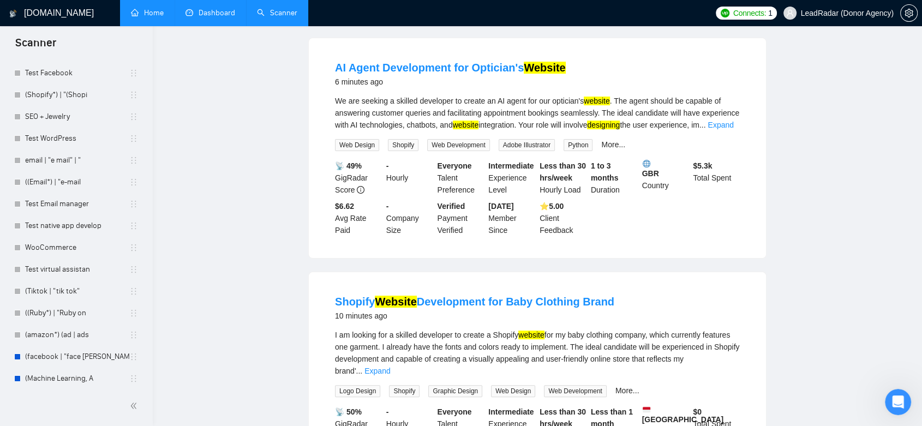
scroll to position [0, 0]
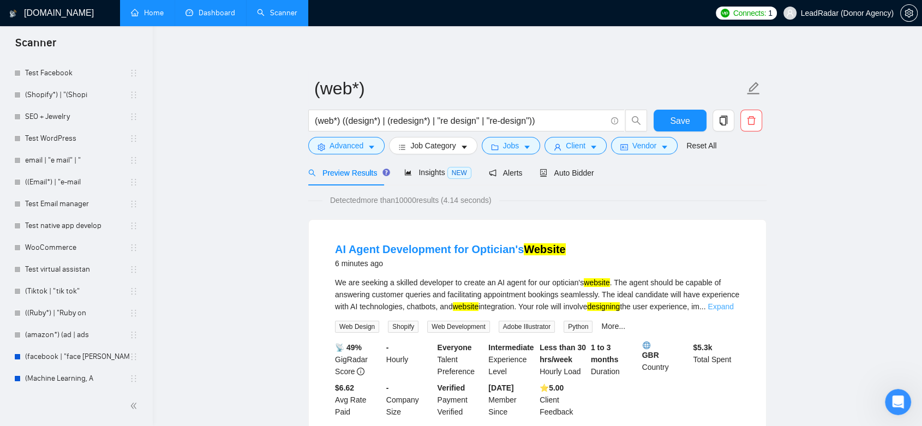
click at [725, 307] on link "Expand" at bounding box center [721, 306] width 26 height 9
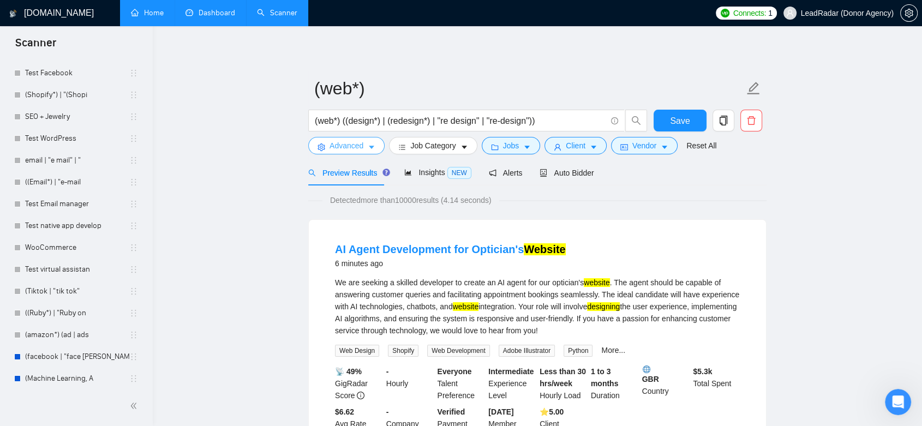
click at [372, 145] on icon "caret-down" at bounding box center [372, 148] width 8 height 8
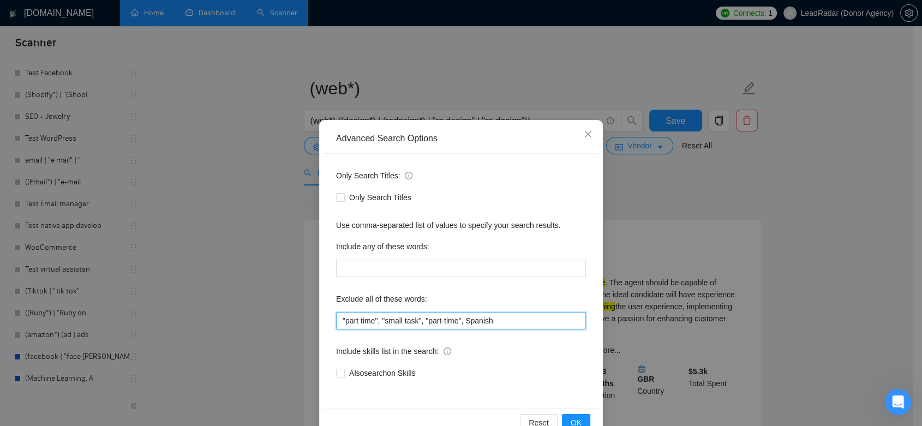
click at [510, 325] on input ""part time", "small task", "part-time", Spanish" at bounding box center [461, 320] width 250 height 17
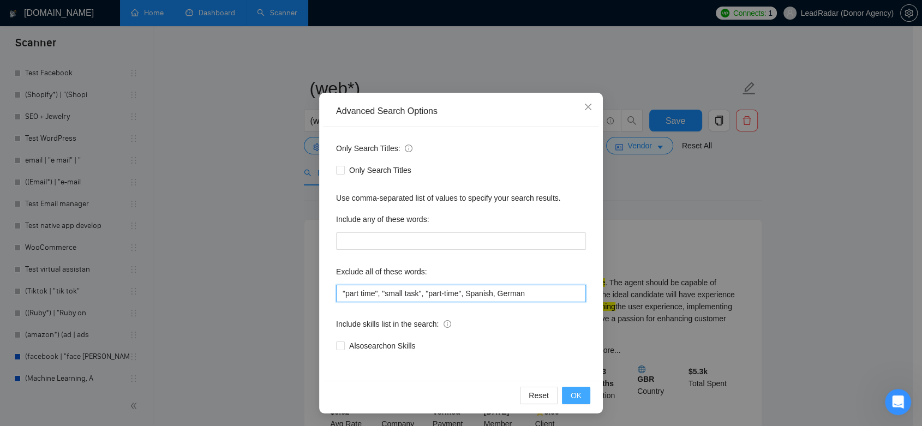
type input ""part time", "small task", "part-time", Spanish, German"
click at [578, 397] on button "OK" at bounding box center [576, 395] width 28 height 17
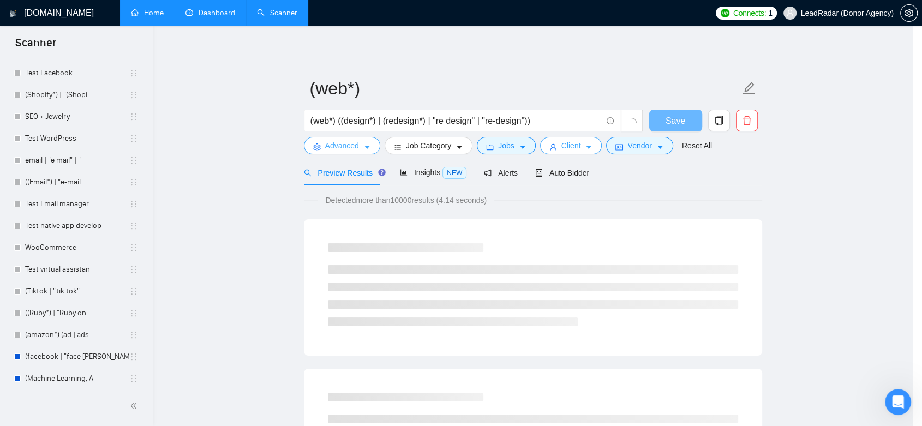
scroll to position [0, 0]
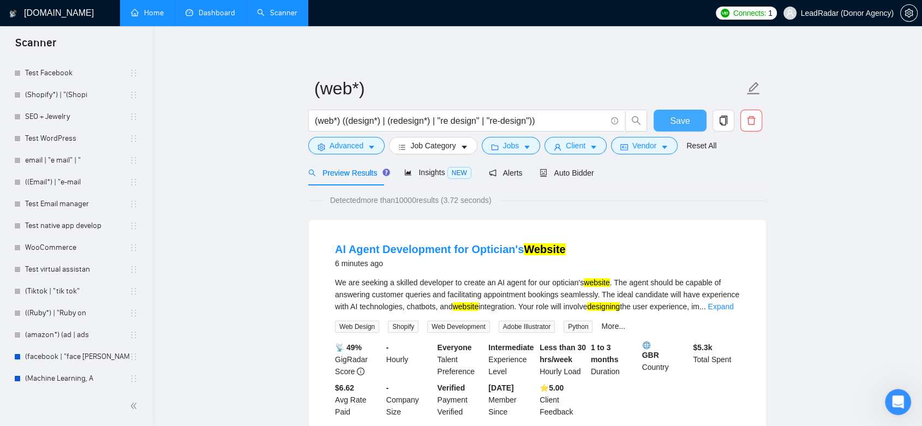
click at [673, 120] on span "Save" at bounding box center [680, 121] width 20 height 14
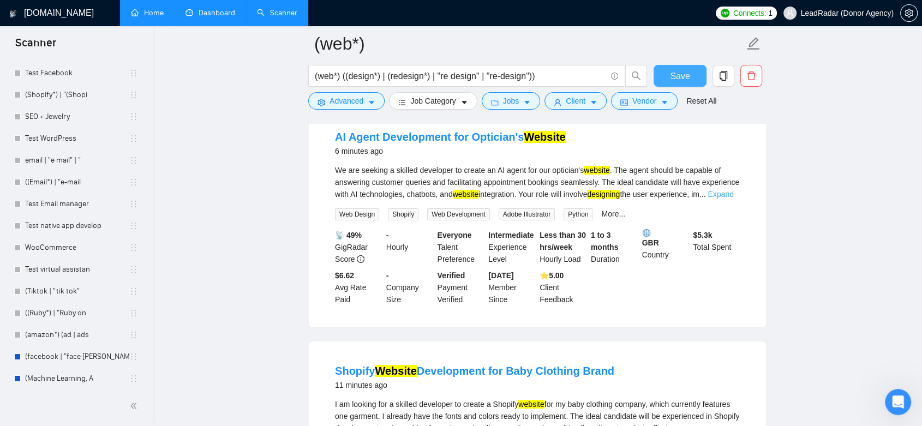
scroll to position [61, 0]
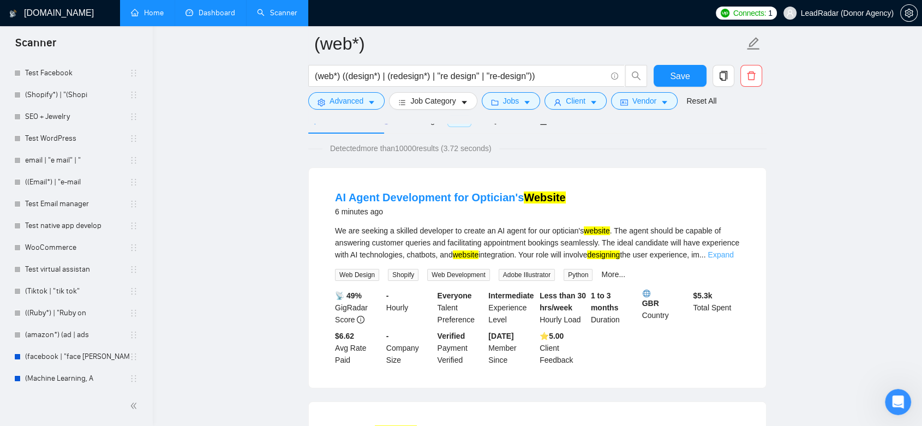
click at [724, 254] on link "Expand" at bounding box center [721, 255] width 26 height 9
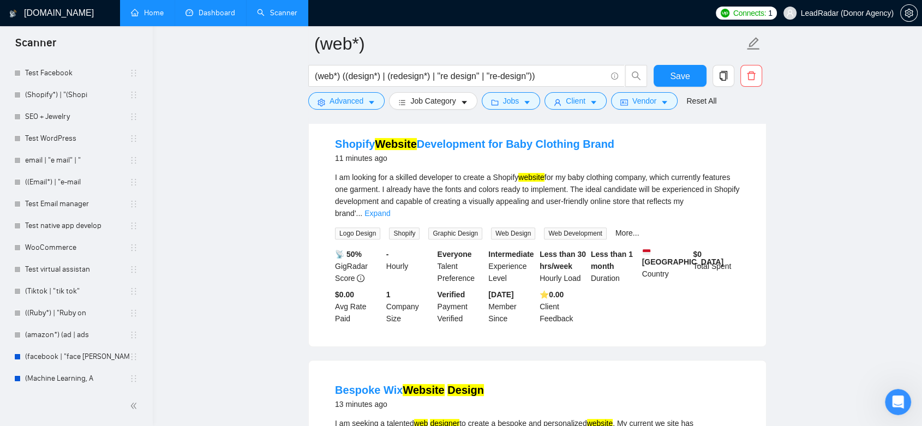
scroll to position [546, 0]
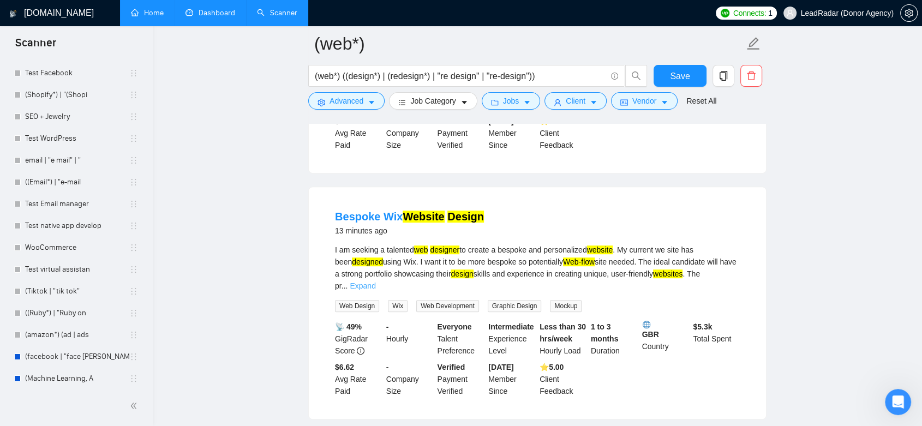
click at [375, 282] on link "Expand" at bounding box center [363, 286] width 26 height 9
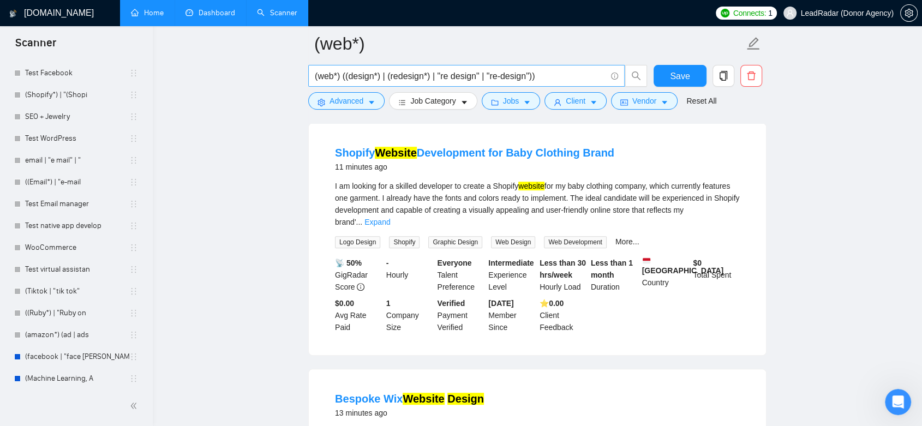
scroll to position [0, 0]
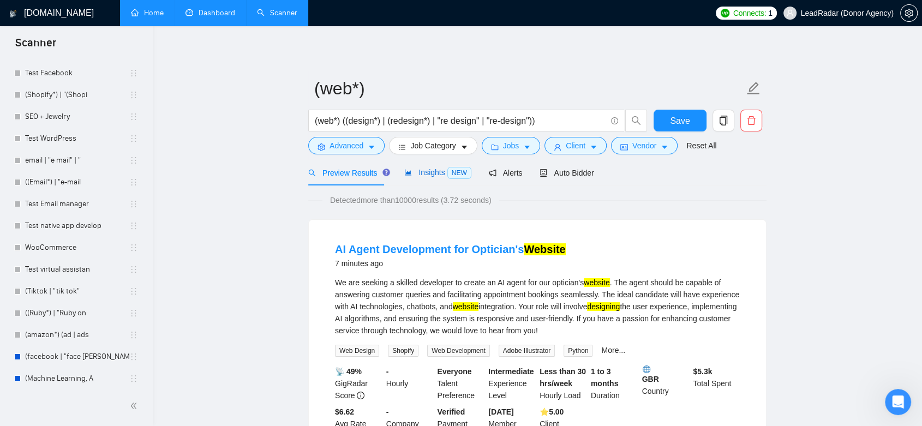
click at [432, 172] on span "Insights NEW" at bounding box center [437, 172] width 67 height 9
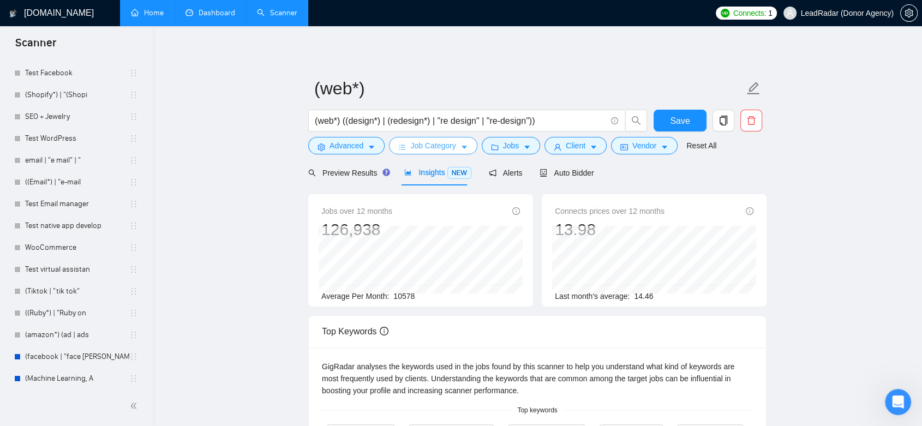
click at [461, 148] on icon "caret-down" at bounding box center [465, 148] width 8 height 8
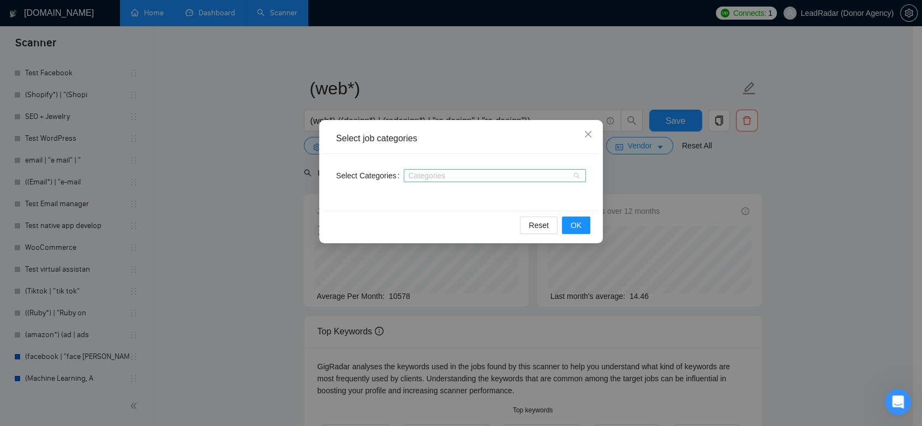
click at [449, 171] on div at bounding box center [490, 175] width 166 height 9
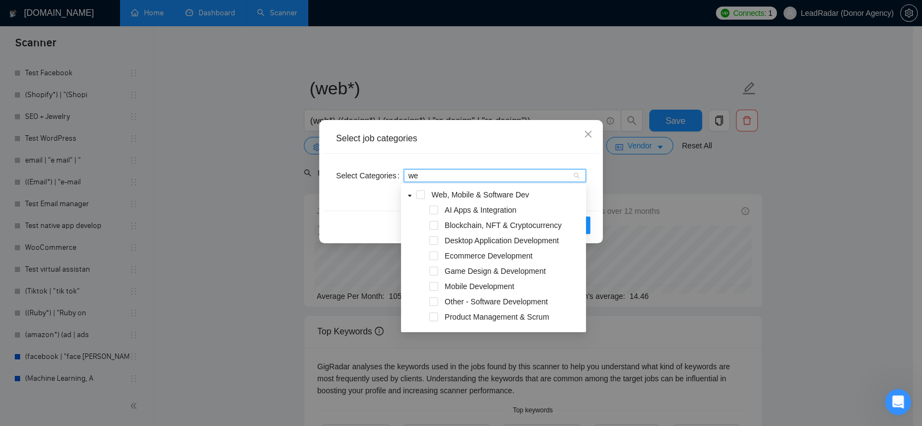
type input "w"
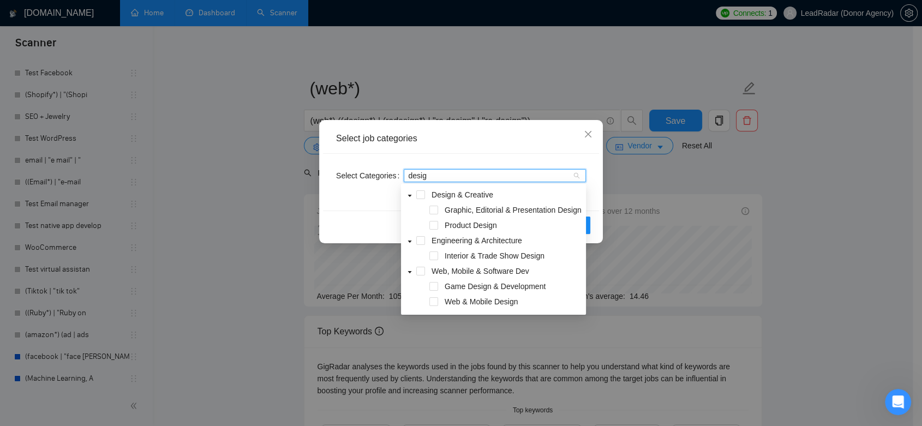
type input "design"
click at [432, 306] on span at bounding box center [434, 301] width 9 height 9
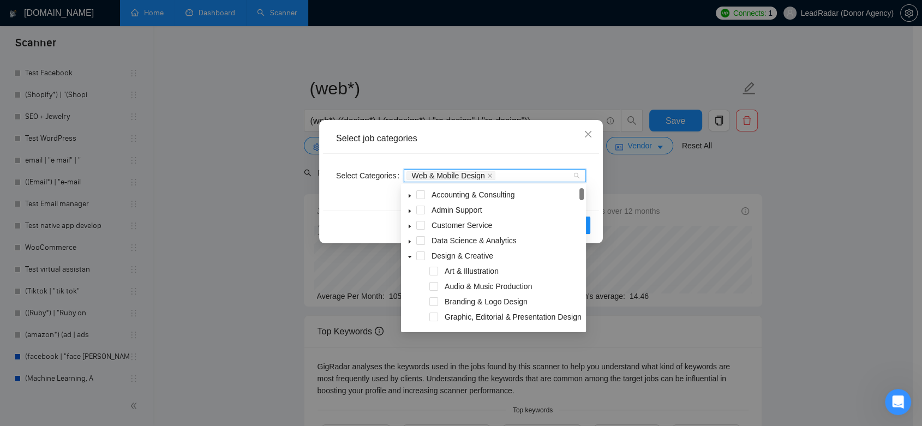
click at [596, 221] on div "Reset OK" at bounding box center [461, 225] width 276 height 29
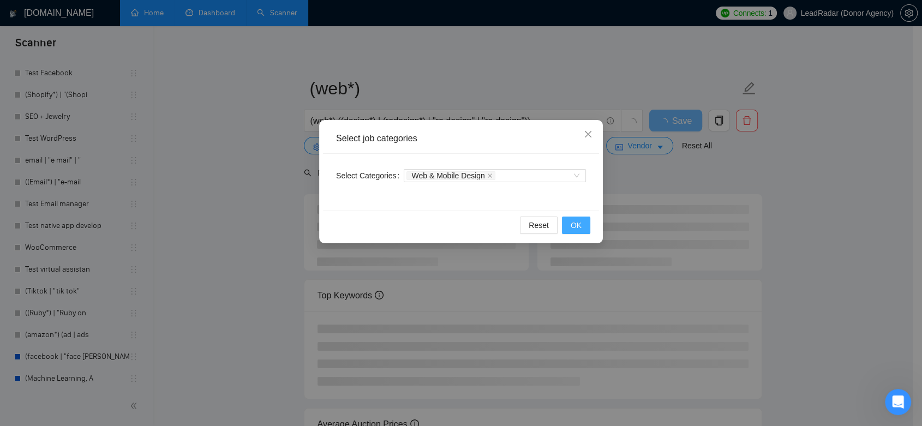
click at [583, 228] on button "OK" at bounding box center [576, 225] width 28 height 17
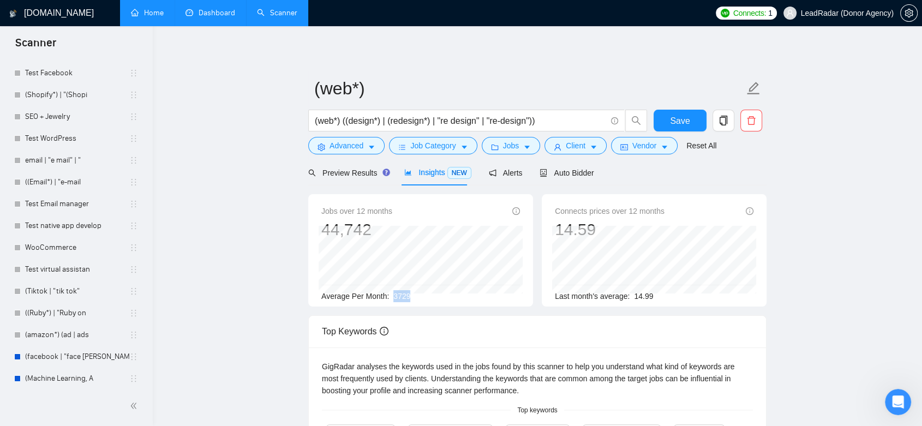
drag, startPoint x: 392, startPoint y: 296, endPoint x: 424, endPoint y: 296, distance: 31.7
click at [424, 296] on div "Average Per Month: 3729" at bounding box center [420, 296] width 199 height 12
click at [445, 299] on div "Average Per Month: 3729" at bounding box center [420, 296] width 199 height 12
drag, startPoint x: 409, startPoint y: 298, endPoint x: 391, endPoint y: 299, distance: 18.6
click at [391, 299] on div "Average Per Month: 3729" at bounding box center [420, 296] width 199 height 12
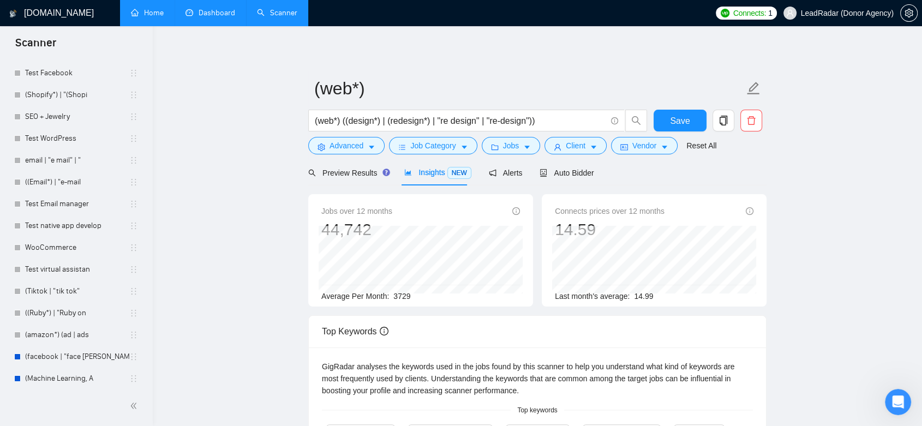
click at [798, 266] on main "(web*) (web*) ((design*) | (redesign*) | "re design" | "re-design")) Save Advan…" at bounding box center [537, 399] width 735 height 710
click at [515, 174] on span "Alerts" at bounding box center [506, 173] width 34 height 9
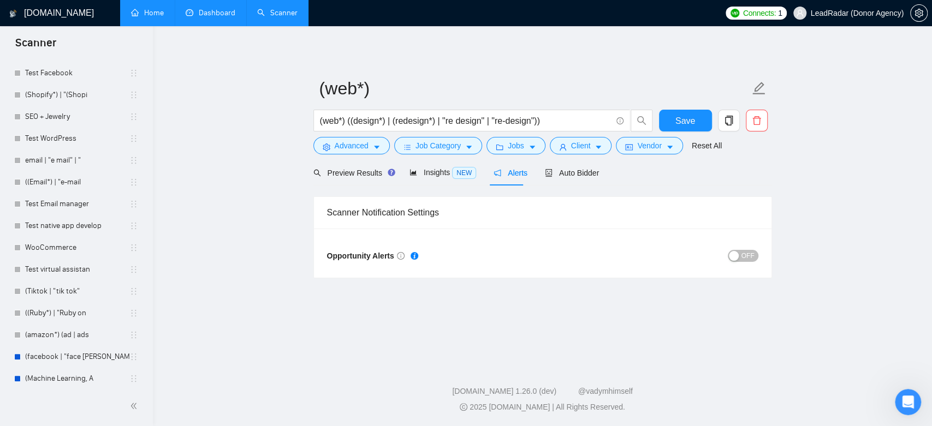
click at [747, 258] on span "OFF" at bounding box center [747, 256] width 13 height 12
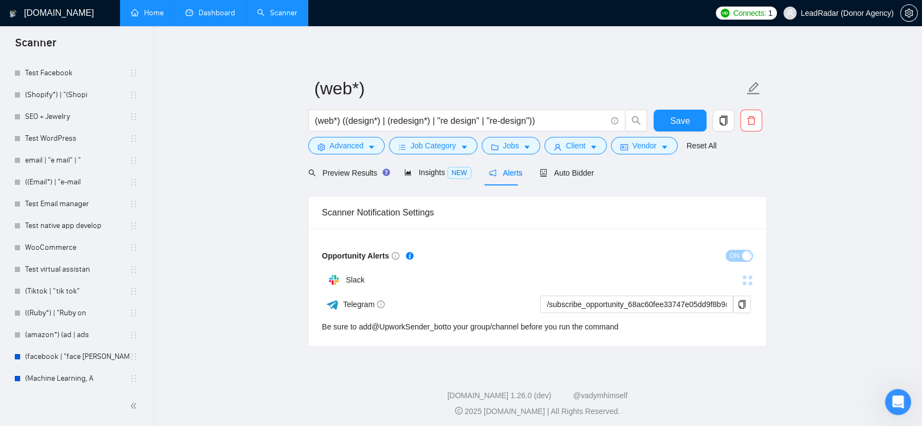
scroll to position [3, 0]
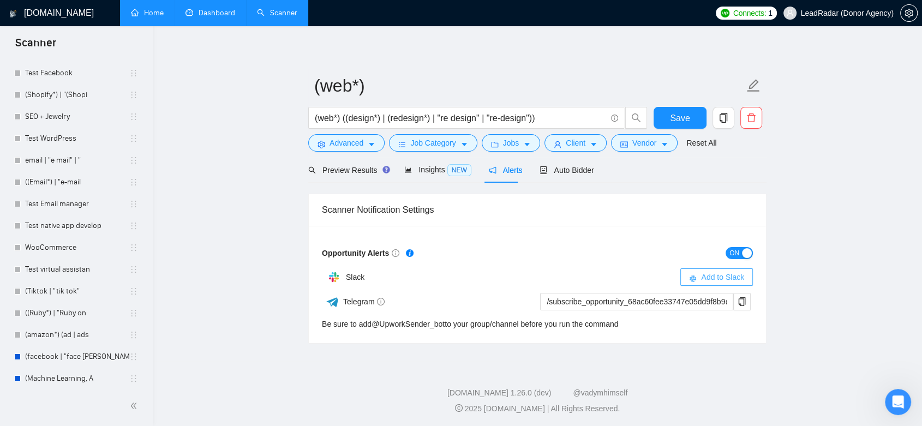
click at [711, 277] on span "Add to Slack" at bounding box center [722, 277] width 43 height 12
click at [570, 171] on span "Auto Bidder" at bounding box center [567, 170] width 54 height 9
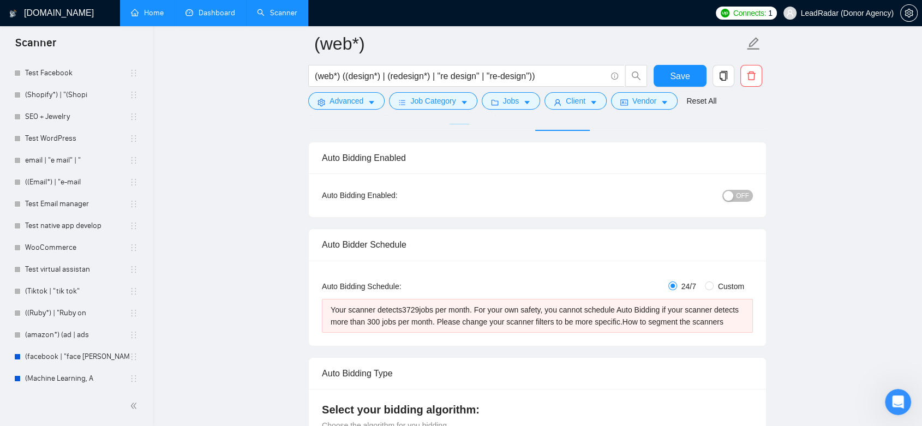
scroll to position [124, 0]
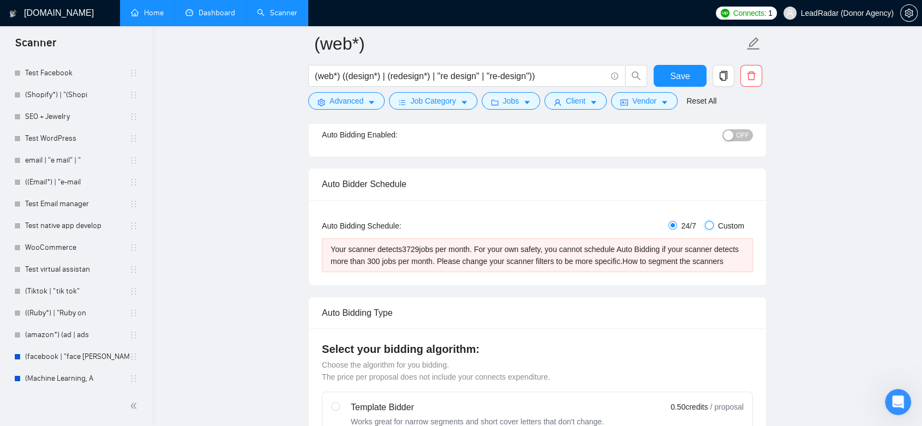
click at [711, 227] on input "Custom" at bounding box center [709, 225] width 9 height 9
radio input "true"
radio input "false"
checkbox input "true"
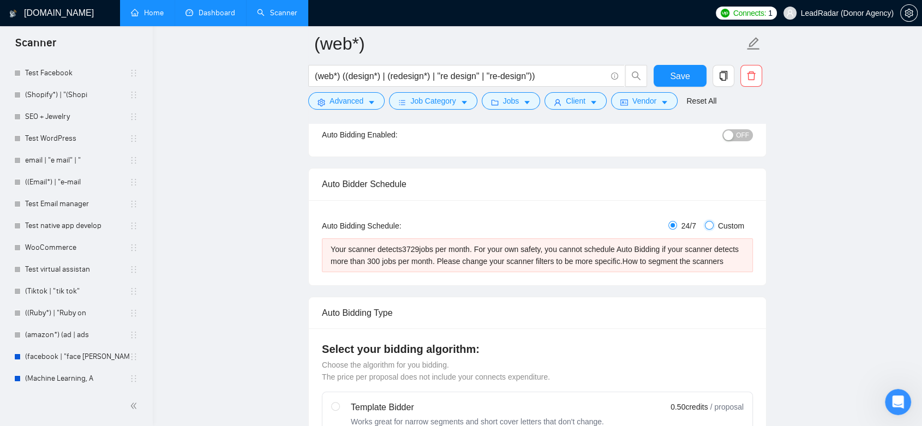
checkbox input "true"
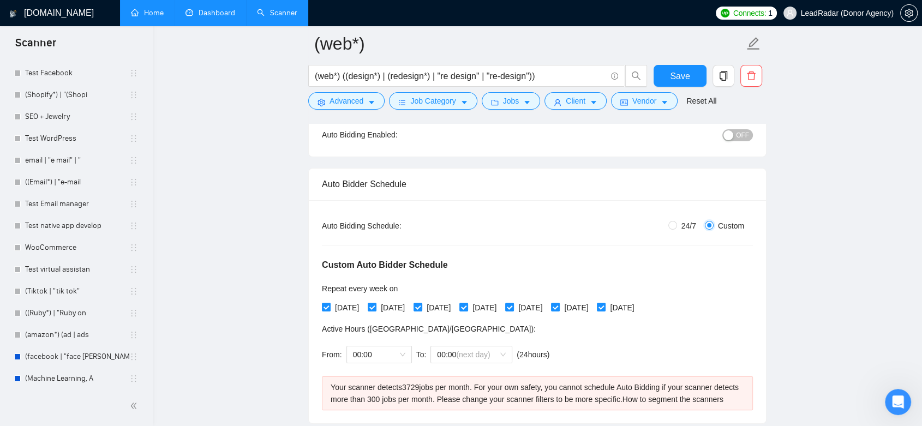
scroll to position [184, 0]
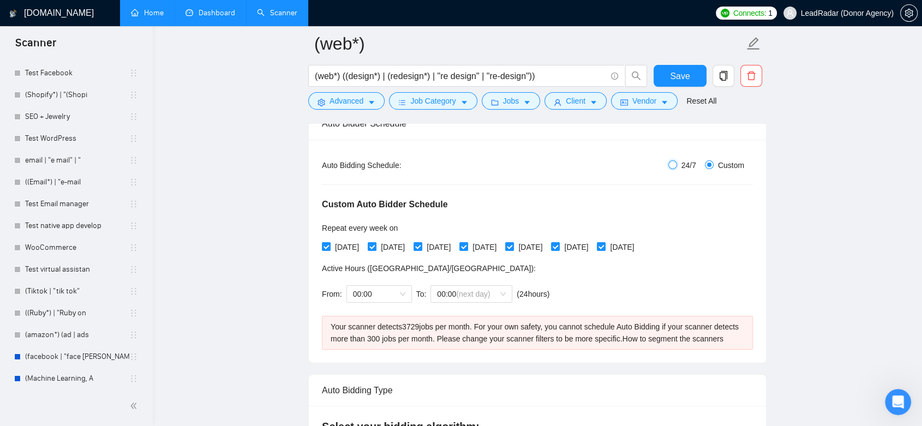
click at [675, 164] on input "24/7" at bounding box center [673, 164] width 9 height 9
radio input "true"
radio input "false"
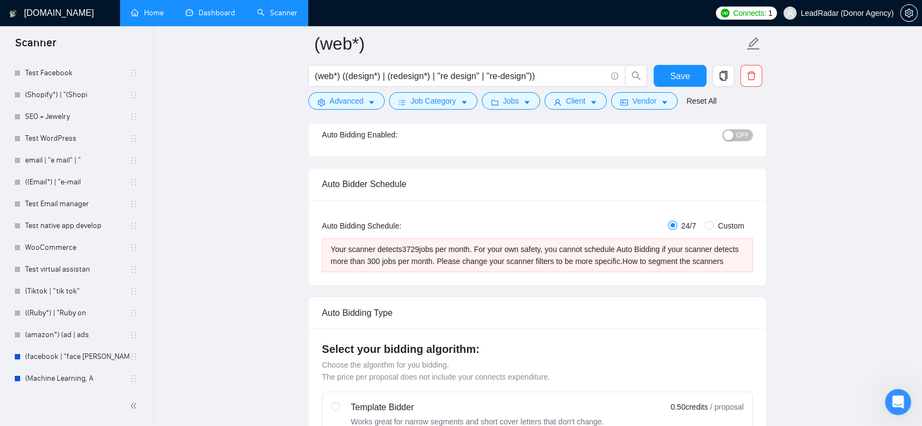
scroll to position [63, 0]
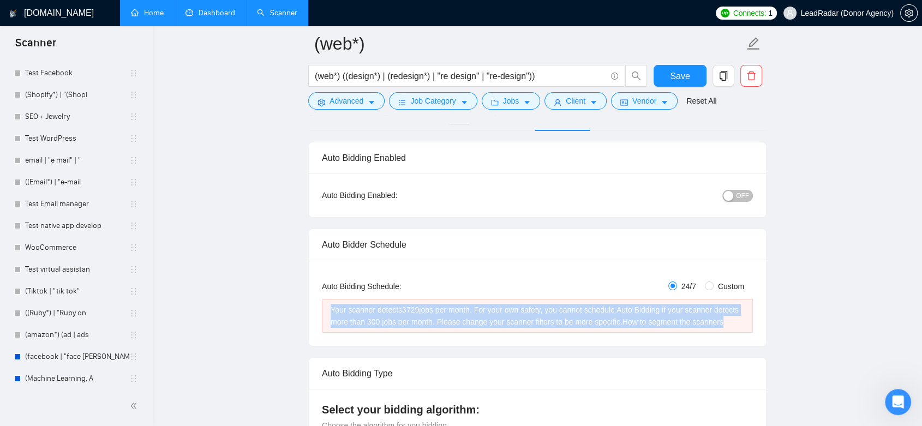
drag, startPoint x: 329, startPoint y: 307, endPoint x: 724, endPoint y: 324, distance: 394.9
click at [724, 324] on div "Your scanner detects 3729 jobs per month. For your own safety, you cannot sched…" at bounding box center [537, 316] width 431 height 34
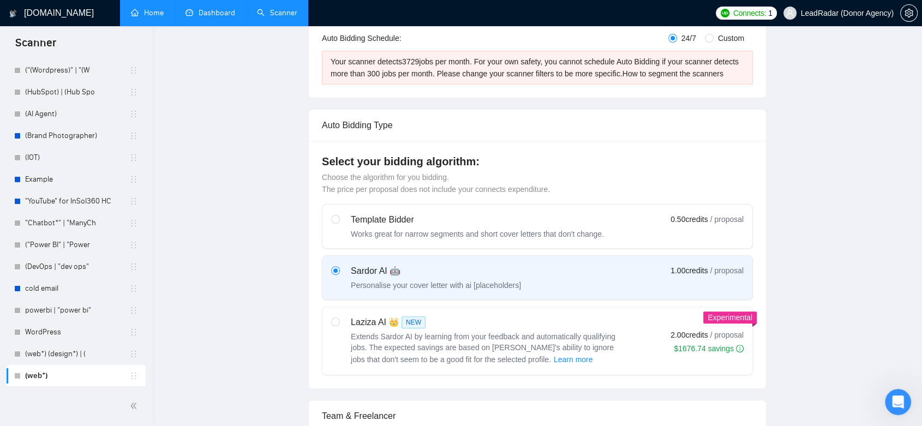
scroll to position [0, 0]
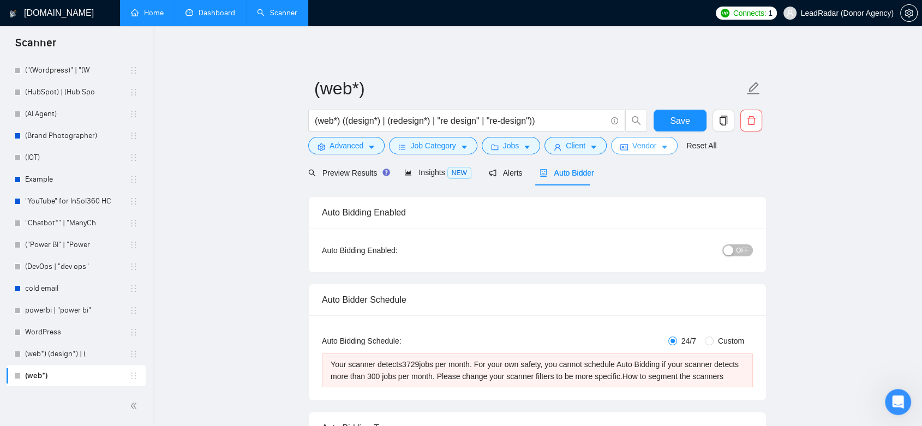
click at [661, 145] on icon "caret-down" at bounding box center [665, 148] width 8 height 8
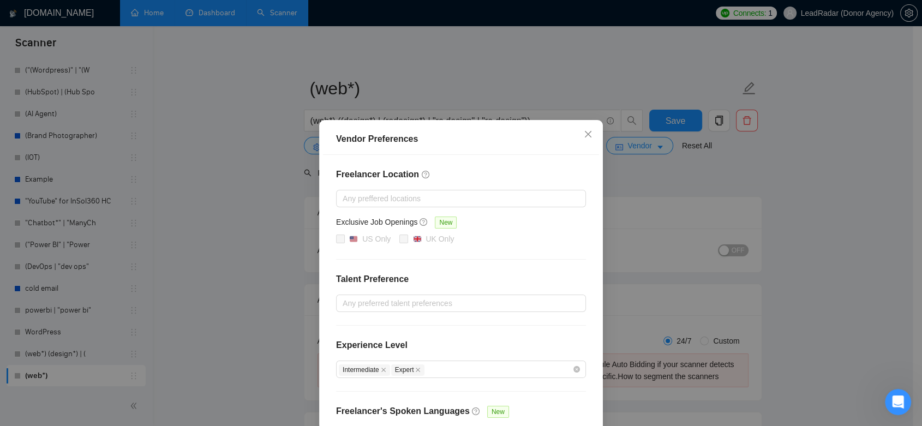
scroll to position [77, 0]
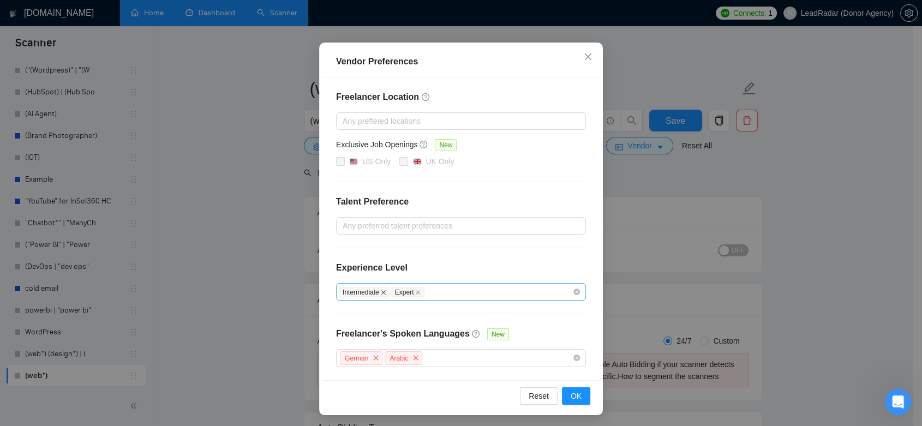
click at [381, 291] on icon "close" at bounding box center [383, 292] width 4 height 4
click at [573, 396] on span "OK" at bounding box center [576, 396] width 11 height 12
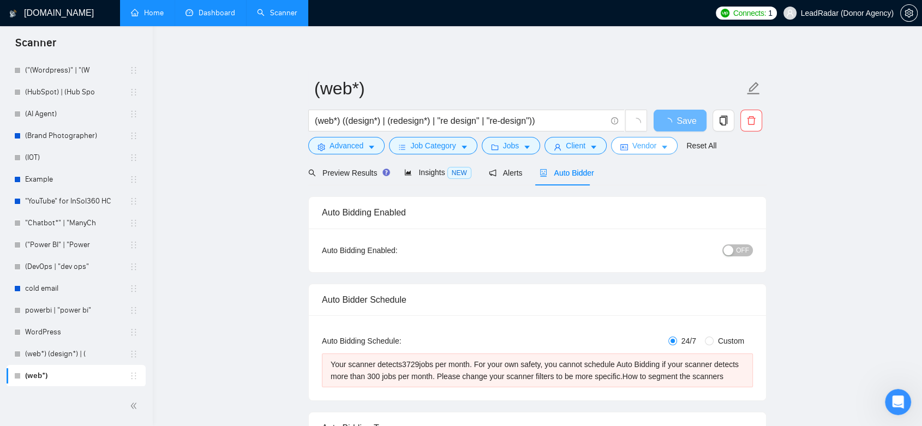
scroll to position [0, 0]
click at [583, 144] on button "Client" at bounding box center [576, 145] width 62 height 17
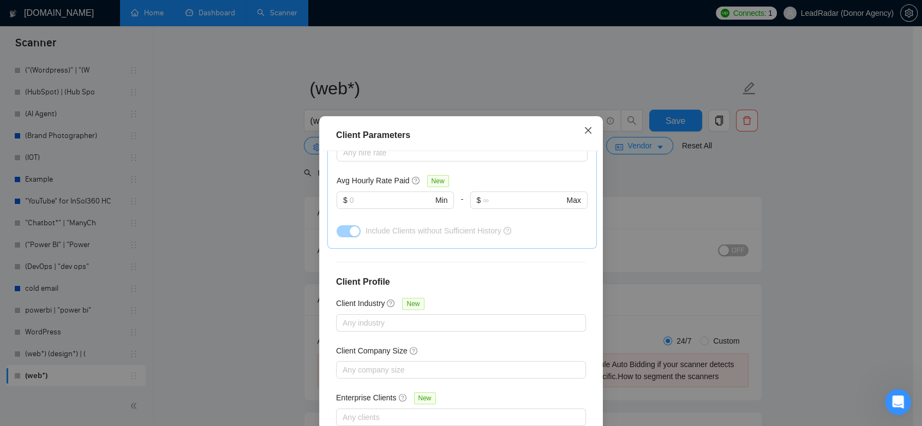
click at [584, 131] on icon "close" at bounding box center [588, 130] width 9 height 9
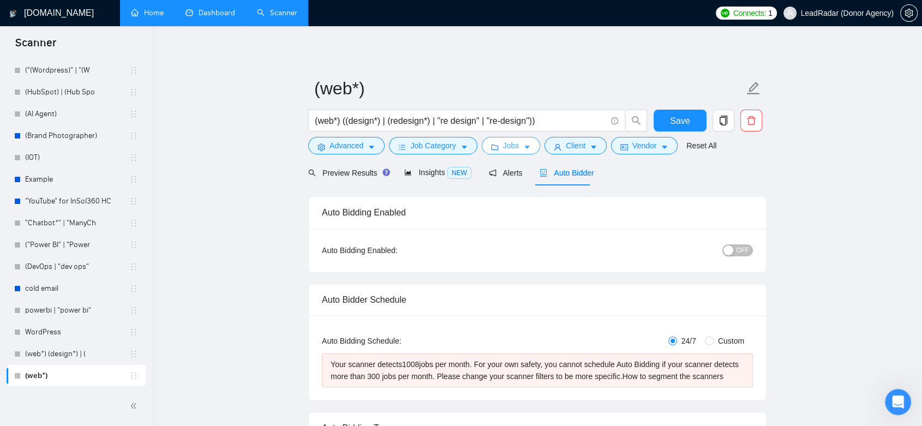
click at [523, 144] on icon "caret-down" at bounding box center [527, 148] width 8 height 8
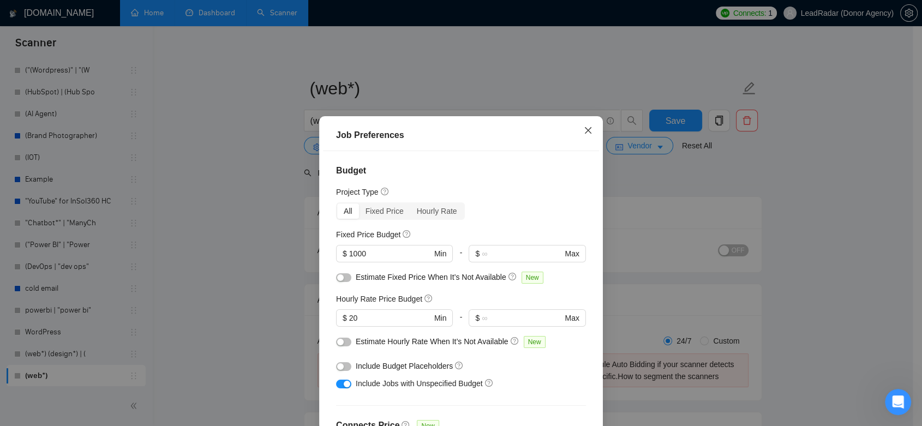
click at [576, 134] on span "Close" at bounding box center [588, 130] width 29 height 29
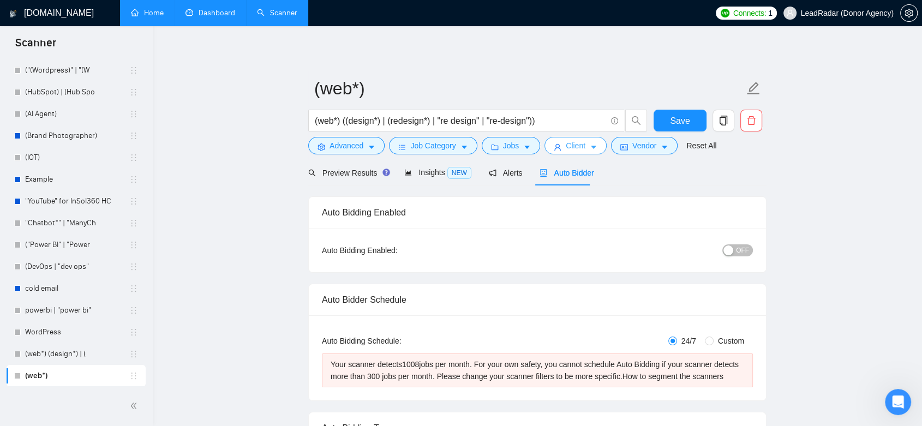
click at [590, 144] on icon "caret-down" at bounding box center [594, 148] width 8 height 8
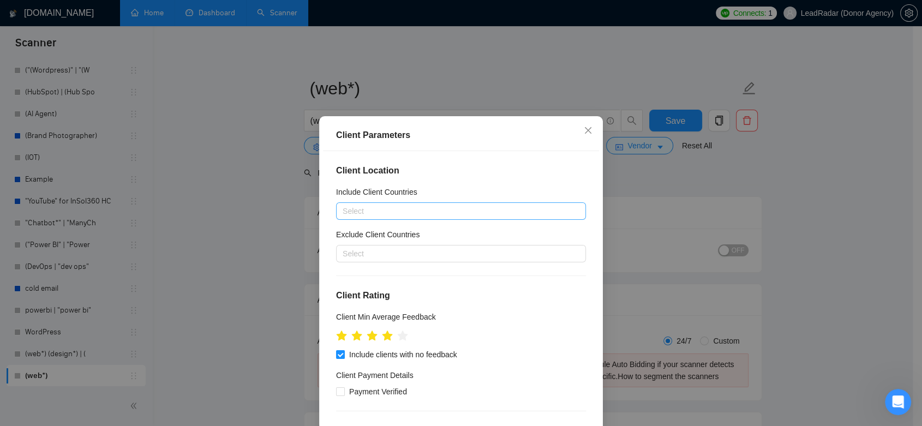
click at [440, 215] on div at bounding box center [456, 211] width 234 height 13
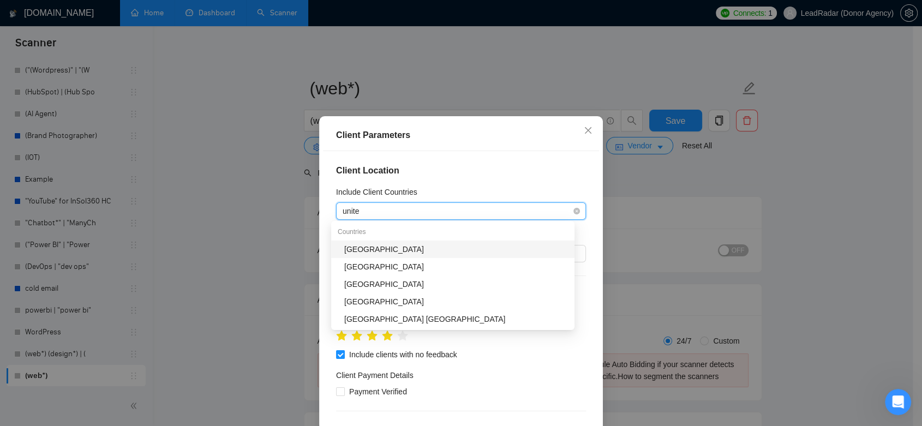
type input "united"
click at [412, 249] on div "[GEOGRAPHIC_DATA]" at bounding box center [456, 249] width 224 height 12
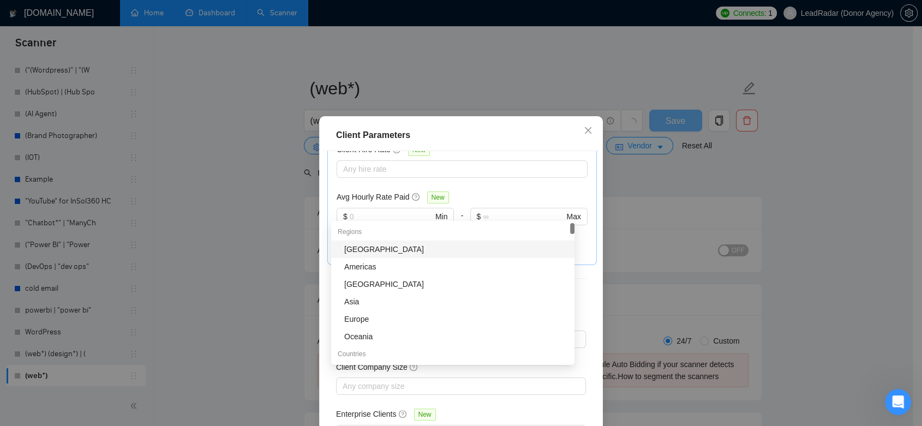
scroll to position [61, 0]
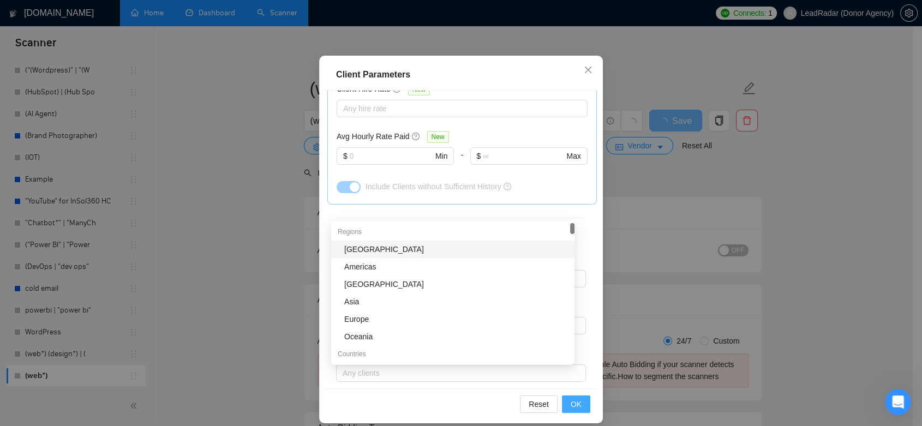
click at [578, 403] on button "OK" at bounding box center [576, 404] width 28 height 17
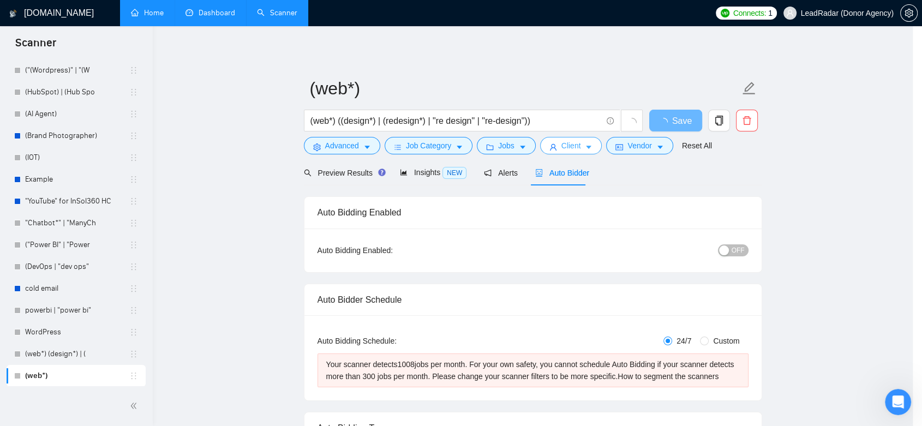
scroll to position [0, 0]
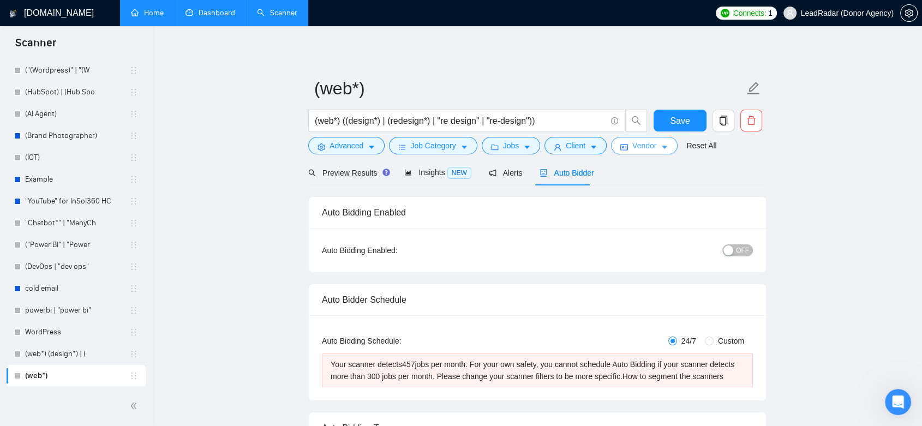
click at [655, 152] on button "Vendor" at bounding box center [644, 145] width 67 height 17
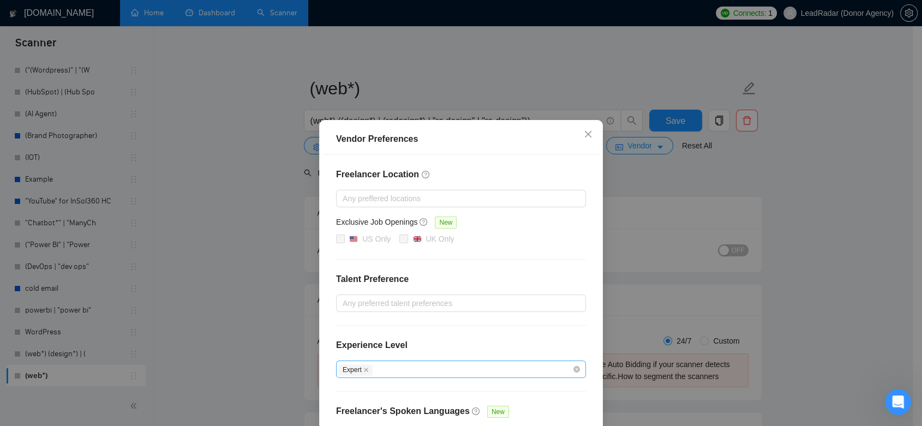
scroll to position [77, 0]
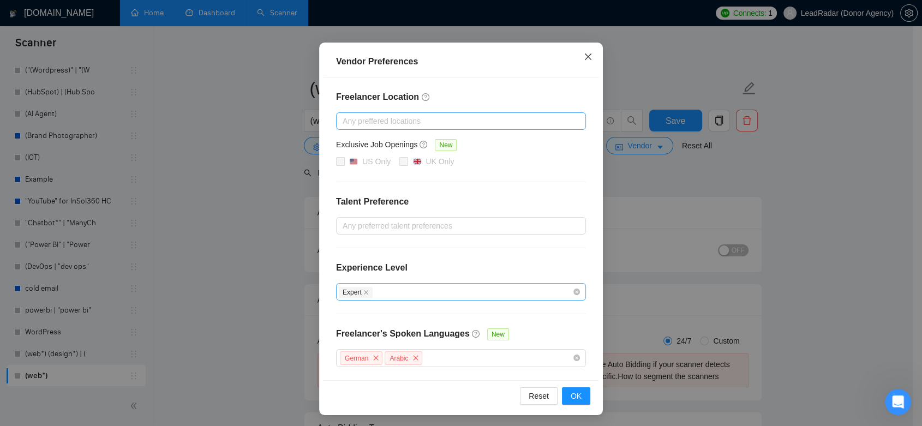
click at [584, 59] on icon "close" at bounding box center [588, 56] width 9 height 9
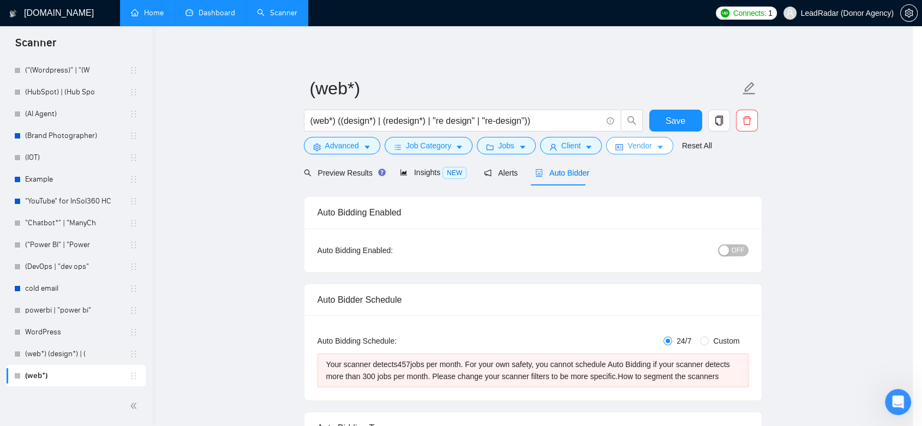
scroll to position [0, 0]
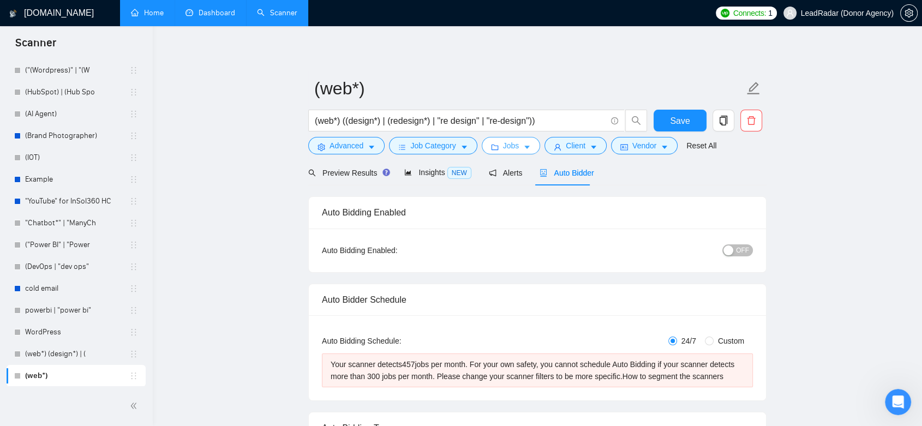
click at [495, 148] on icon "folder" at bounding box center [495, 148] width 8 height 8
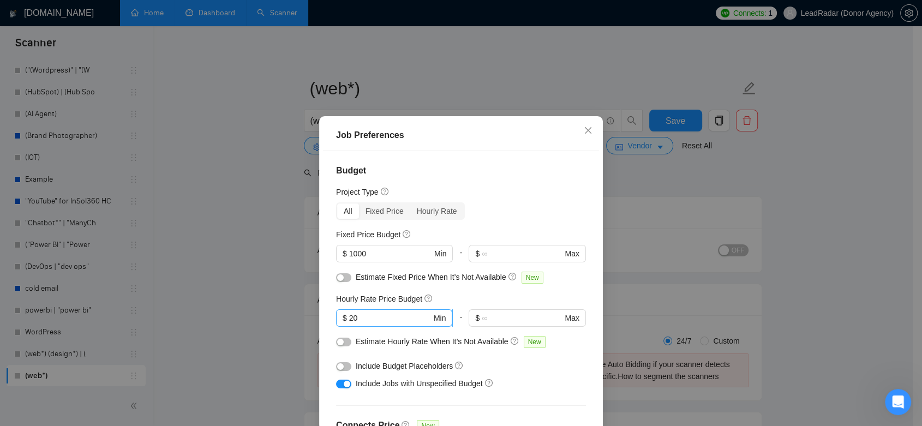
click at [362, 319] on input "20" at bounding box center [390, 318] width 82 height 12
type input "2"
type input "50"
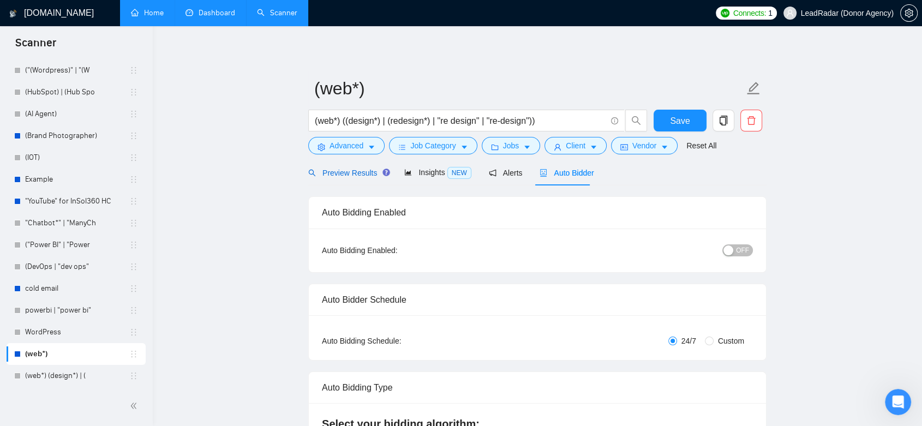
click at [338, 178] on div "Preview Results" at bounding box center [347, 173] width 79 height 12
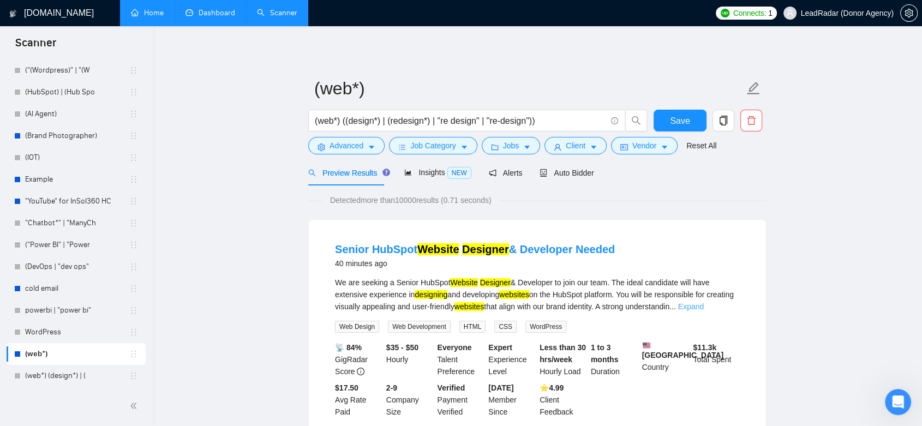
click at [704, 309] on link "Expand" at bounding box center [691, 306] width 26 height 9
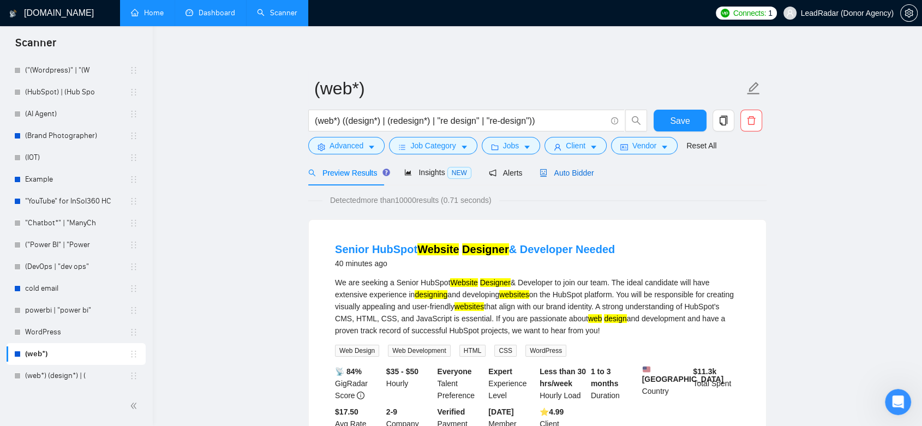
click at [562, 178] on div "Auto Bidder" at bounding box center [567, 173] width 54 height 12
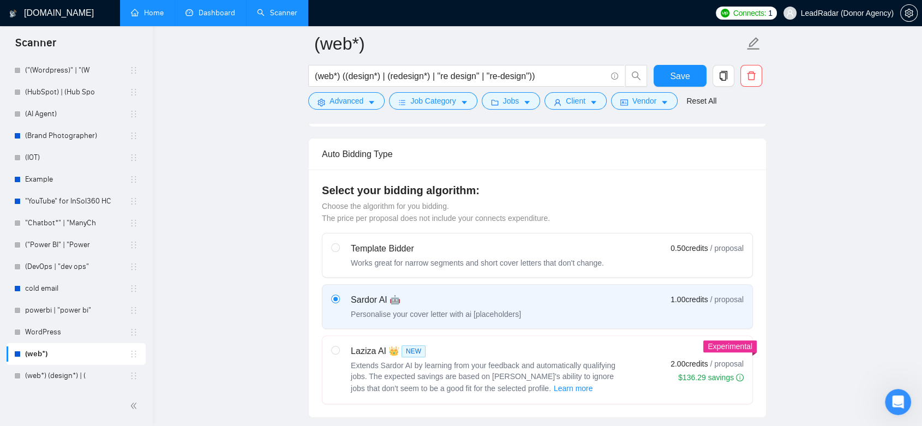
scroll to position [303, 0]
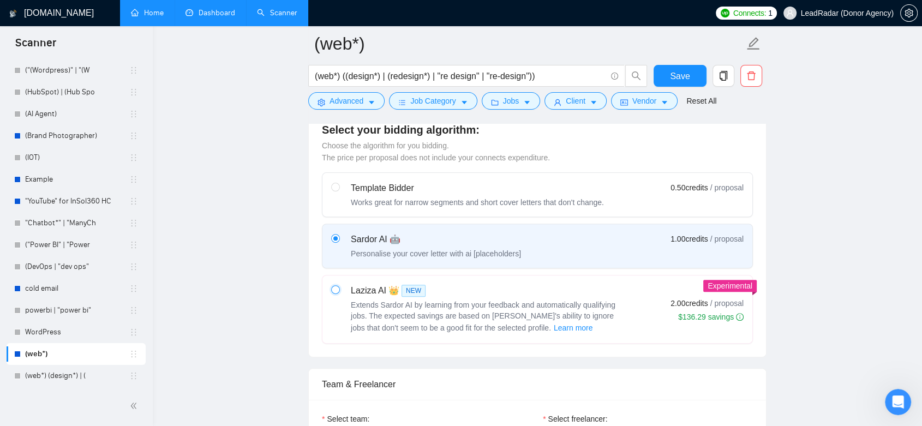
click at [338, 289] on input "radio" at bounding box center [335, 289] width 8 height 8
radio input "true"
radio input "false"
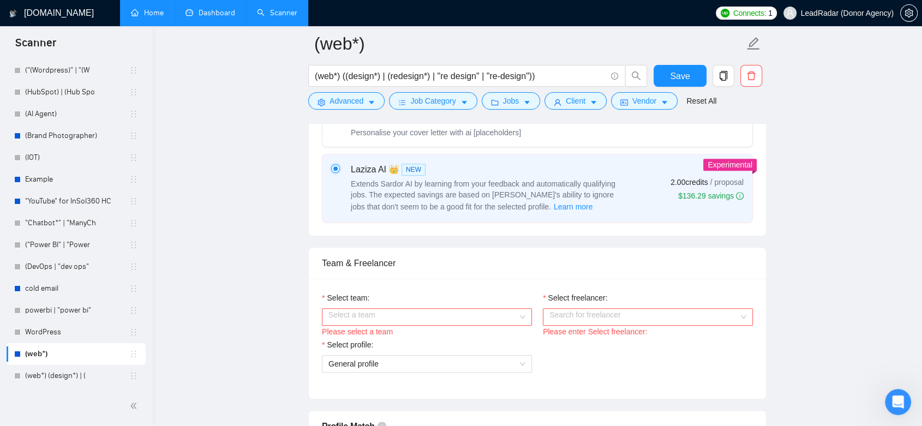
scroll to position [485, 0]
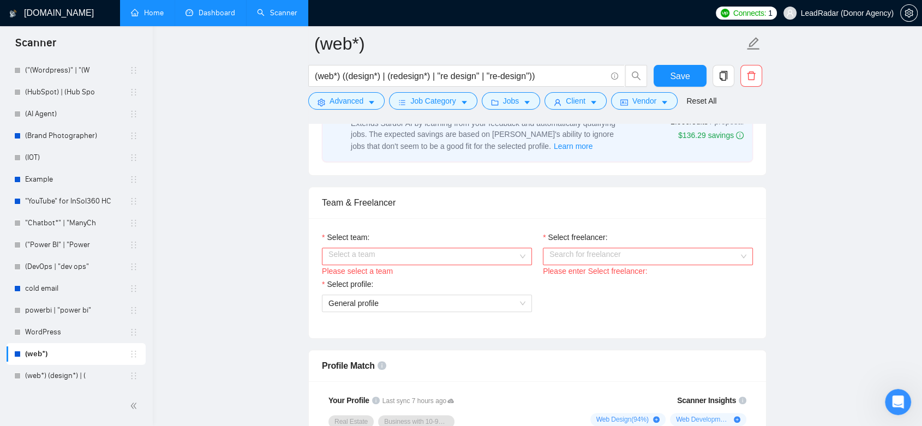
click at [519, 257] on div "Select a team" at bounding box center [427, 256] width 210 height 17
click at [493, 276] on div "Heart Agency 💔" at bounding box center [426, 277] width 197 height 12
click at [743, 254] on div "Search for freelancer" at bounding box center [648, 256] width 210 height 17
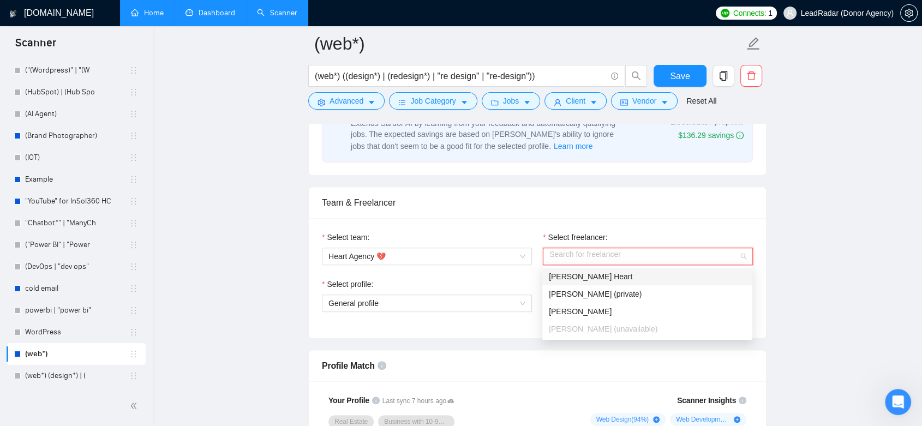
click at [673, 279] on div "[PERSON_NAME] Heart" at bounding box center [647, 277] width 197 height 12
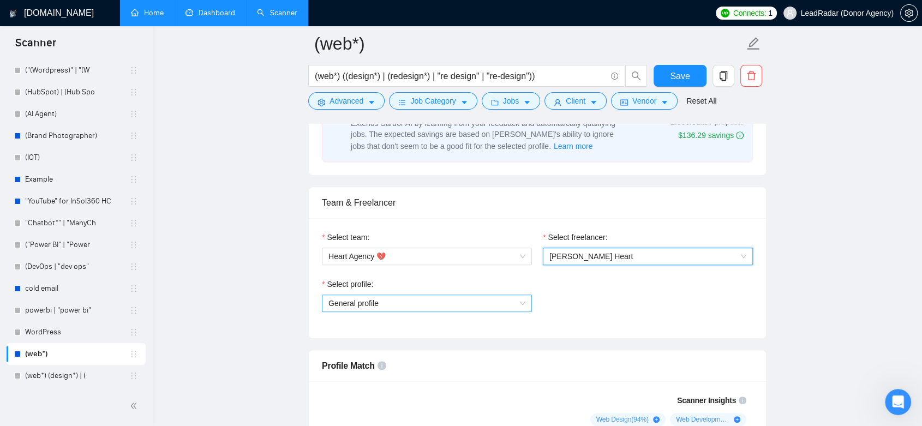
click at [516, 303] on span "General profile" at bounding box center [427, 303] width 197 height 16
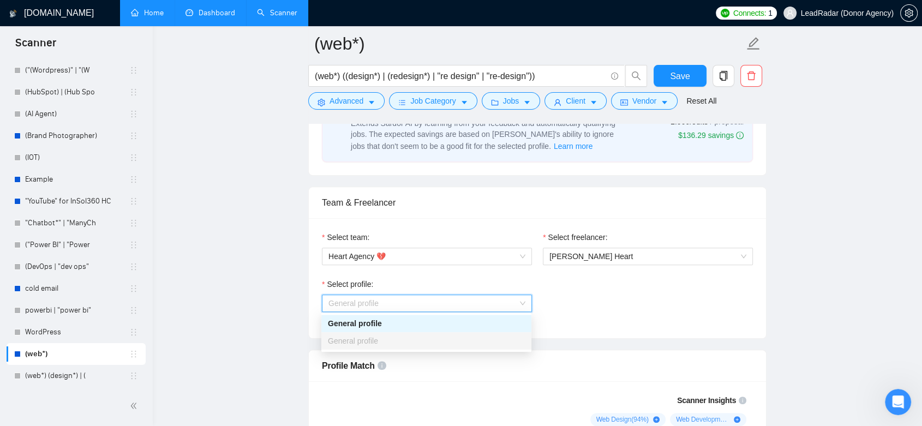
click at [479, 322] on div "General profile" at bounding box center [426, 324] width 197 height 12
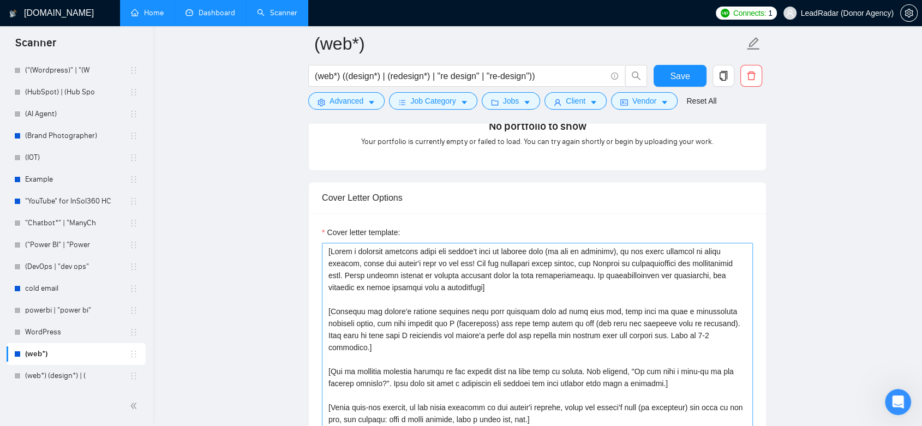
scroll to position [1152, 0]
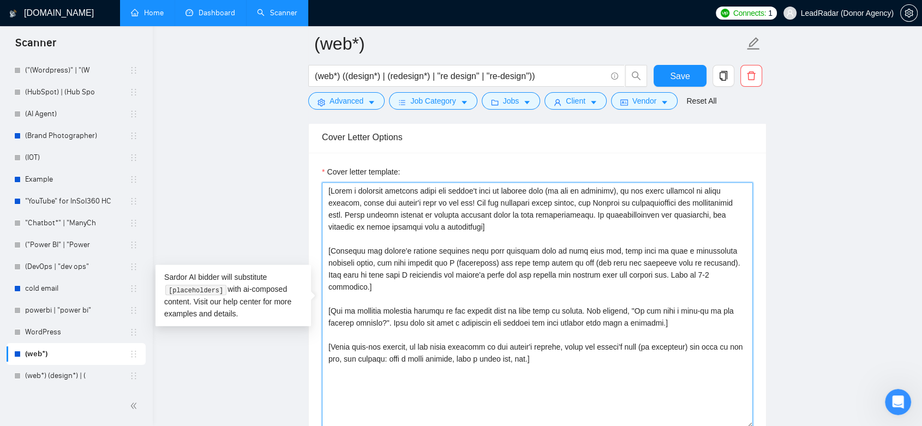
drag, startPoint x: 497, startPoint y: 229, endPoint x: 315, endPoint y: 177, distance: 188.5
click at [315, 177] on div "Cover letter template:" at bounding box center [537, 303] width 457 height 301
click at [451, 221] on textarea "Cover letter template:" at bounding box center [537, 305] width 431 height 246
drag, startPoint x: 491, startPoint y: 226, endPoint x: 327, endPoint y: 181, distance: 169.2
click at [327, 182] on textarea "Cover letter template:" at bounding box center [537, 305] width 431 height 246
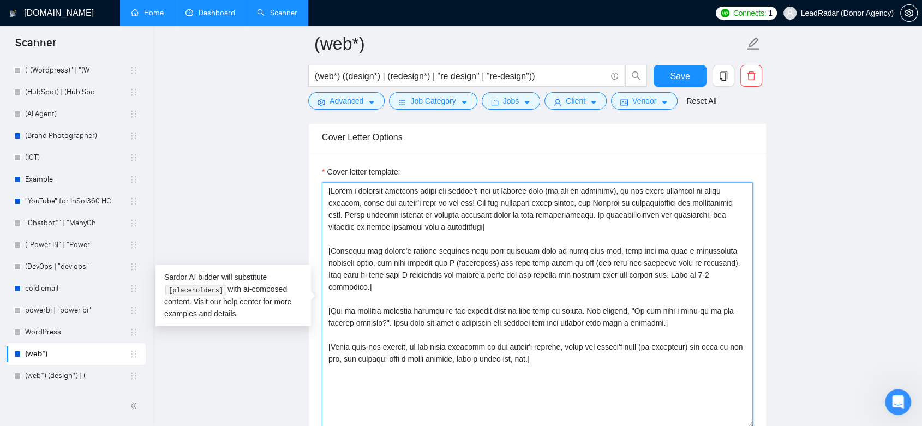
click at [502, 235] on textarea "Cover letter template:" at bounding box center [537, 305] width 431 height 246
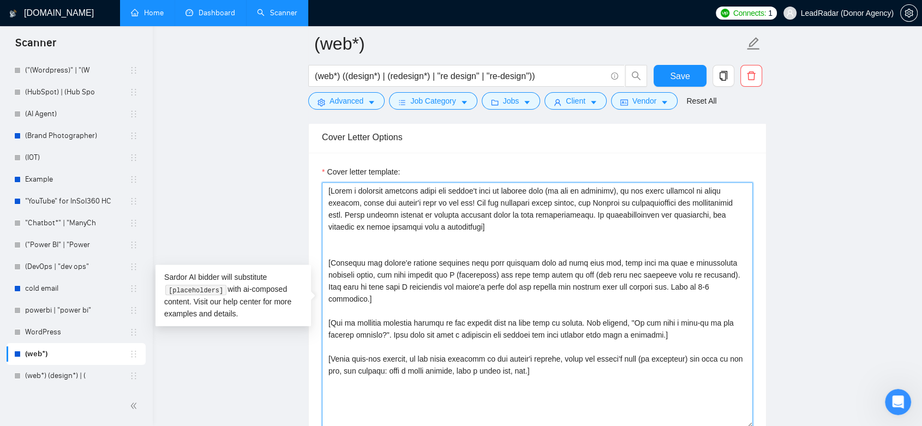
paste textarea "[Write a personal greeting using the client's name or company name (if any is p…"
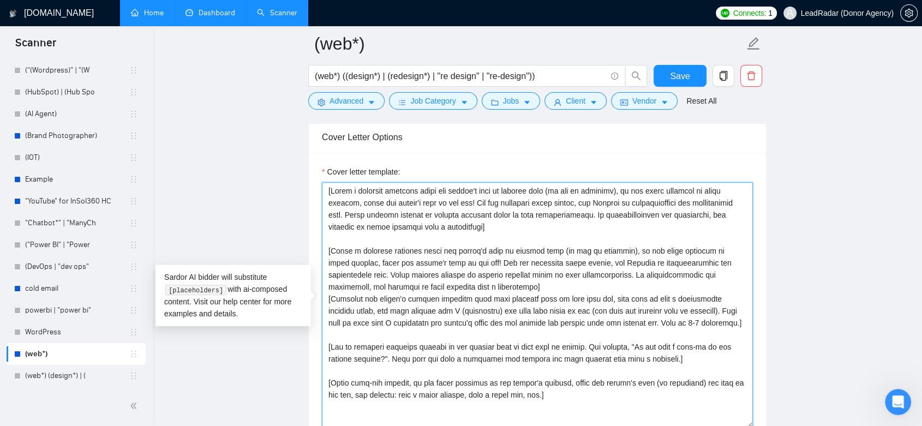
drag, startPoint x: 416, startPoint y: 274, endPoint x: 488, endPoint y: 285, distance: 73.5
click at [488, 285] on textarea "Cover letter template:" at bounding box center [537, 305] width 431 height 246
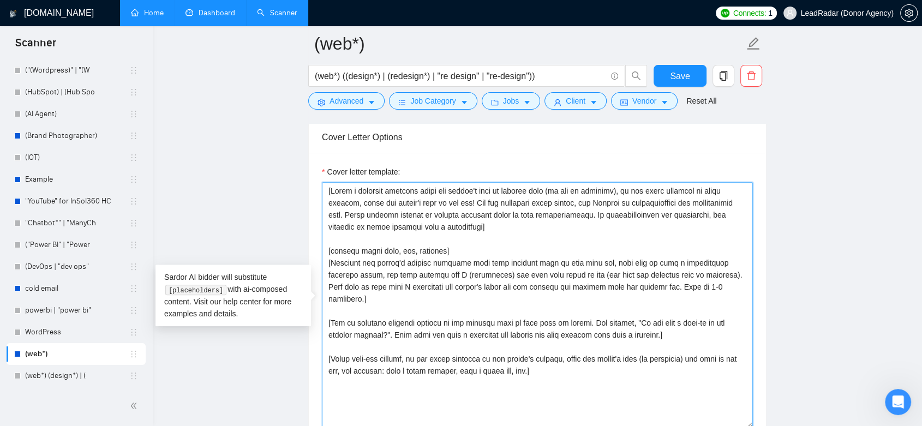
click at [461, 247] on textarea "Cover letter template:" at bounding box center [537, 305] width 431 height 246
click at [327, 189] on textarea "Cover letter template:" at bounding box center [537, 305] width 431 height 246
drag, startPoint x: 348, startPoint y: 191, endPoint x: 487, endPoint y: 231, distance: 145.3
click at [487, 231] on textarea "Cover letter template:" at bounding box center [537, 305] width 431 height 246
click at [591, 237] on textarea "Cover letter template:" at bounding box center [537, 305] width 431 height 246
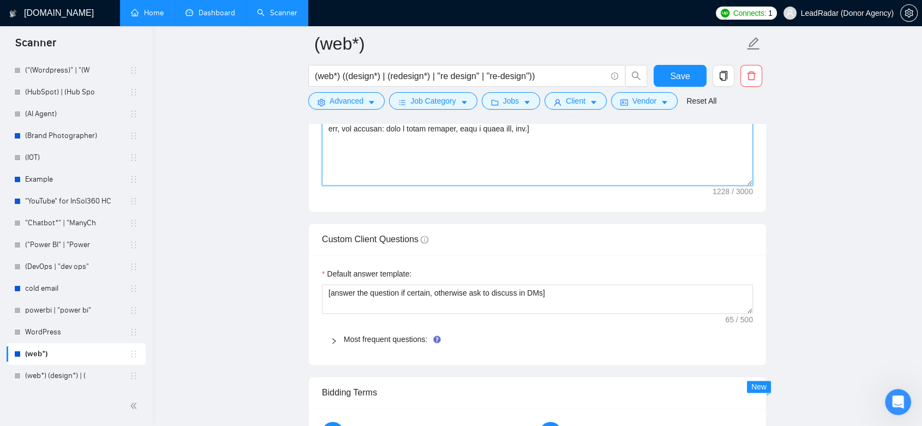
scroll to position [1455, 0]
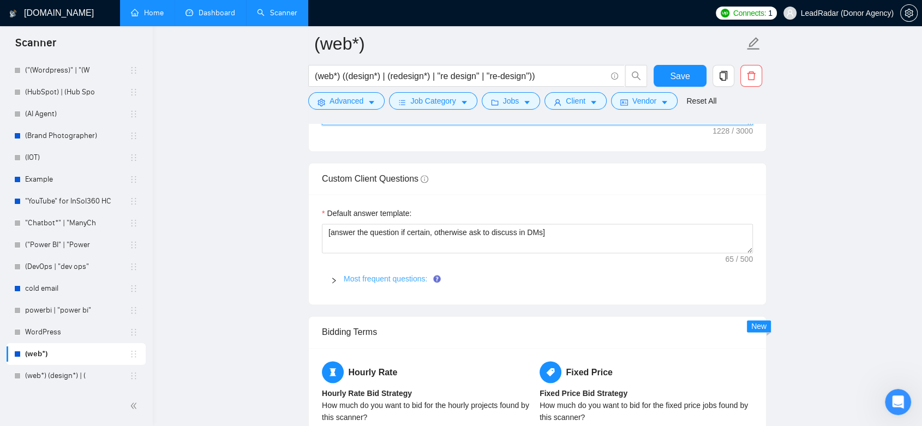
type textarea "hey [Write a personal greeting using the client's name or company name (if any …"
click at [416, 275] on link "Most frequent questions:" at bounding box center [386, 279] width 84 height 9
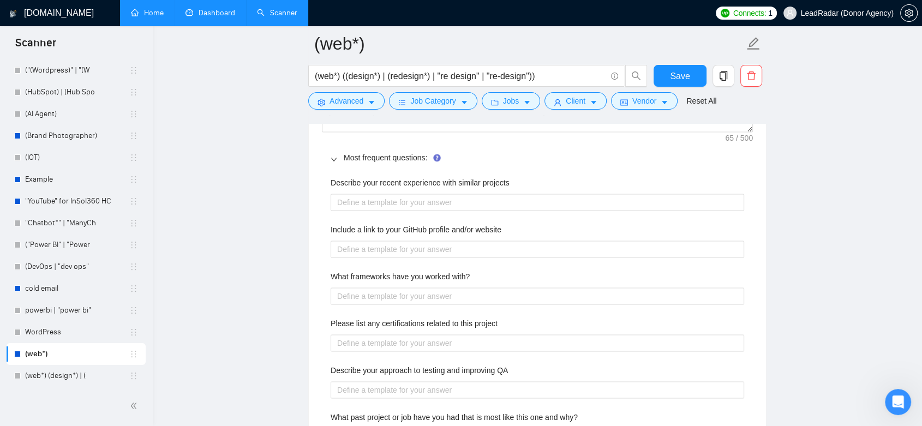
scroll to position [1516, 0]
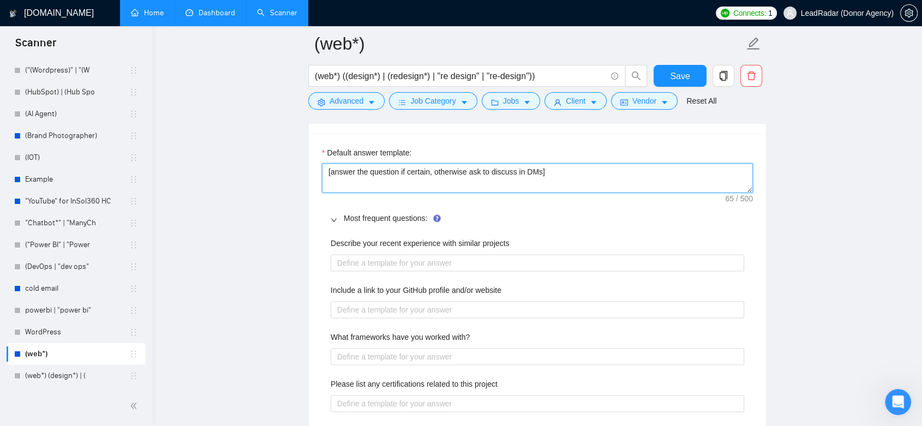
drag, startPoint x: 570, startPoint y: 176, endPoint x: 295, endPoint y: 177, distance: 275.1
click at [295, 177] on main "(web*) (web*) ((design*) | (redesign*) | "re design" | "re-design")) Save Advan…" at bounding box center [537, 215] width 735 height 3374
click at [577, 174] on textarea "[answer the question if certain, otherwise ask to discuss in DMs]" at bounding box center [537, 177] width 431 height 29
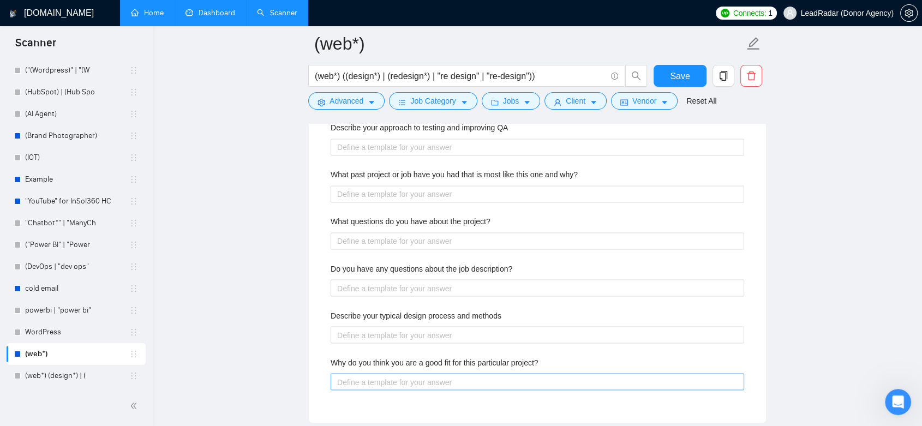
scroll to position [2122, 0]
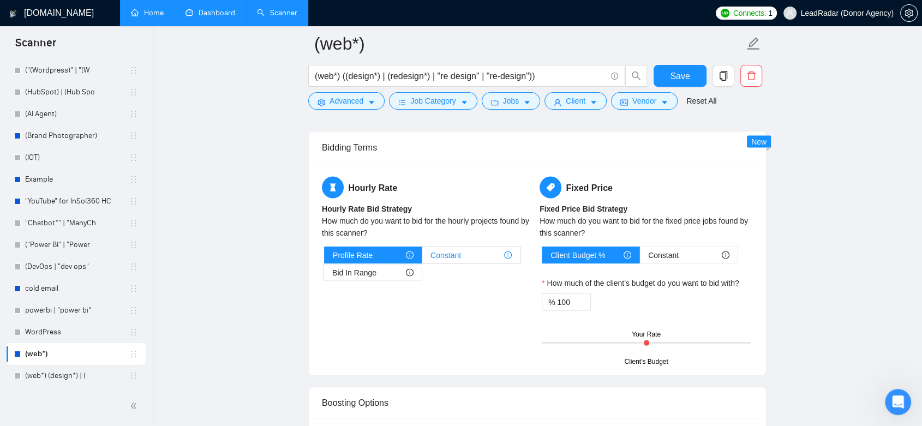
click at [513, 253] on label "Constant" at bounding box center [471, 255] width 98 height 17
click at [422, 258] on input "Constant" at bounding box center [422, 258] width 0 height 0
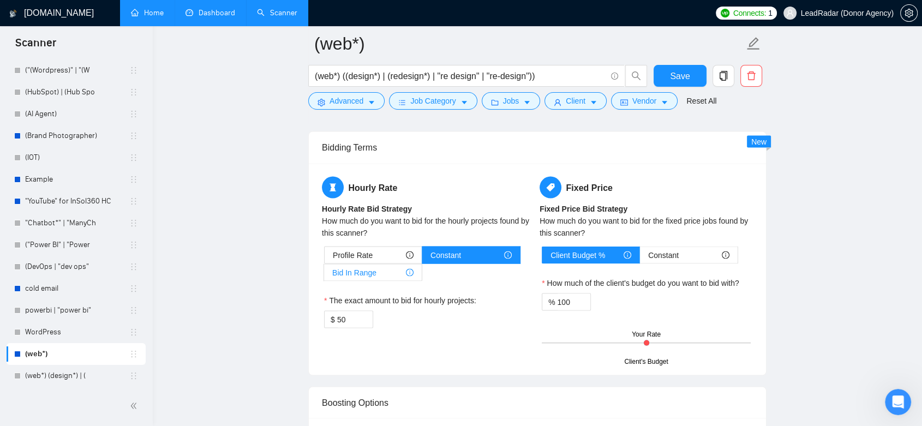
click at [397, 272] on div "Bid In Range" at bounding box center [372, 273] width 81 height 16
click at [324, 276] on input "Bid In Range" at bounding box center [324, 276] width 0 height 0
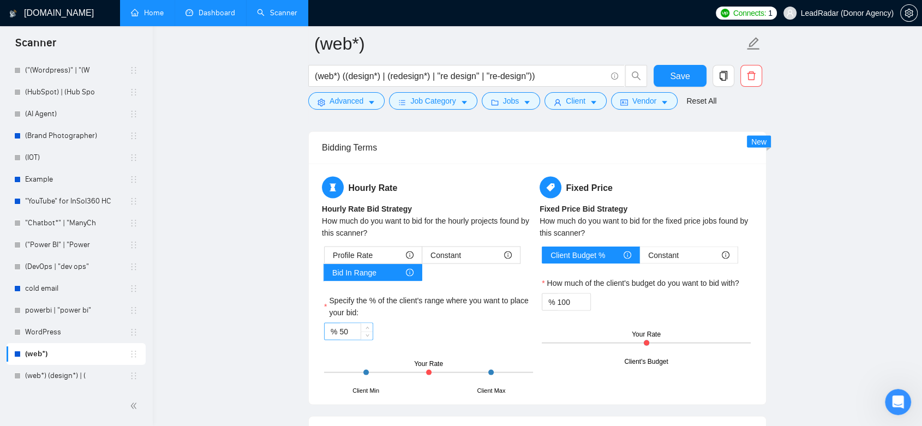
click at [352, 329] on input "50" at bounding box center [355, 332] width 33 height 16
type input "5"
type input "80"
click at [700, 255] on div "Constant" at bounding box center [688, 255] width 81 height 16
click at [640, 258] on input "Constant" at bounding box center [640, 258] width 0 height 0
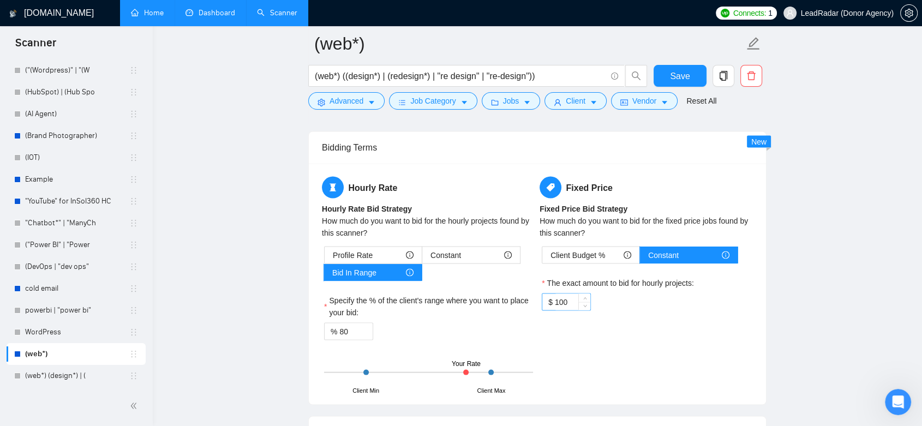
click at [566, 300] on input "100" at bounding box center [572, 302] width 35 height 16
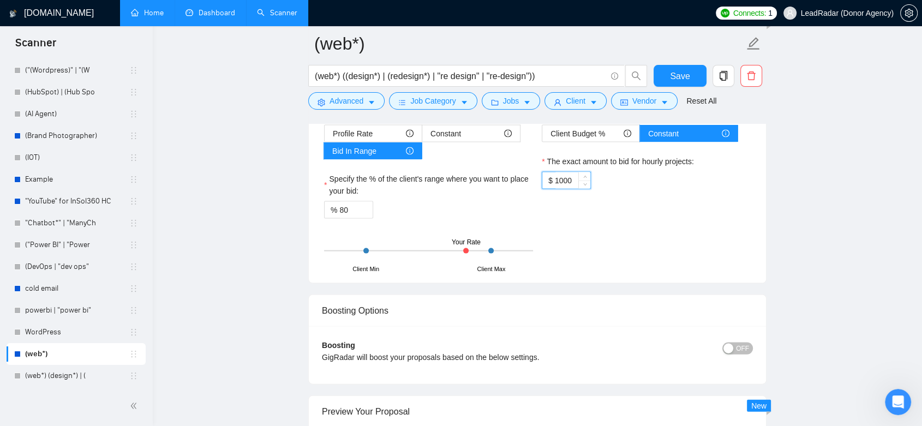
type input "100"
click at [610, 129] on div "Client Budget %" at bounding box center [591, 134] width 81 height 16
click at [542, 136] on input "Client Budget %" at bounding box center [542, 136] width 0 height 0
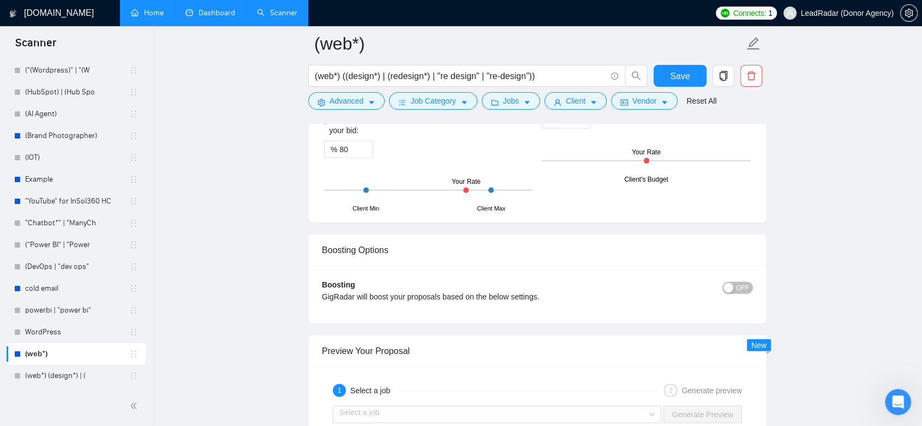
scroll to position [2365, 0]
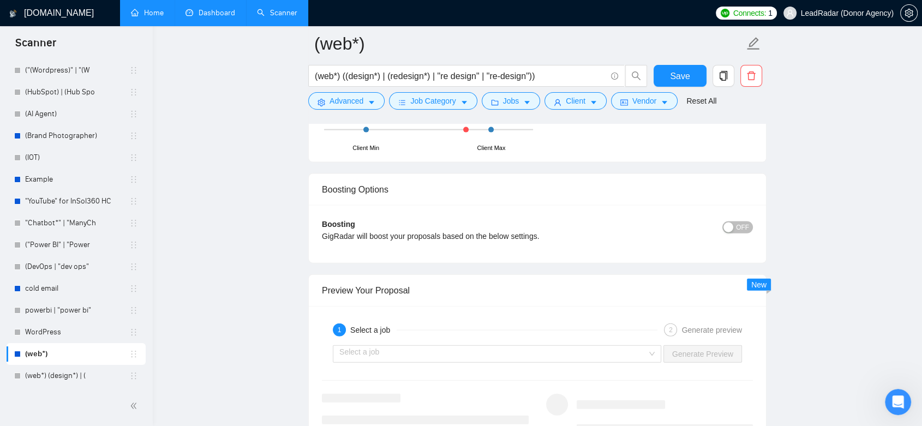
click at [744, 225] on span "OFF" at bounding box center [742, 228] width 13 height 12
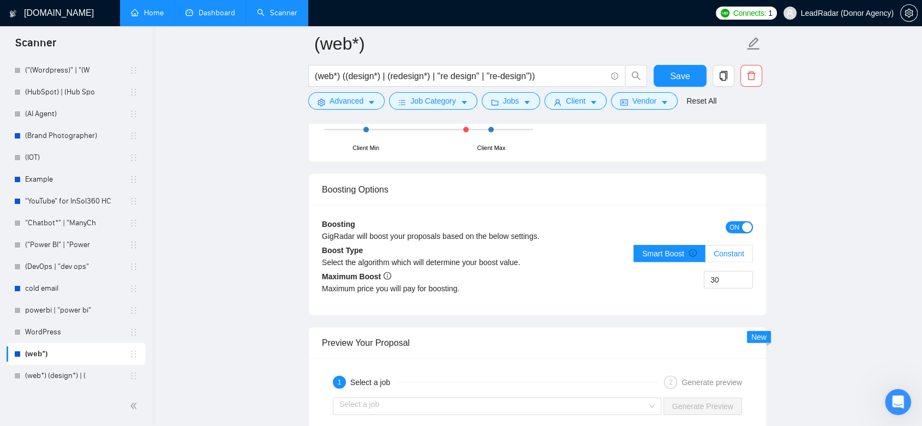
click at [730, 251] on span "Constant" at bounding box center [729, 253] width 31 height 9
click at [706, 257] on input "Constant" at bounding box center [706, 257] width 0 height 0
click at [727, 275] on input "30" at bounding box center [729, 280] width 48 height 16
type input "3"
type input "10"
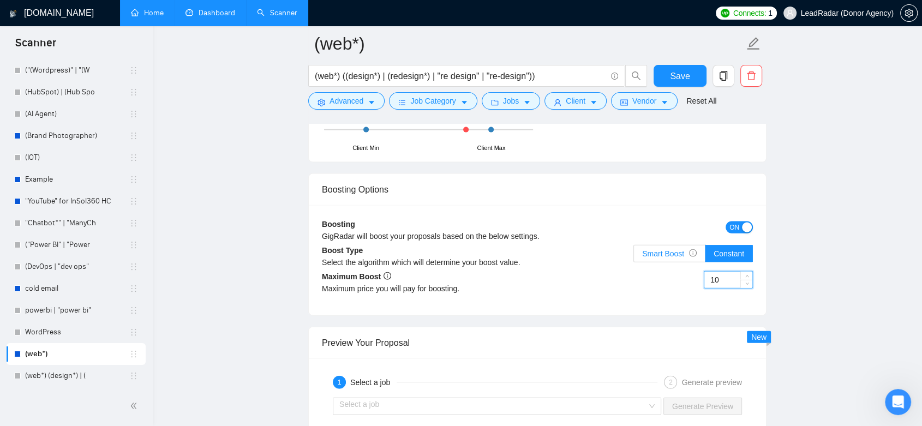
click at [683, 249] on span "Smart Boost" at bounding box center [669, 253] width 55 height 9
click at [634, 257] on input "Smart Boost" at bounding box center [634, 257] width 0 height 0
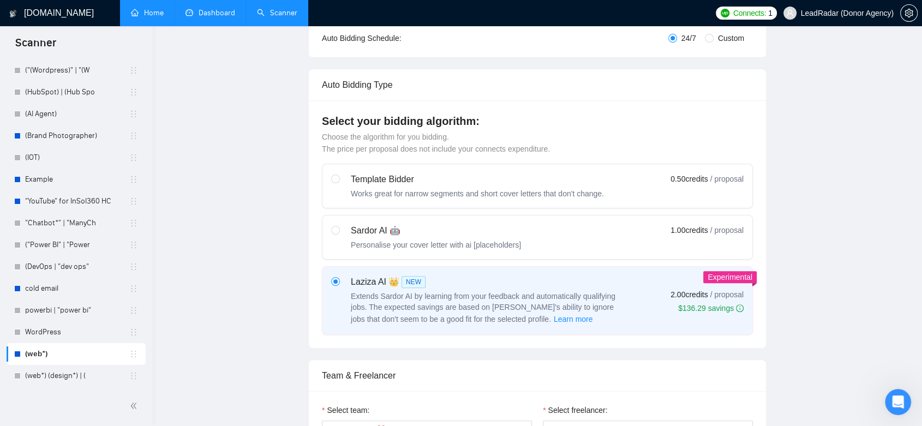
scroll to position [0, 0]
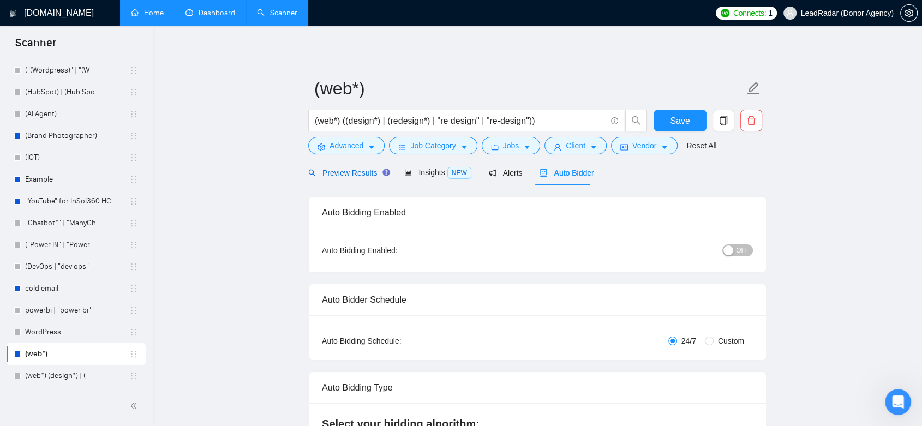
click at [342, 178] on div "Preview Results" at bounding box center [347, 173] width 79 height 12
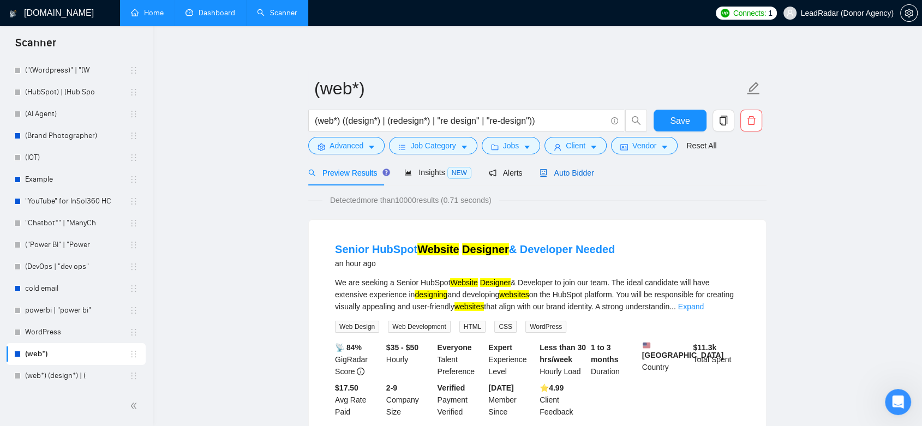
click at [544, 177] on span "Auto Bidder" at bounding box center [567, 173] width 54 height 9
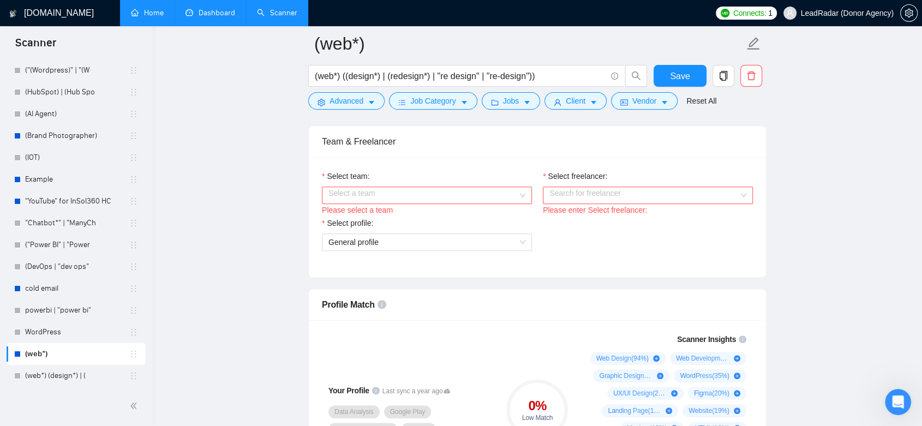
click at [520, 195] on div "Select a team" at bounding box center [427, 195] width 210 height 17
click at [484, 218] on div "Heart Agency 💔" at bounding box center [426, 216] width 197 height 12
click at [742, 193] on div "Search for freelancer" at bounding box center [648, 195] width 210 height 17
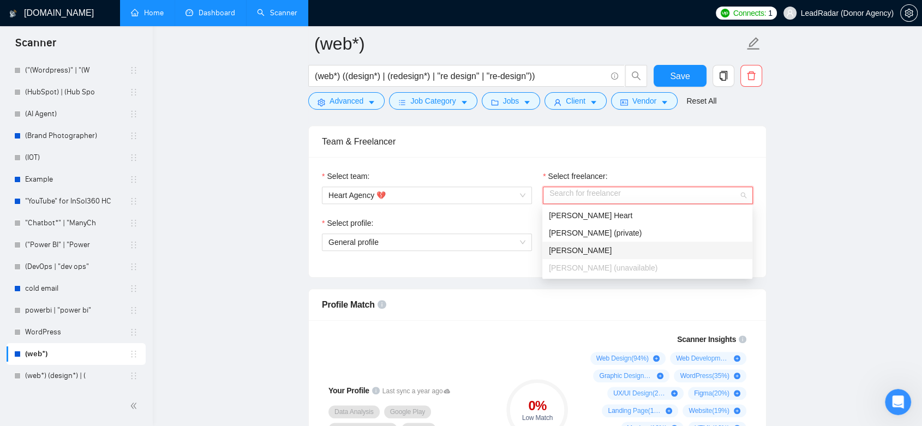
click at [628, 246] on div "[PERSON_NAME]" at bounding box center [647, 251] width 197 height 12
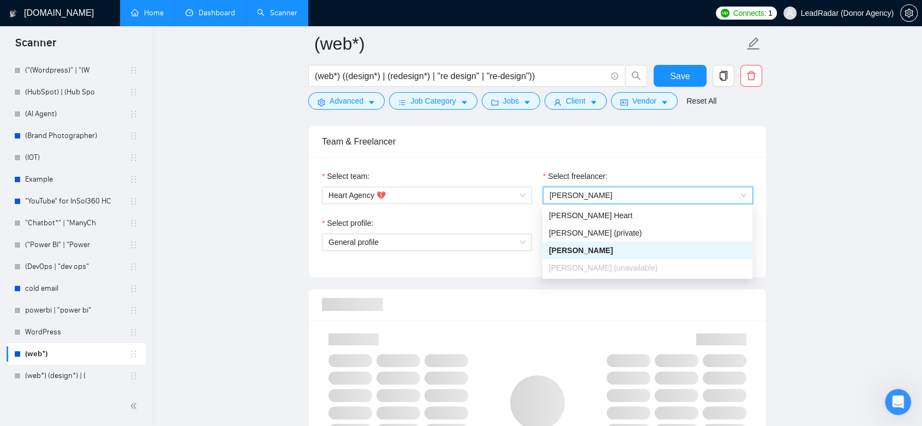
click at [636, 194] on span "[PERSON_NAME]" at bounding box center [648, 195] width 197 height 16
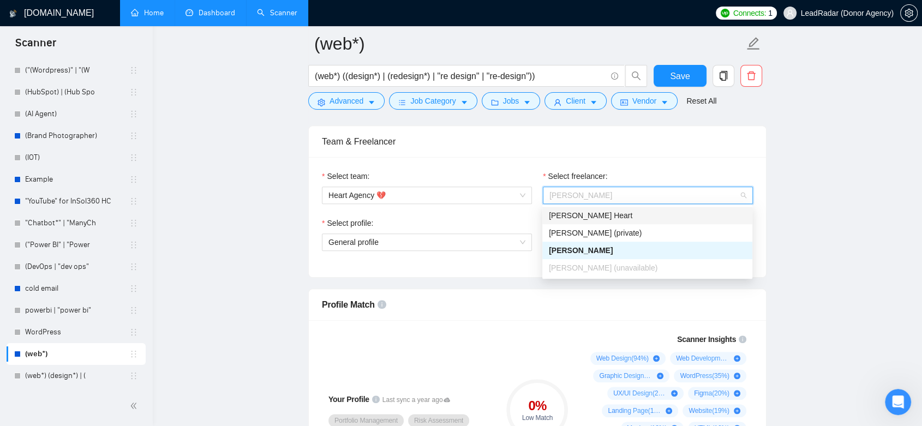
click at [597, 216] on div "[PERSON_NAME] Heart" at bounding box center [647, 216] width 197 height 12
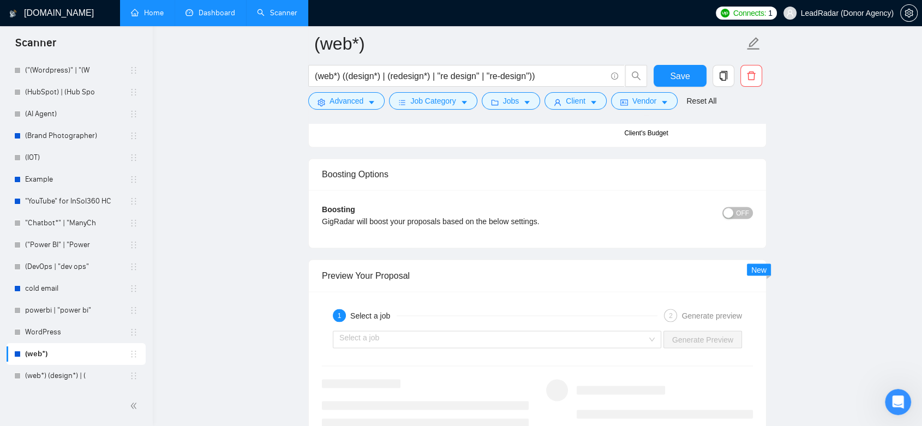
scroll to position [1819, 0]
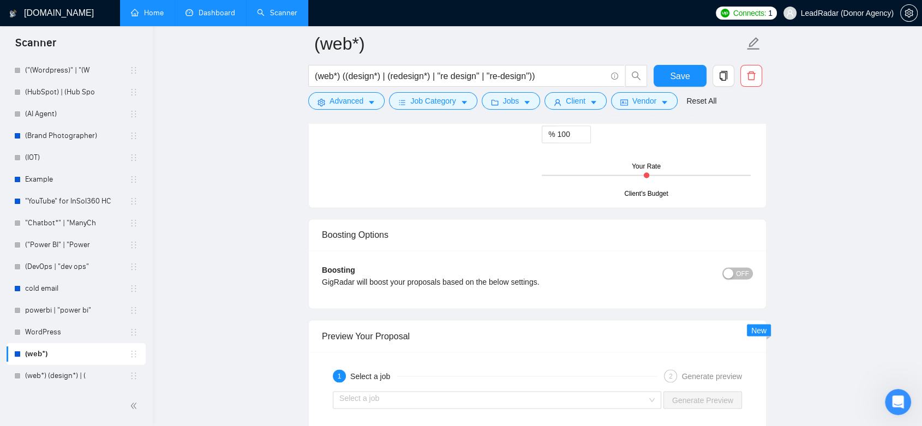
click at [741, 270] on span "OFF" at bounding box center [742, 273] width 13 height 12
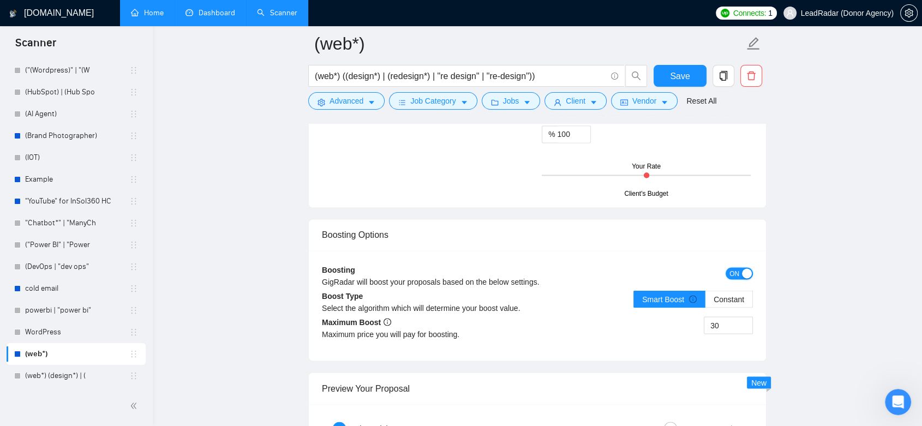
scroll to position [1880, 0]
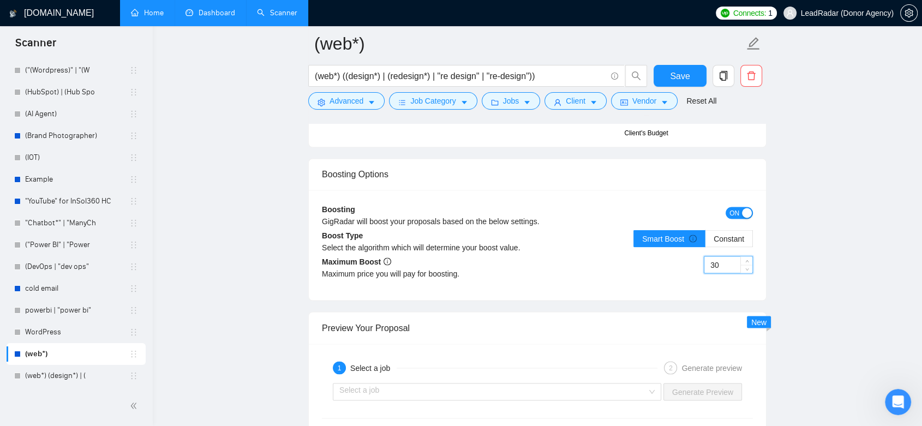
drag, startPoint x: 724, startPoint y: 261, endPoint x: 709, endPoint y: 259, distance: 14.3
click at [709, 259] on input "30" at bounding box center [729, 265] width 48 height 16
click at [724, 264] on input "30" at bounding box center [729, 265] width 48 height 16
drag, startPoint x: 726, startPoint y: 265, endPoint x: 711, endPoint y: 265, distance: 15.3
click at [711, 265] on input "30" at bounding box center [729, 265] width 48 height 16
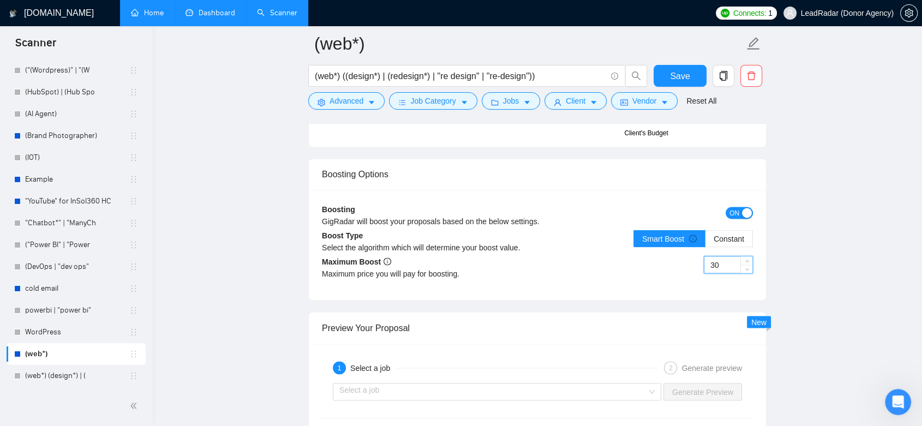
scroll to position [1940, 0]
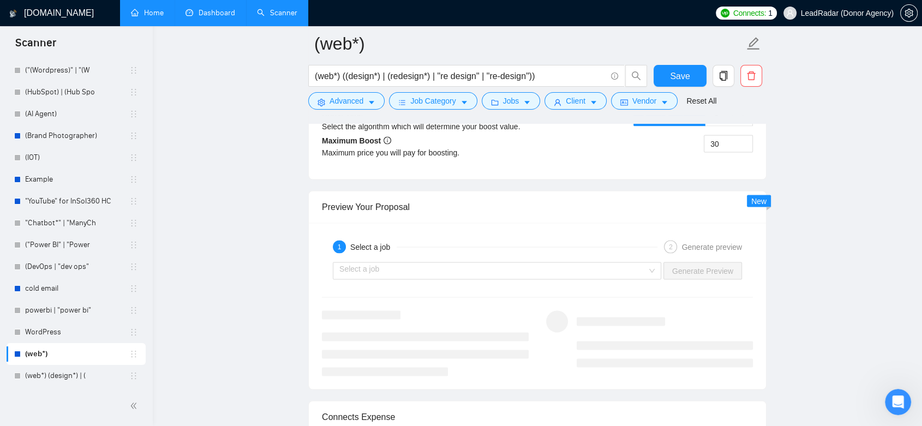
scroll to position [2061, 0]
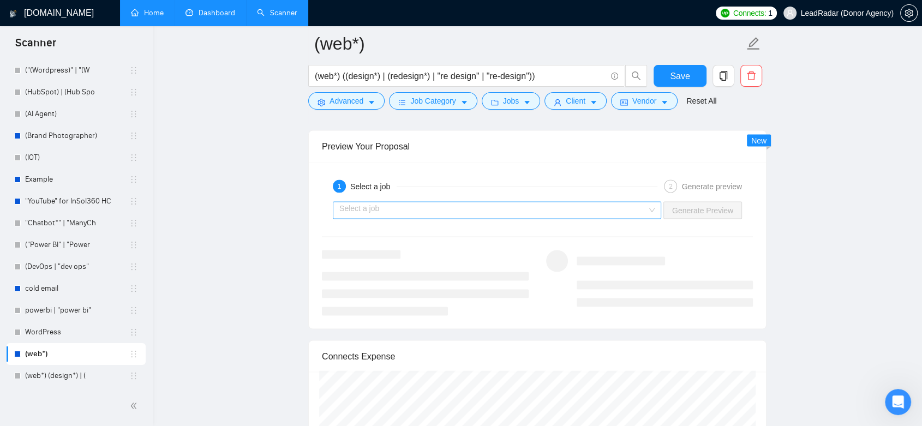
click at [654, 206] on div "Select a job" at bounding box center [497, 209] width 329 height 17
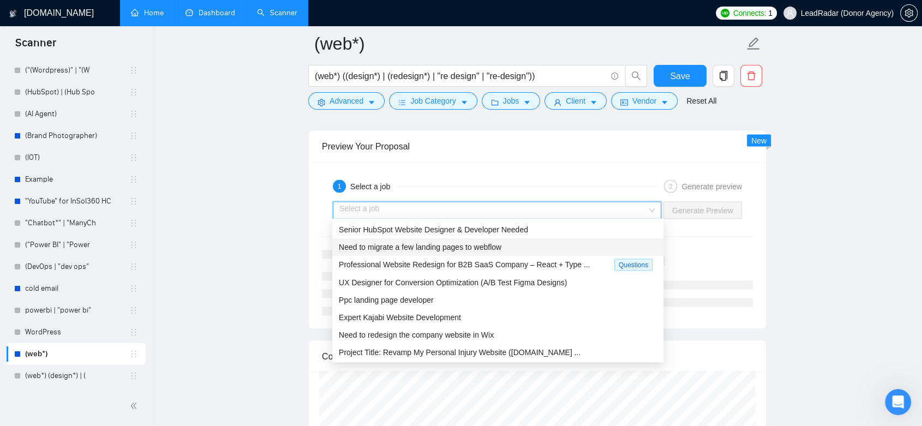
click at [461, 246] on span "Need to migrate a few landing pages to webflow" at bounding box center [420, 246] width 163 height 9
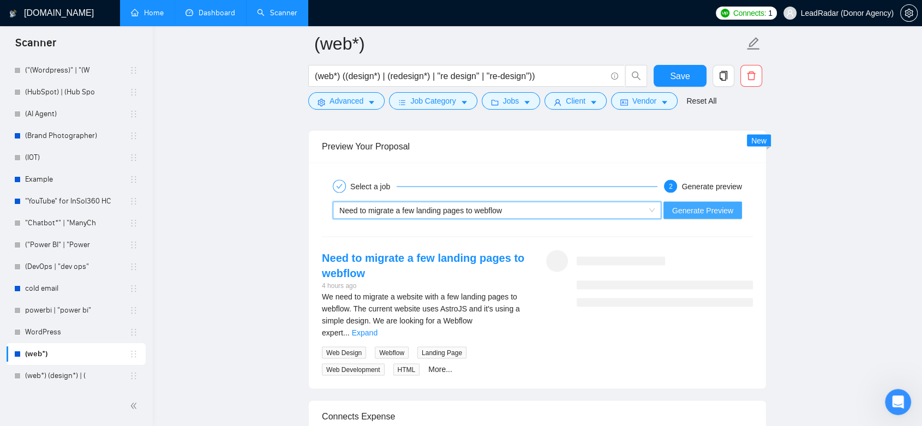
click at [695, 210] on span "Generate Preview" at bounding box center [702, 210] width 61 height 12
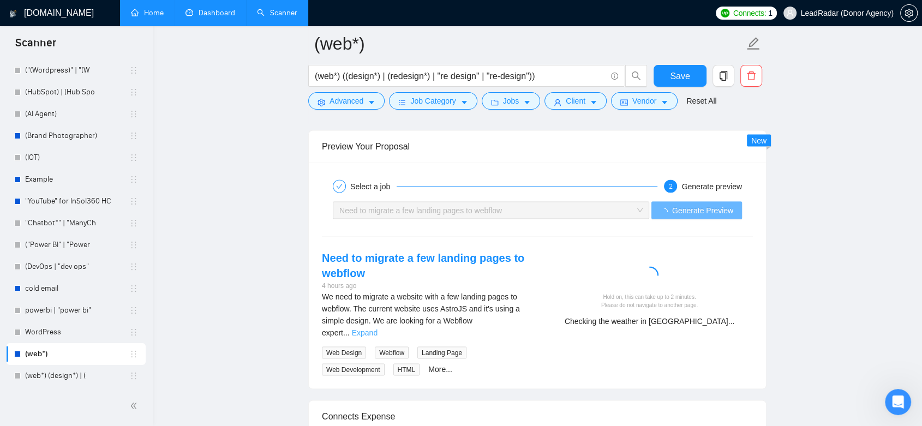
click at [378, 328] on link "Expand" at bounding box center [365, 332] width 26 height 9
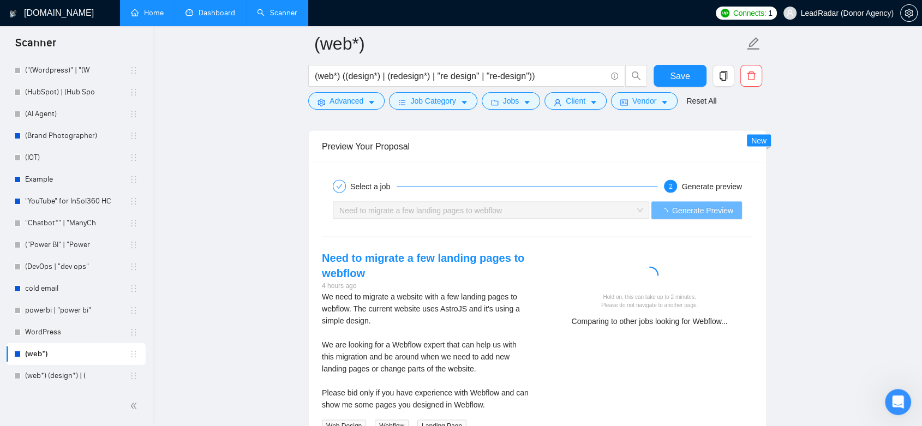
scroll to position [2122, 0]
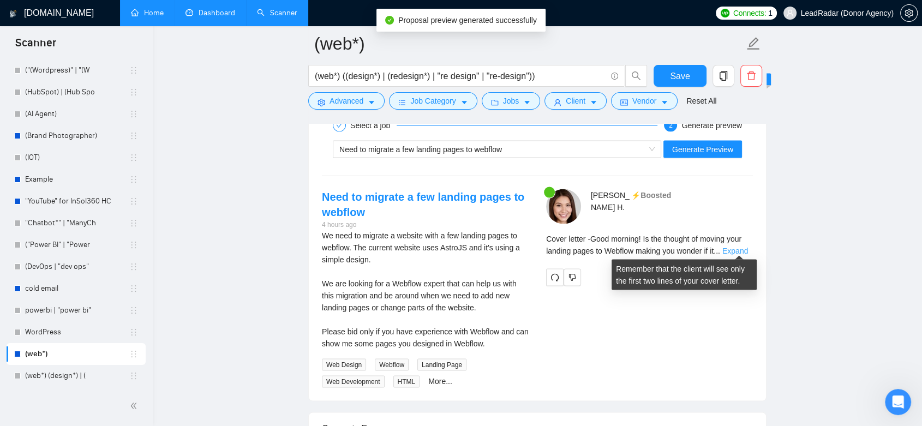
click at [741, 249] on link "Expand" at bounding box center [736, 251] width 26 height 9
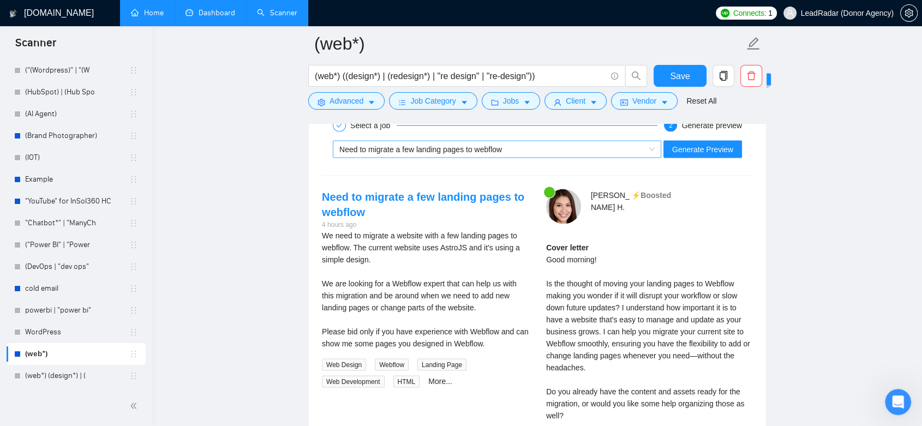
click at [651, 147] on span "Need to migrate a few landing pages to webflow" at bounding box center [496, 149] width 315 height 16
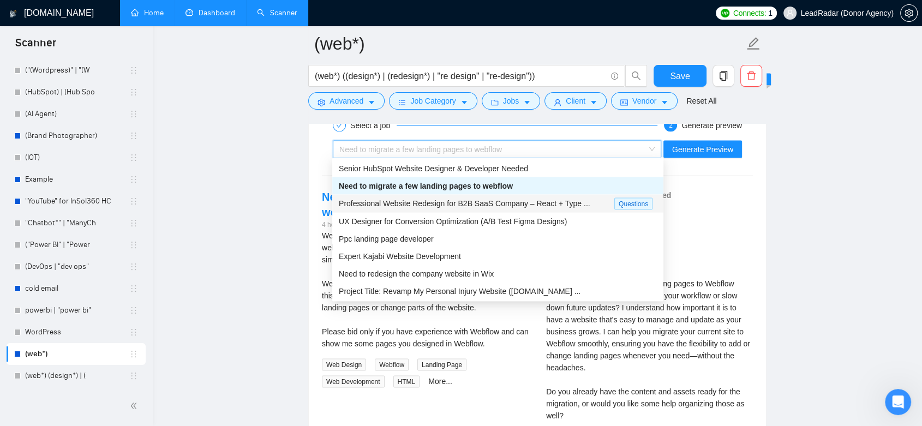
click at [605, 201] on div "Professional Website Redesign for B2B SaaS Company – React + Type ..." at bounding box center [477, 204] width 276 height 13
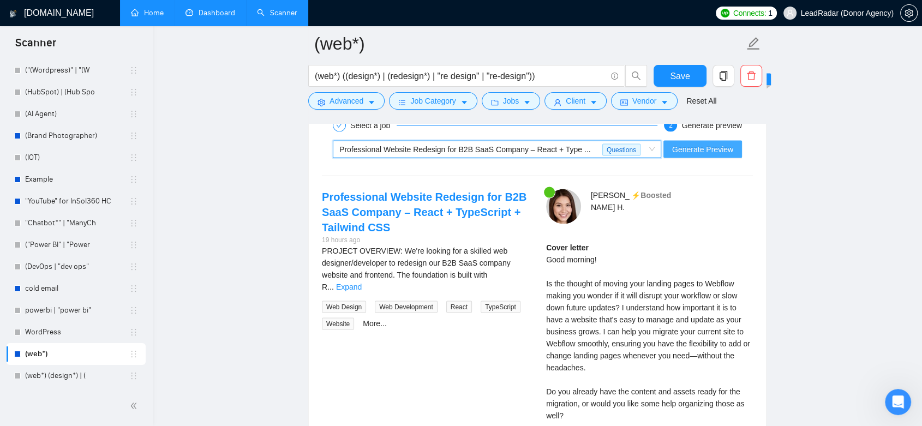
click at [700, 150] on span "Generate Preview" at bounding box center [702, 150] width 61 height 12
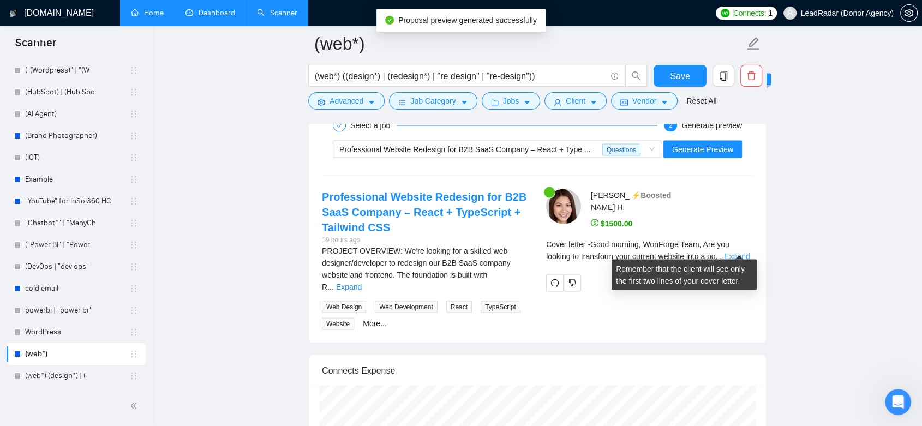
click at [731, 252] on link "Expand" at bounding box center [737, 256] width 26 height 9
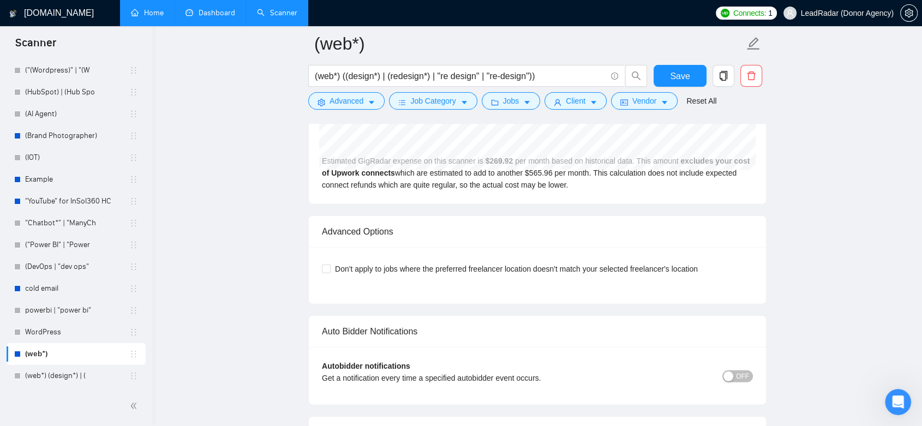
scroll to position [2971, 0]
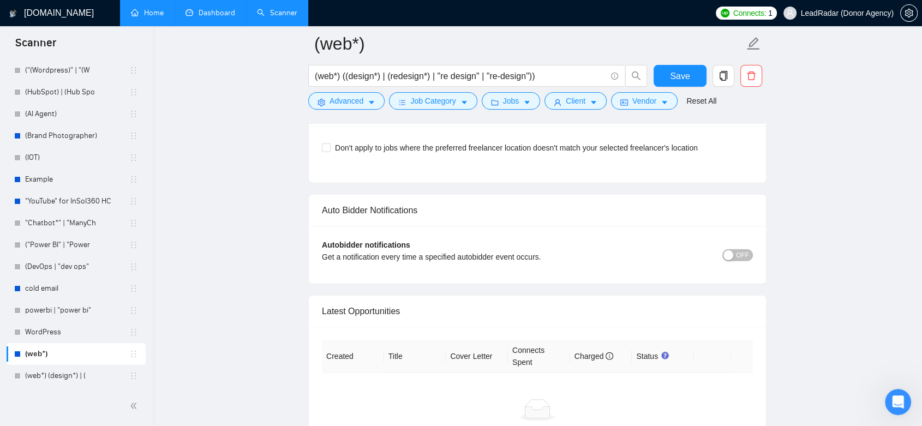
click at [747, 249] on span "OFF" at bounding box center [742, 255] width 13 height 12
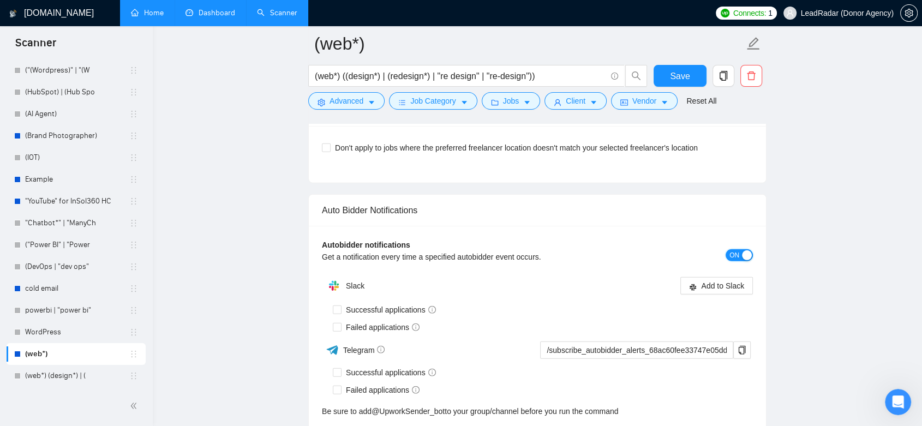
scroll to position [2911, 0]
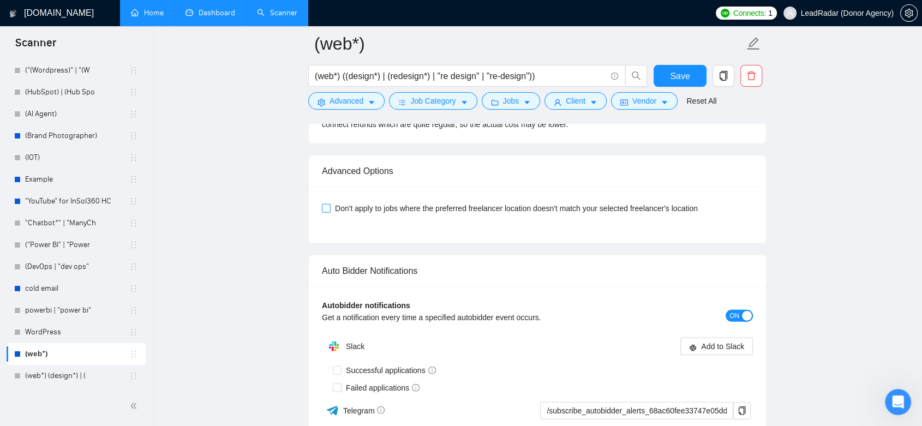
click at [325, 204] on input "Don't apply to jobs where the preferred freelancer location doesn't match your …" at bounding box center [326, 208] width 8 height 8
checkbox input "true"
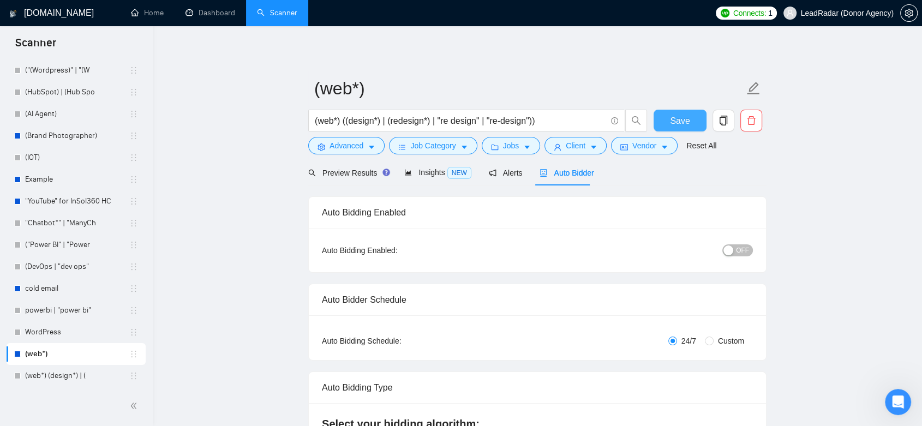
click at [682, 123] on span "Save" at bounding box center [680, 121] width 20 height 14
click at [350, 173] on span "Preview Results" at bounding box center [347, 173] width 79 height 9
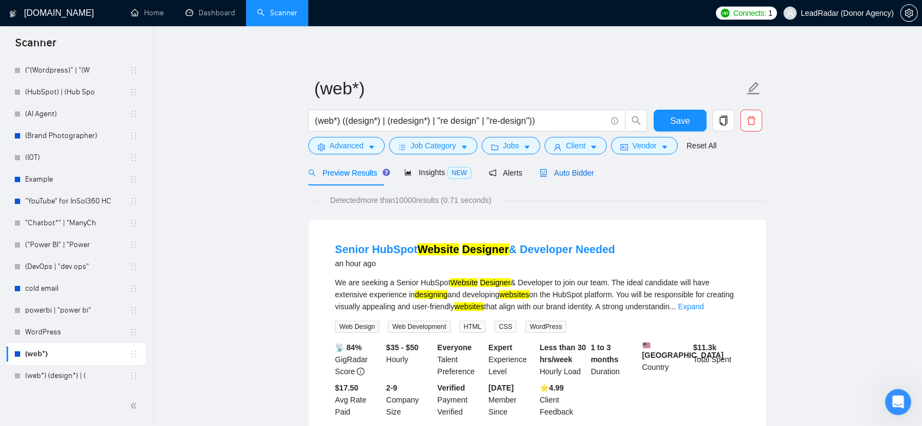
click at [573, 174] on span "Auto Bidder" at bounding box center [567, 173] width 54 height 9
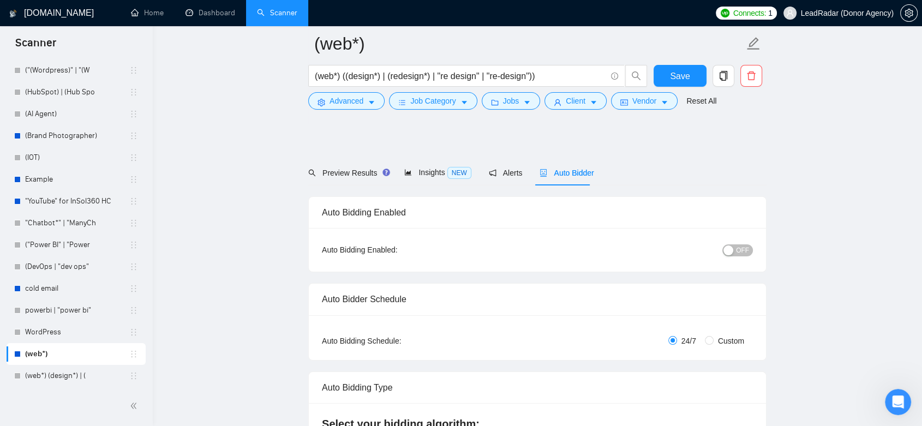
scroll to position [546, 0]
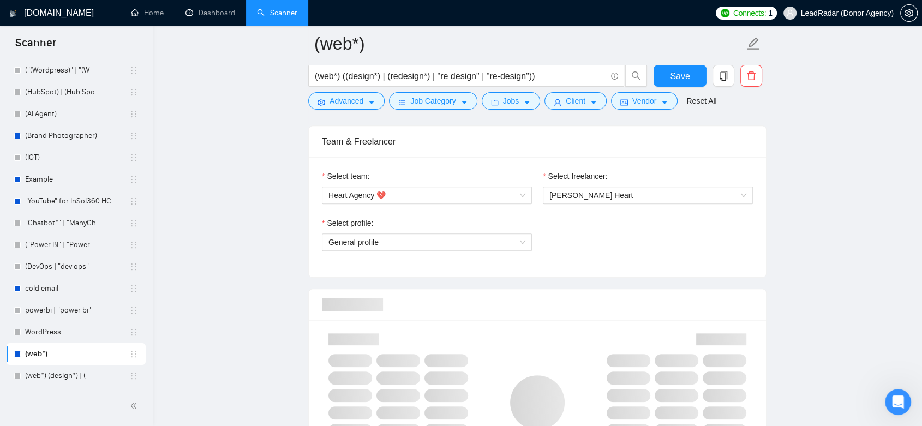
click at [744, 195] on span "[PERSON_NAME] Heart" at bounding box center [648, 195] width 197 height 16
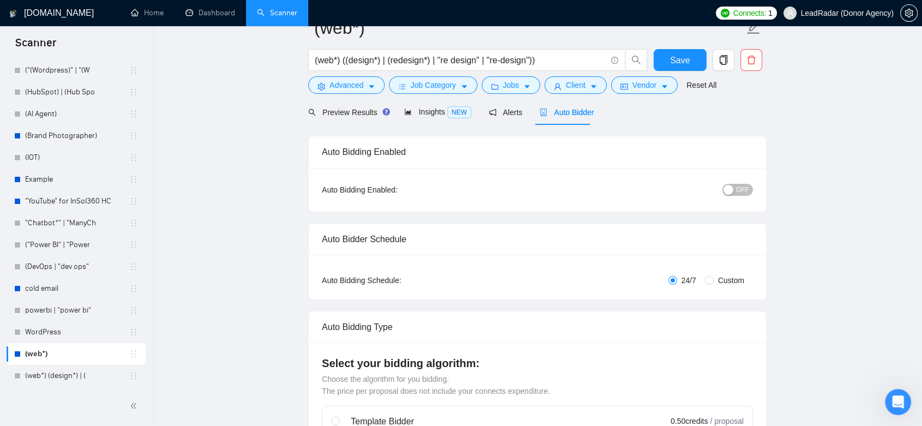
scroll to position [0, 0]
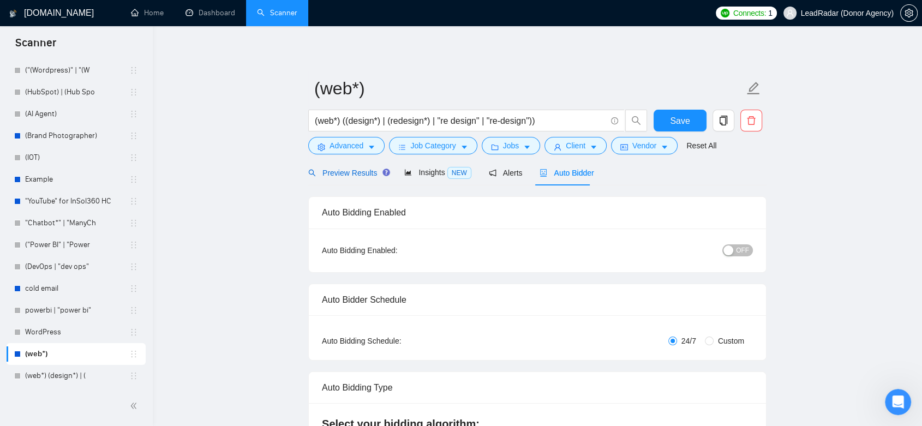
click at [351, 176] on span "Preview Results" at bounding box center [347, 173] width 79 height 9
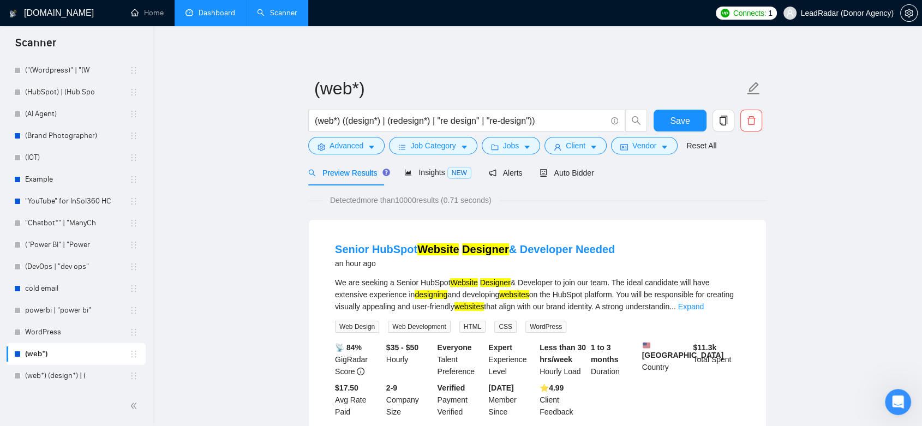
click at [214, 17] on link "Dashboard" at bounding box center [211, 12] width 50 height 9
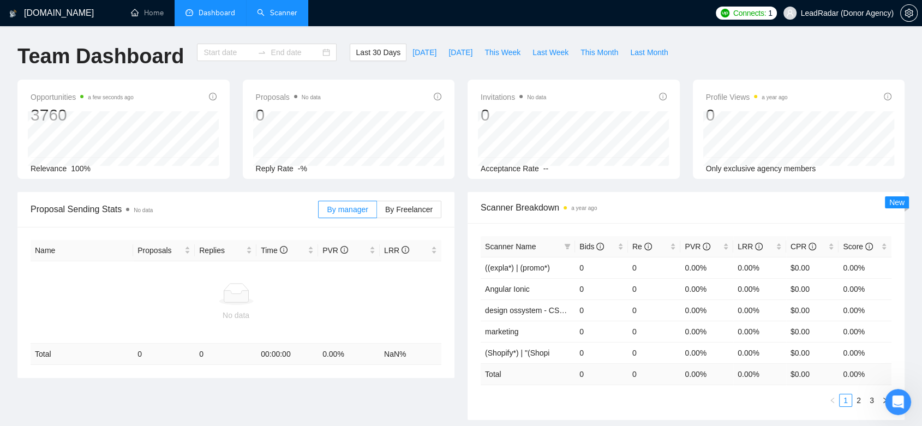
type input "[DATE]"
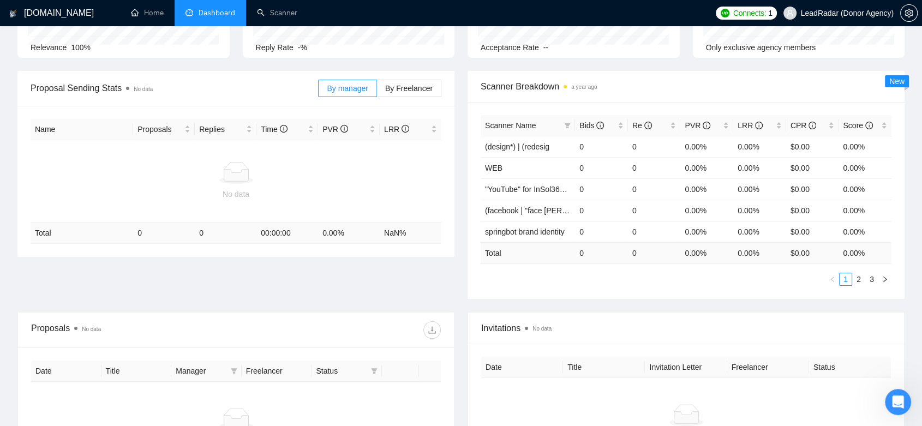
scroll to position [61, 0]
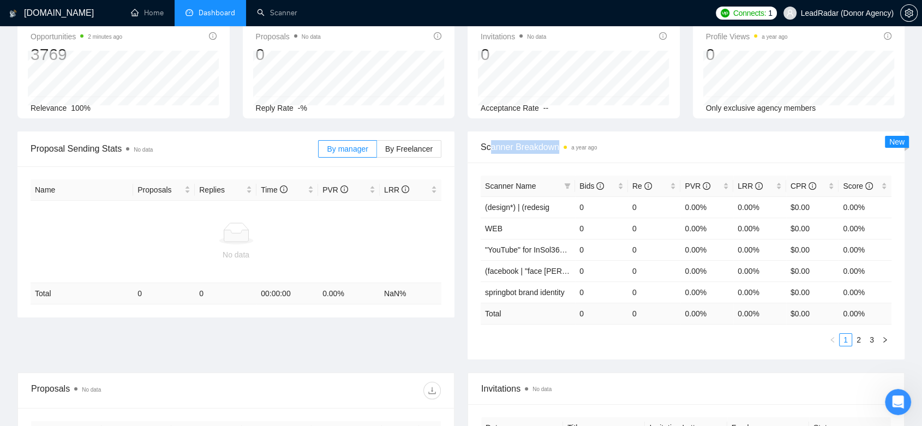
drag, startPoint x: 490, startPoint y: 146, endPoint x: 597, endPoint y: 151, distance: 106.5
click at [597, 151] on span "Scanner Breakdown a year ago" at bounding box center [686, 147] width 411 height 14
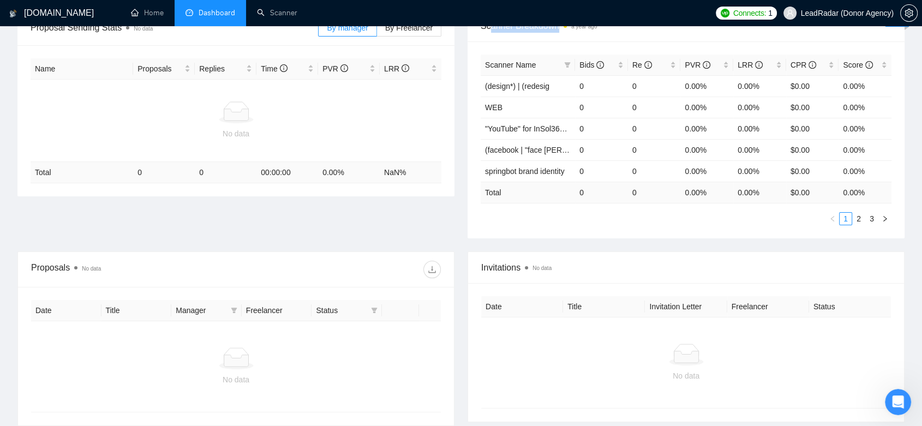
scroll to position [242, 0]
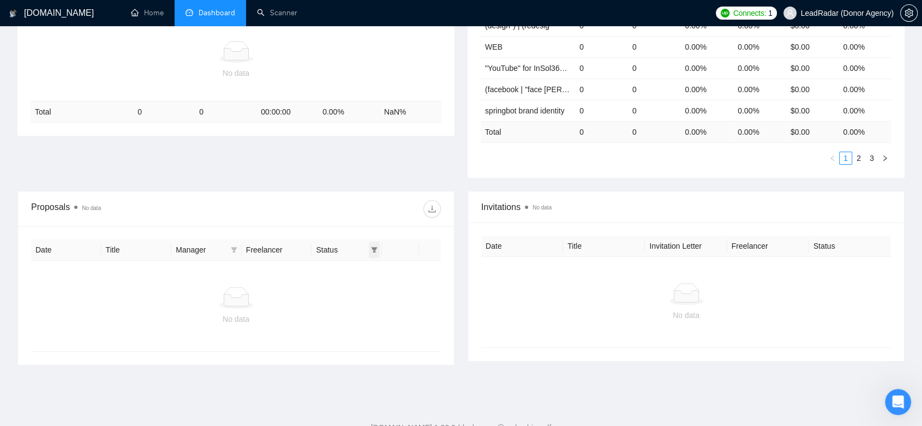
click at [373, 247] on icon "filter" at bounding box center [375, 249] width 6 height 5
click at [386, 218] on div "Proposals No data" at bounding box center [236, 209] width 410 height 35
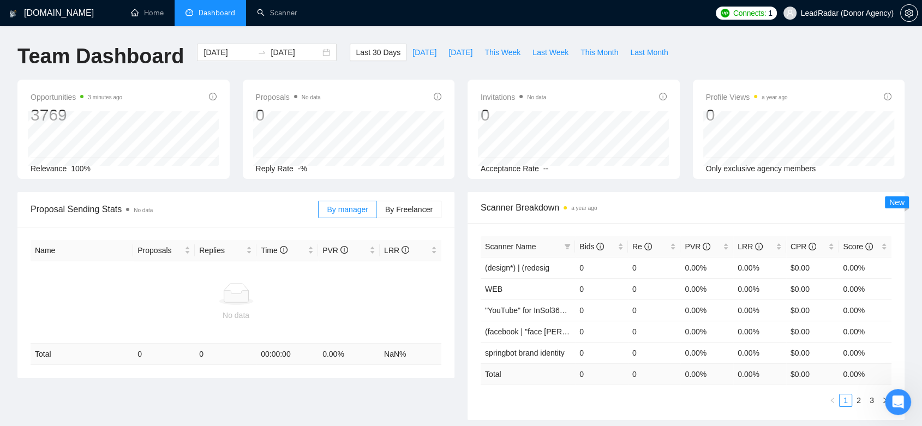
scroll to position [61, 0]
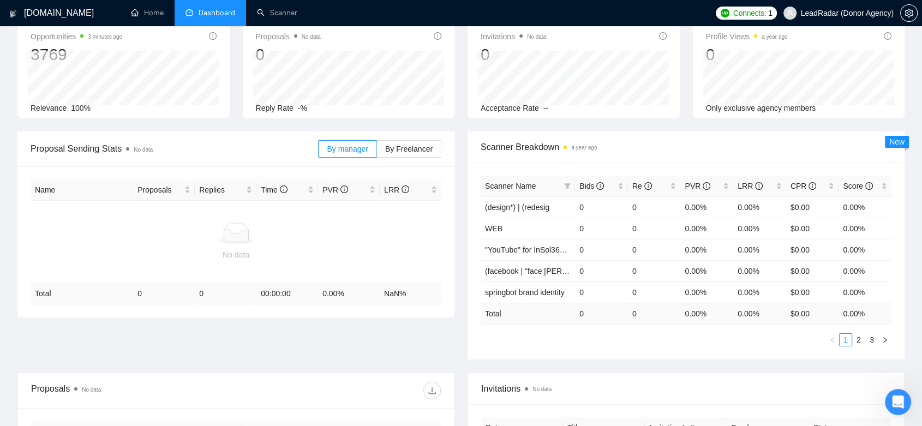
drag, startPoint x: 40, startPoint y: 238, endPoint x: 120, endPoint y: 238, distance: 79.7
click at [120, 238] on div at bounding box center [236, 234] width 402 height 22
drag, startPoint x: 50, startPoint y: 238, endPoint x: 122, endPoint y: 241, distance: 72.7
click at [122, 241] on div at bounding box center [236, 234] width 402 height 22
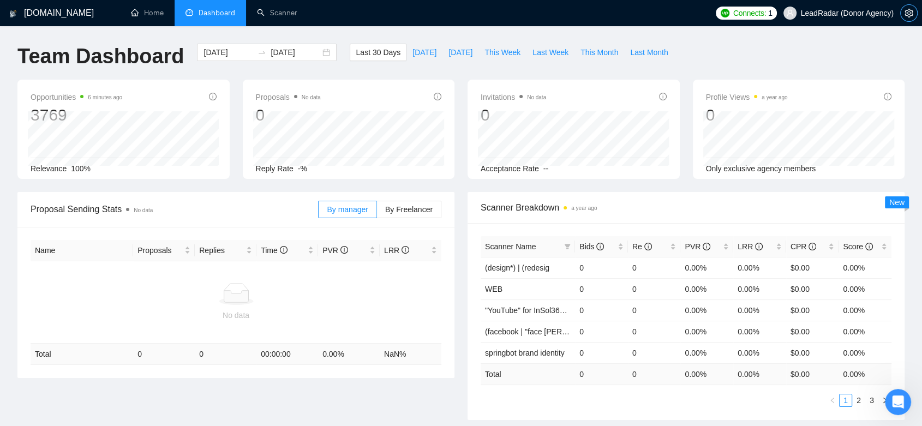
click at [905, 14] on icon "setting" at bounding box center [909, 13] width 8 height 9
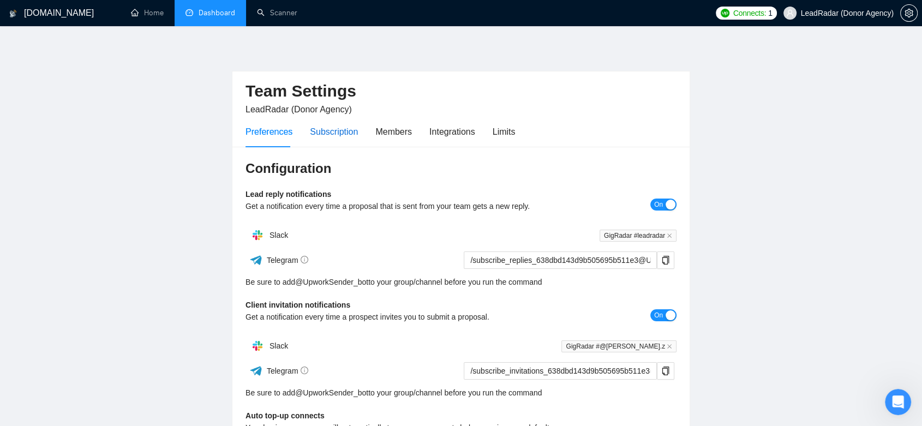
click at [334, 134] on div "Subscription" at bounding box center [334, 132] width 48 height 14
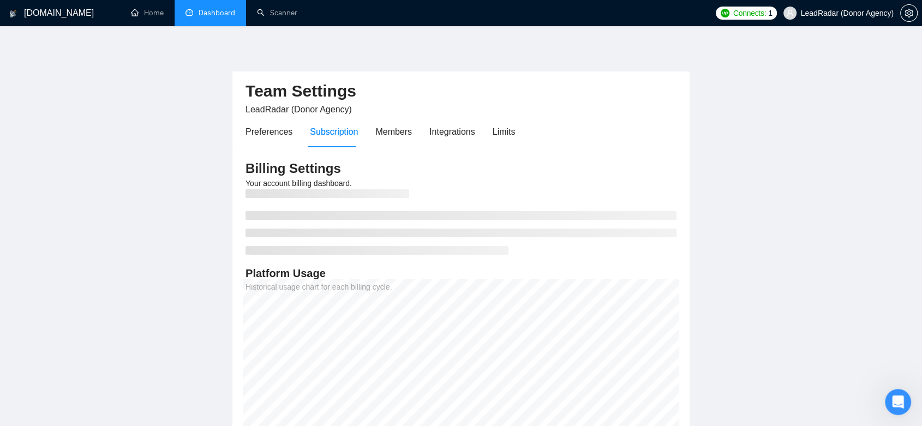
scroll to position [61, 0]
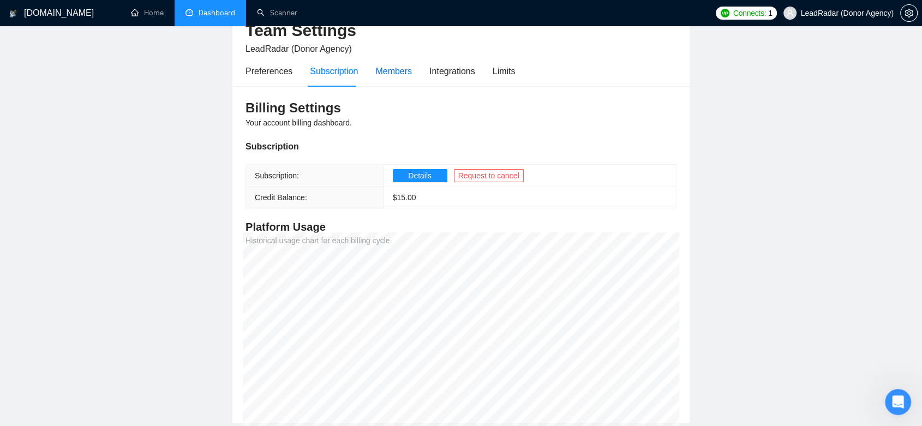
click at [389, 74] on div "Members" at bounding box center [393, 71] width 37 height 14
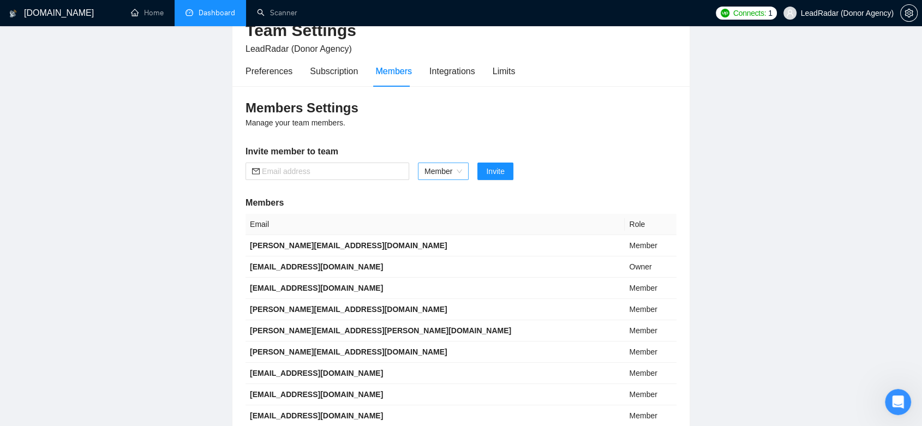
click at [458, 170] on span "Member" at bounding box center [444, 171] width 38 height 16
click at [442, 69] on div "Integrations" at bounding box center [453, 71] width 46 height 14
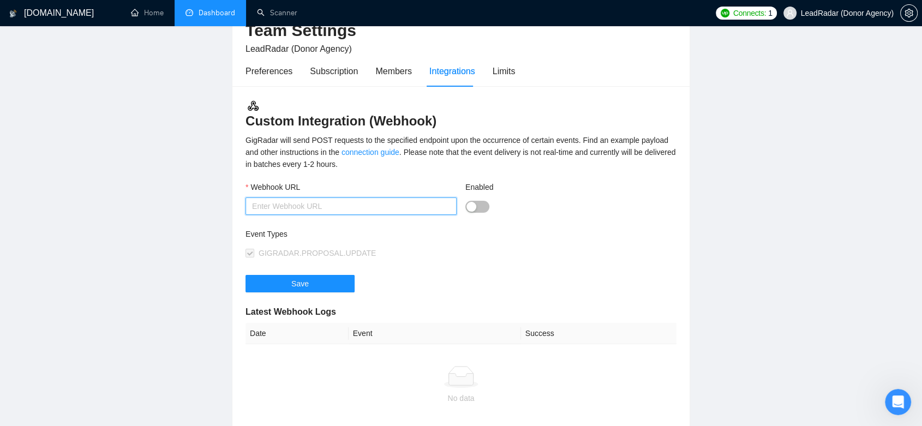
click at [362, 205] on input "Webhook URL" at bounding box center [351, 206] width 211 height 17
click at [496, 71] on div "Limits" at bounding box center [504, 71] width 23 height 14
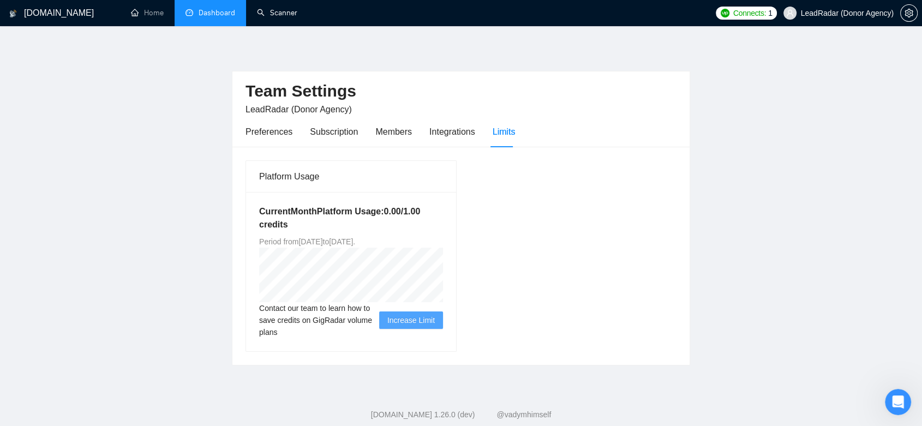
drag, startPoint x: 279, startPoint y: 8, endPoint x: 324, endPoint y: 4, distance: 44.9
click at [279, 8] on link "Scanner" at bounding box center [277, 12] width 40 height 9
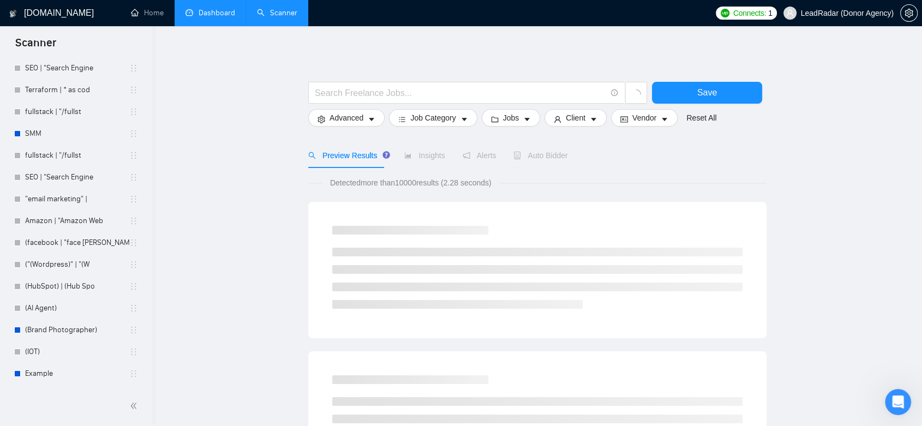
scroll to position [3347, 0]
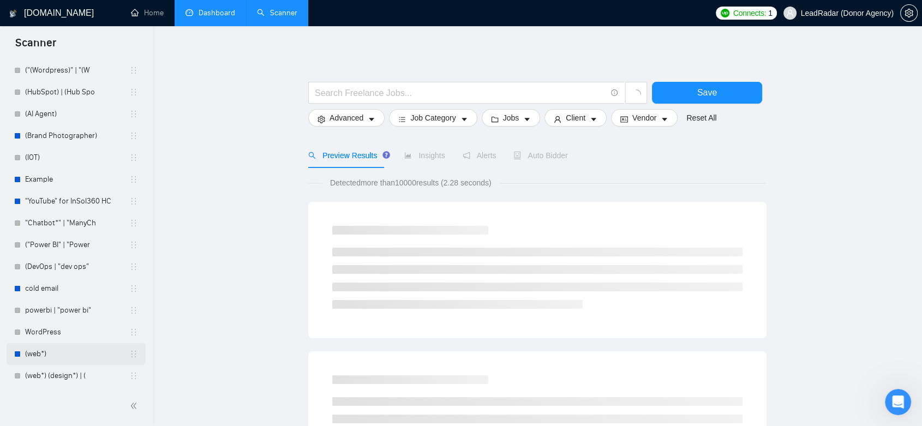
click at [79, 351] on link "(web*)" at bounding box center [77, 354] width 104 height 22
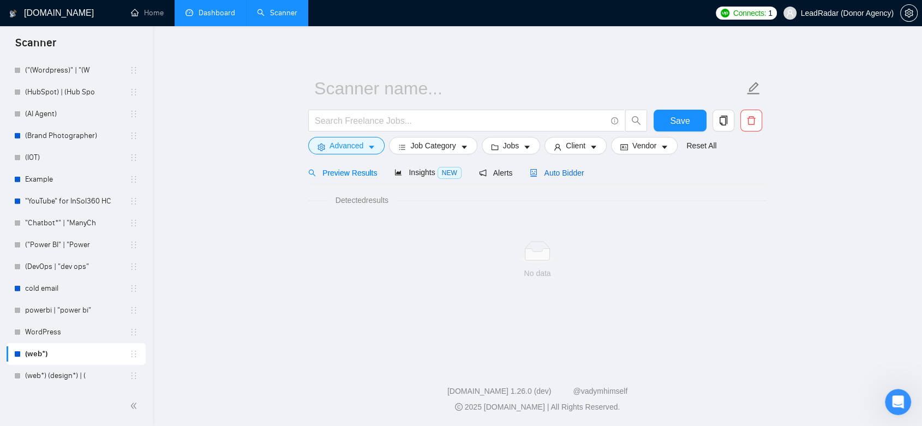
click at [568, 174] on span "Auto Bidder" at bounding box center [557, 173] width 54 height 9
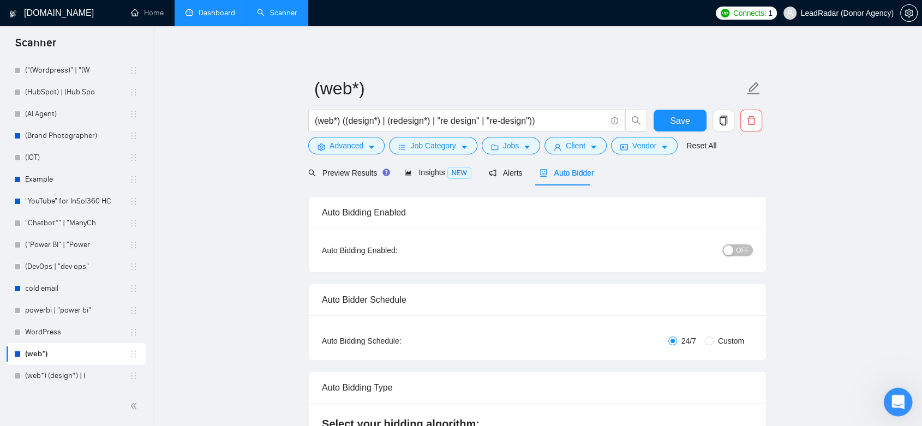
click at [894, 403] on icon "Open Intercom Messenger" at bounding box center [897, 401] width 18 height 18
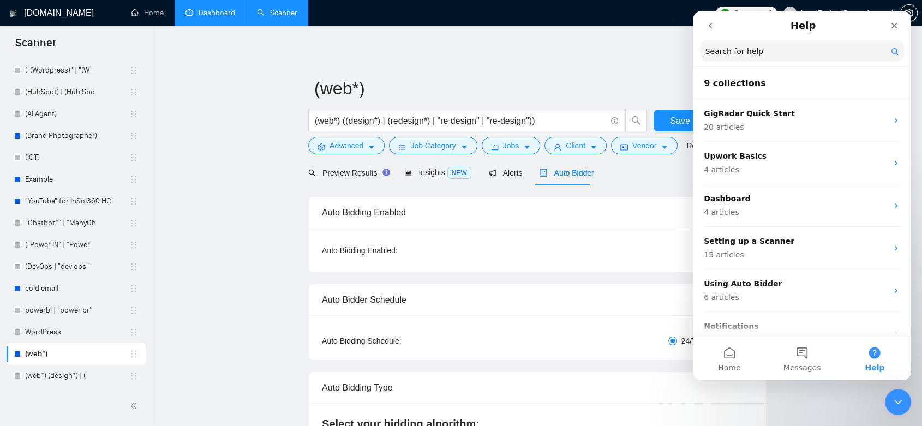
click at [708, 24] on icon "go back" at bounding box center [710, 25] width 9 height 9
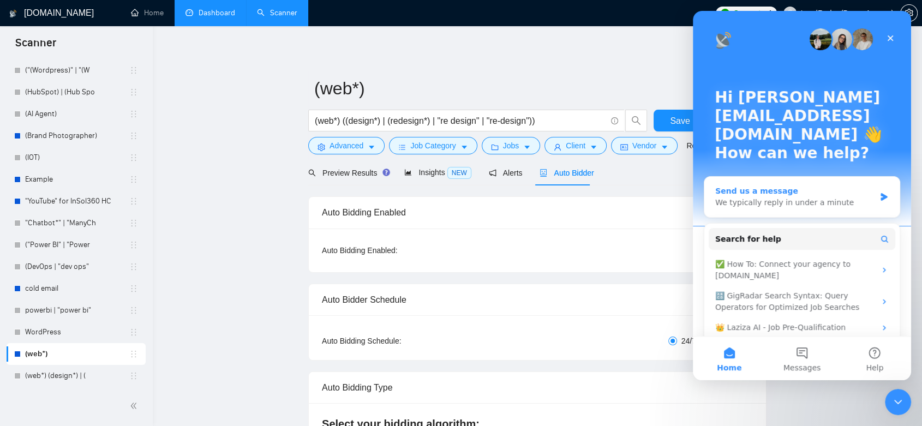
click at [818, 186] on div "Send us a message" at bounding box center [795, 191] width 160 height 11
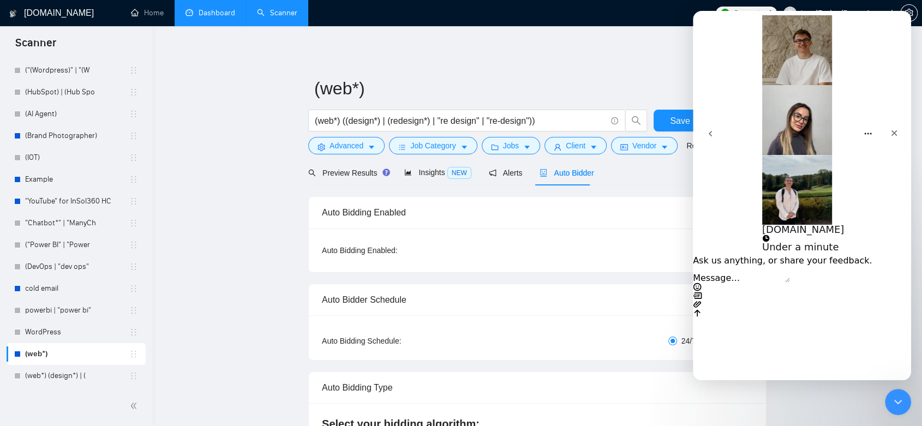
click at [714, 129] on icon "go back" at bounding box center [710, 133] width 9 height 9
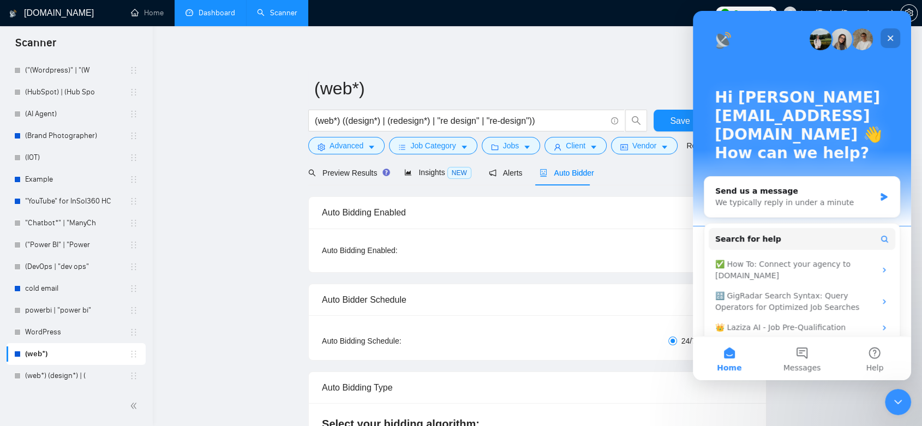
drag, startPoint x: 893, startPoint y: 36, endPoint x: 1587, endPoint y: 49, distance: 693.2
click at [893, 36] on icon "Close" at bounding box center [890, 38] width 9 height 9
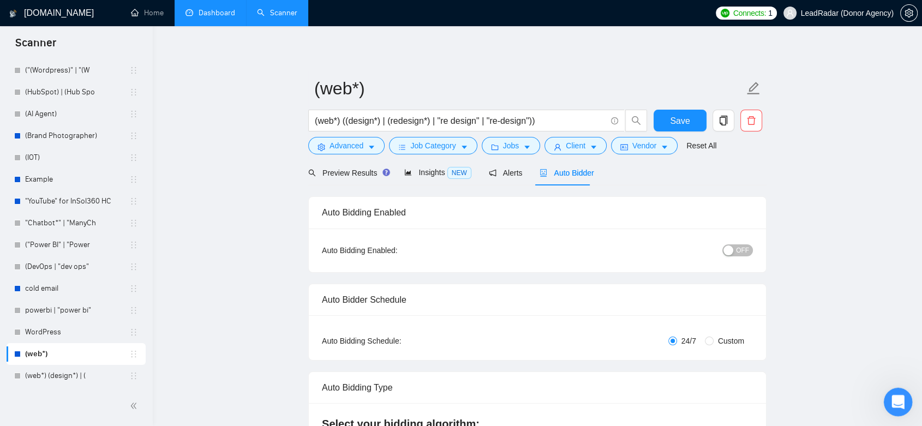
click at [896, 401] on icon "Open Intercom Messenger" at bounding box center [897, 401] width 18 height 18
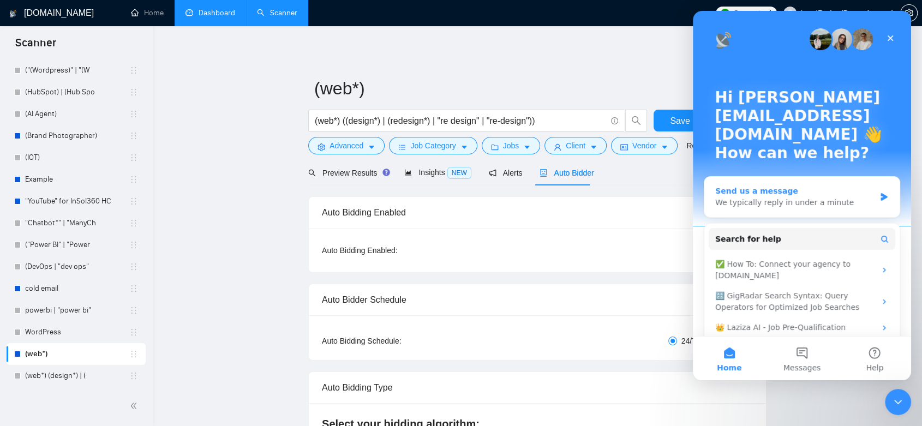
click at [826, 197] on div "We typically reply in under a minute" at bounding box center [795, 202] width 160 height 11
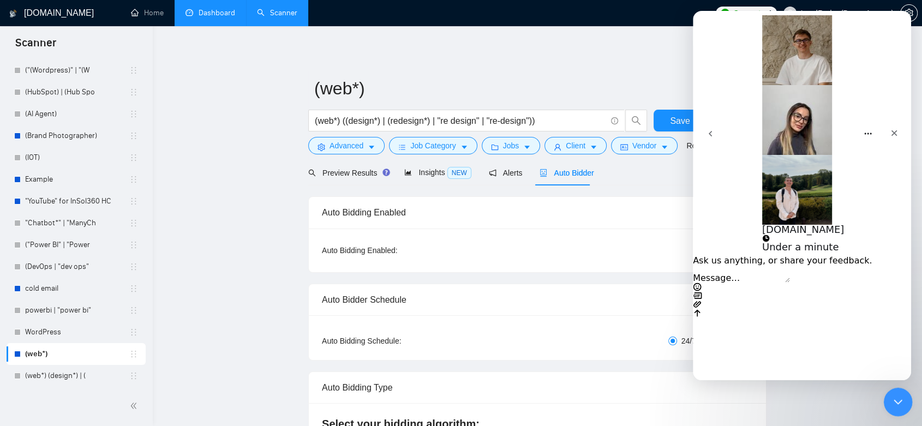
click at [899, 398] on icon "Close Intercom Messenger" at bounding box center [896, 400] width 13 height 13
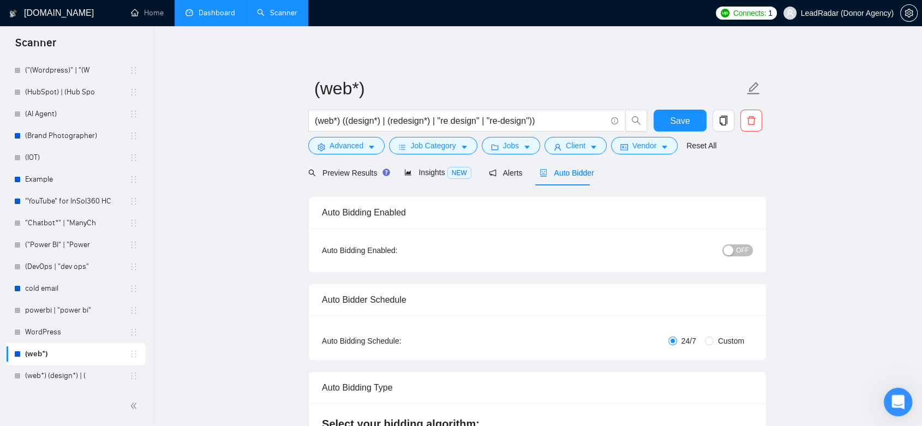
click at [899, 397] on icon "Open Intercom Messenger" at bounding box center [897, 401] width 18 height 18
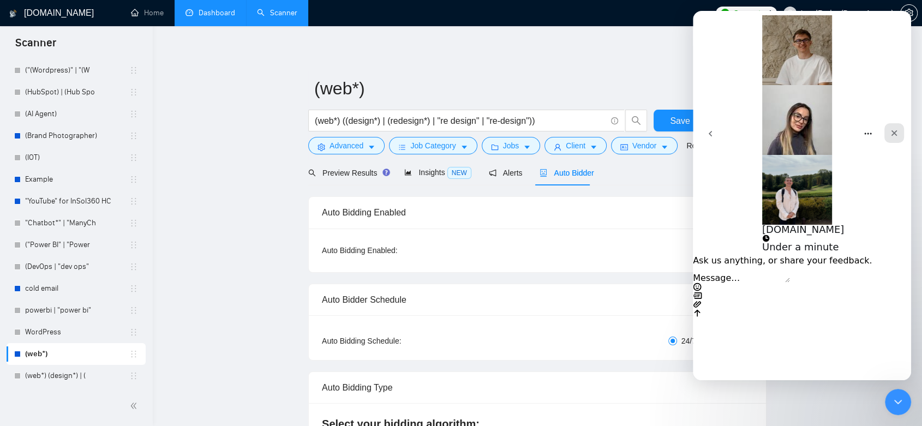
drag, startPoint x: 896, startPoint y: 24, endPoint x: 1589, endPoint y: 35, distance: 693.2
click at [896, 129] on icon "Close" at bounding box center [894, 133] width 9 height 9
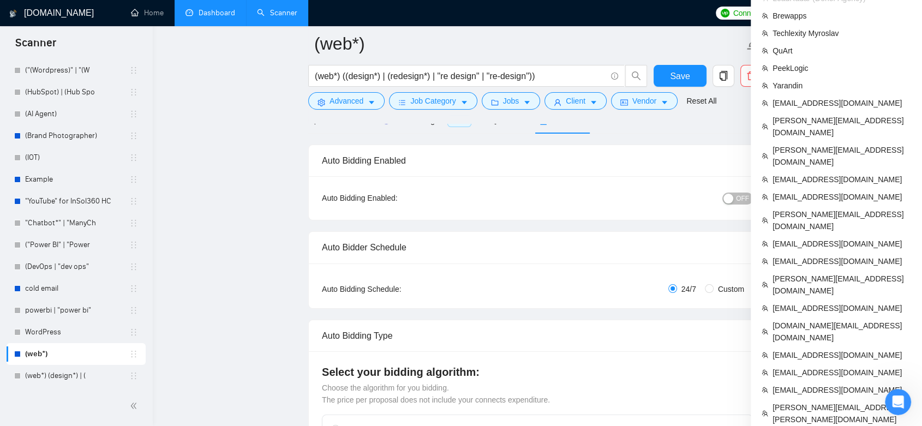
scroll to position [182, 0]
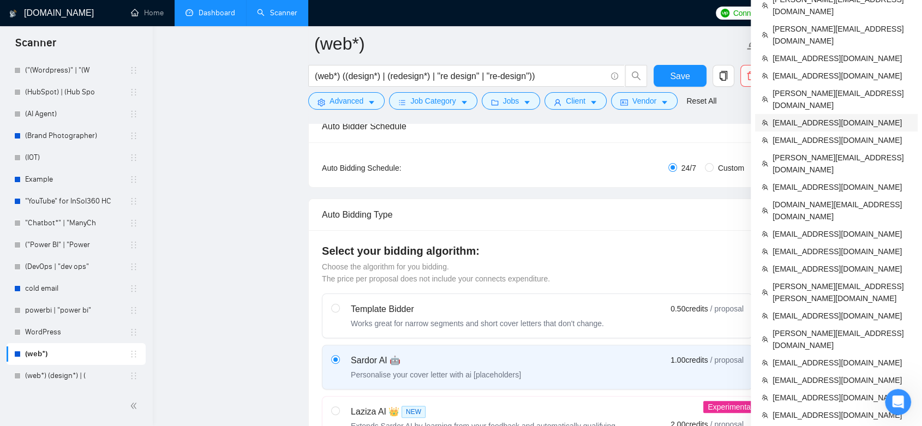
click at [806, 117] on span "[EMAIL_ADDRESS][DOMAIN_NAME]" at bounding box center [842, 123] width 139 height 12
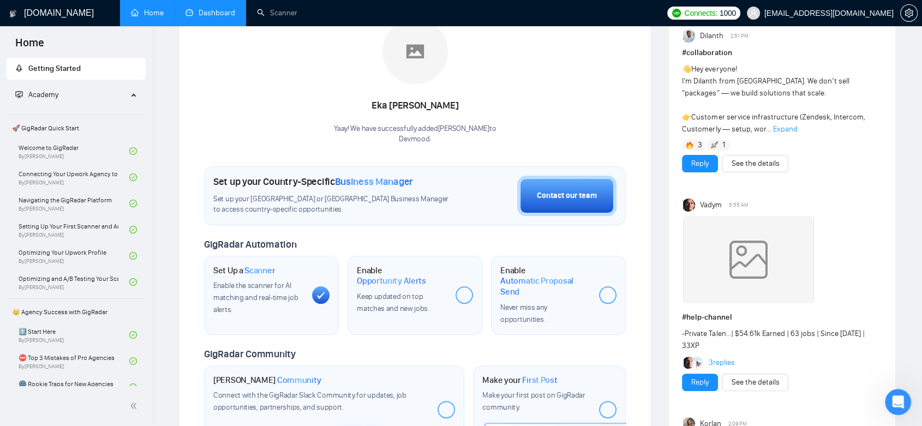
click at [217, 13] on link "Dashboard" at bounding box center [211, 12] width 50 height 9
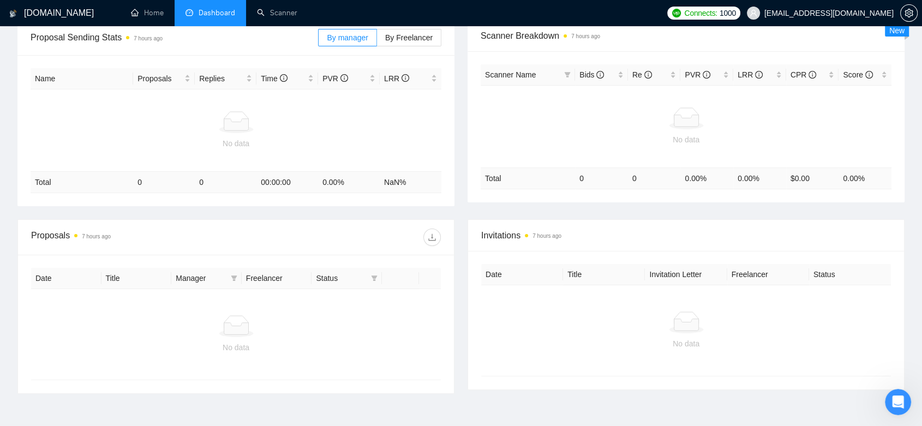
scroll to position [121, 0]
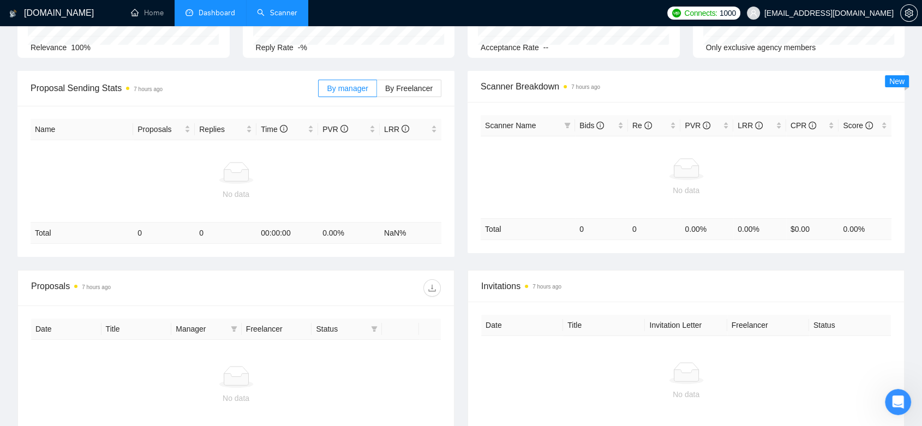
click at [257, 8] on link "Scanner" at bounding box center [277, 12] width 40 height 9
